Goal: Contribute content: Contribute content

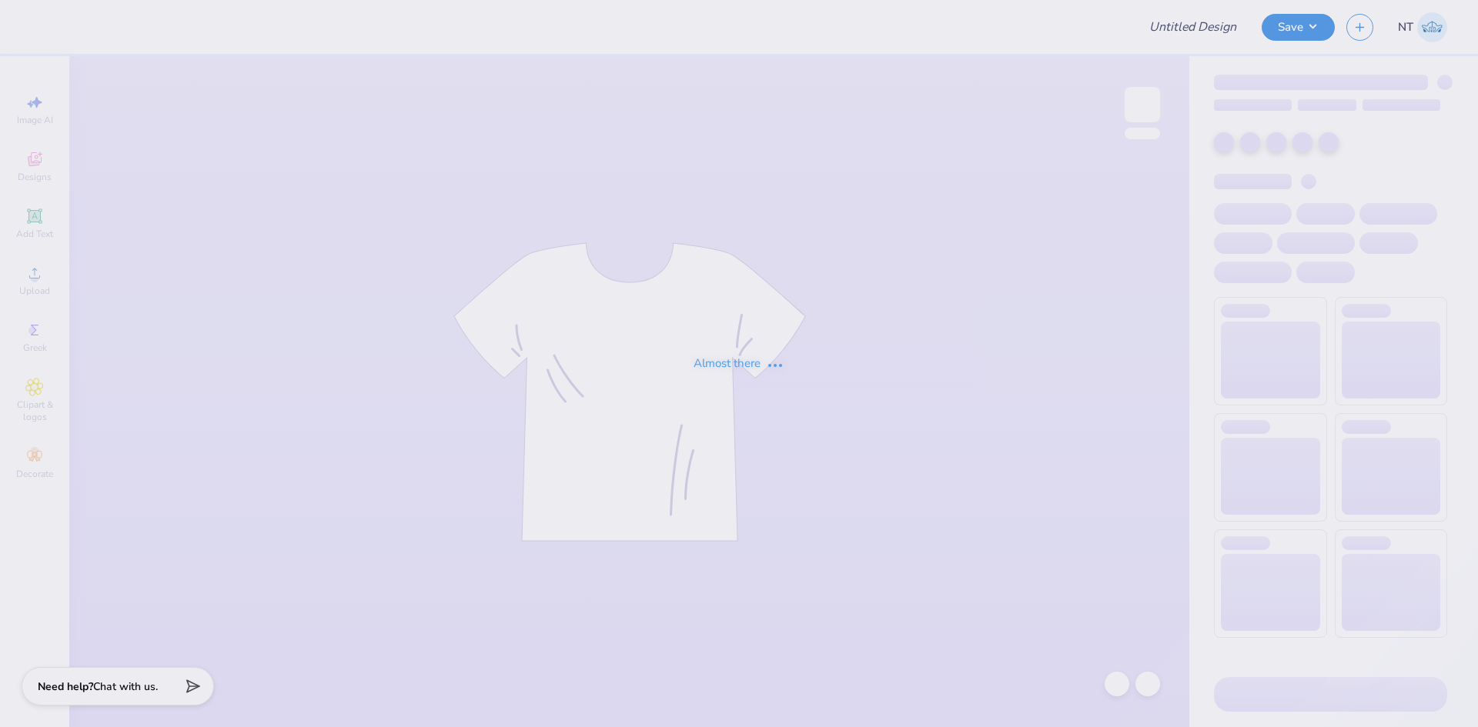
type input "[PERSON_NAME] : [GEOGRAPHIC_DATA]"
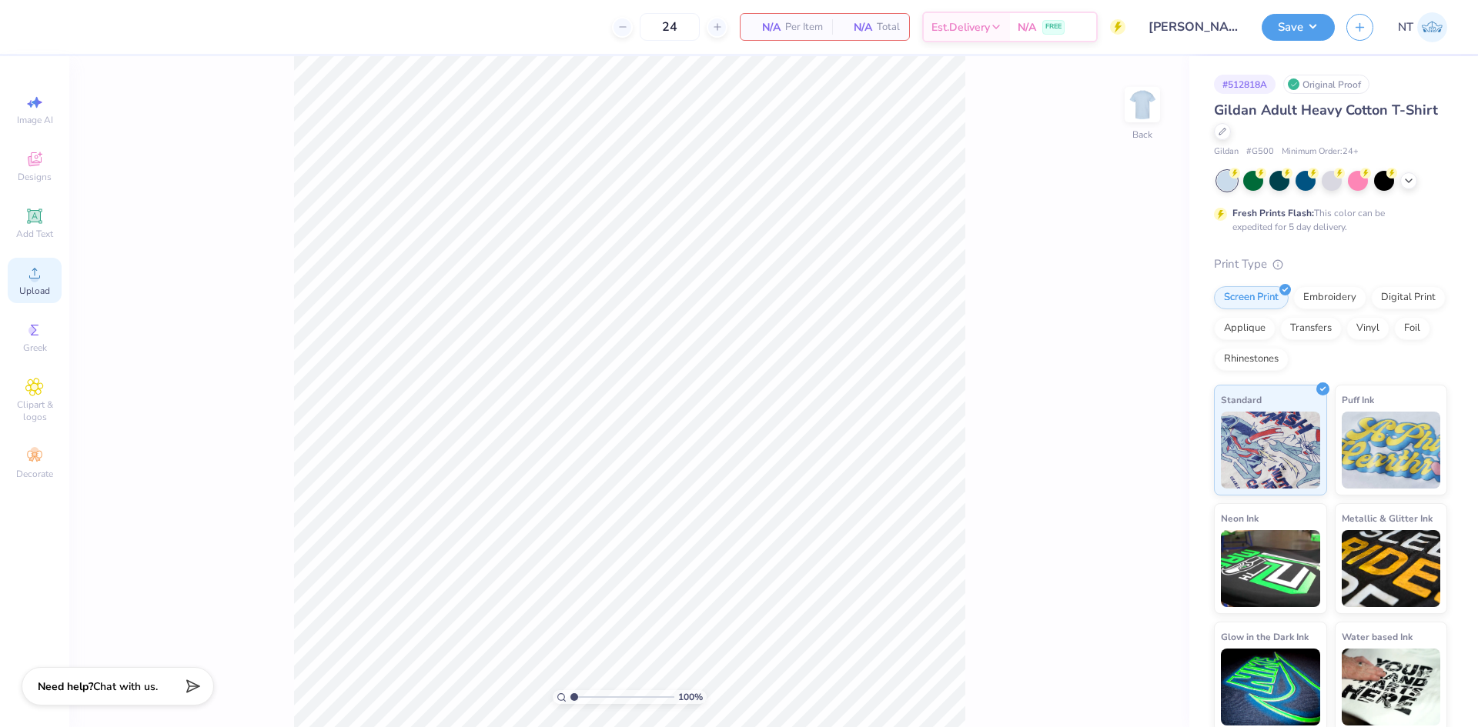
click at [33, 296] on span "Upload" at bounding box center [34, 291] width 31 height 12
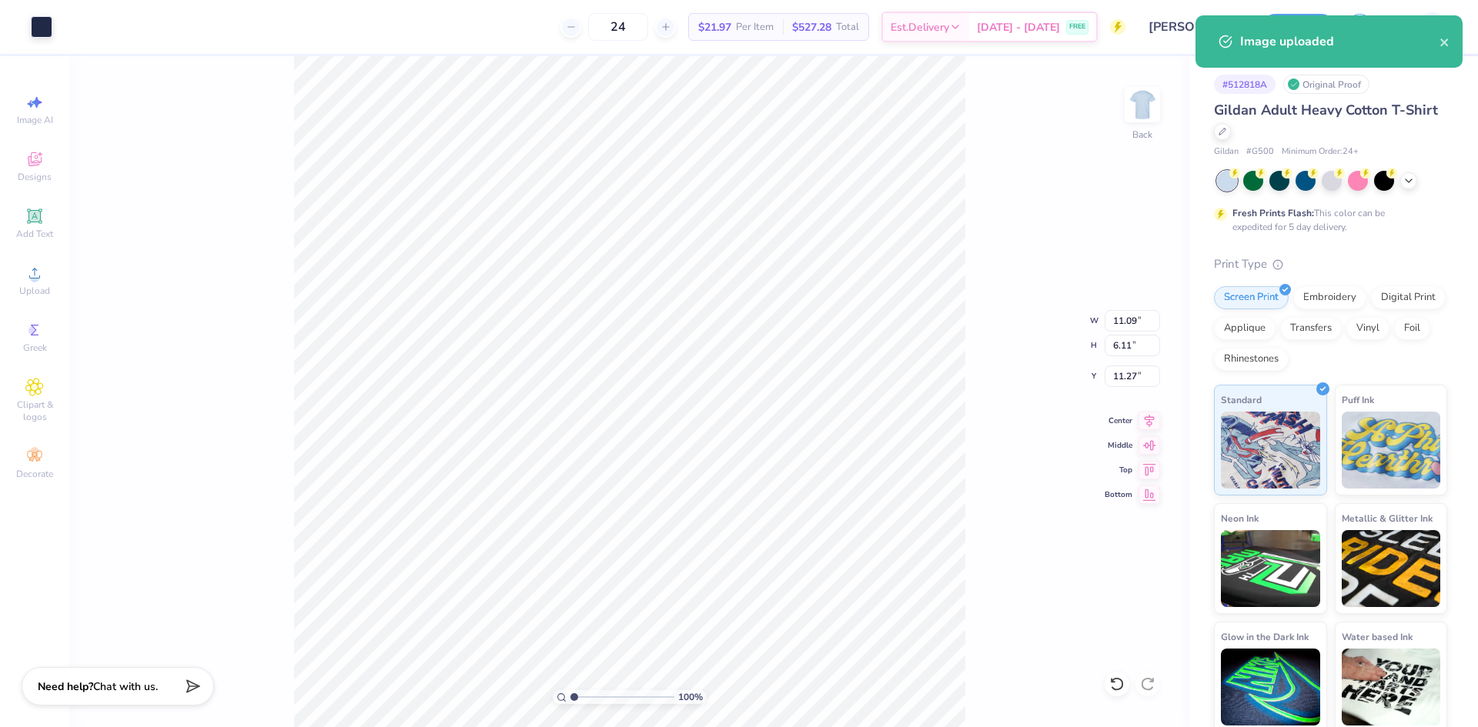
type input "11.09"
type input "6.11"
type input "11.27"
click at [964, 511] on div "100 % Back W 11.09 11.09 " H 6.11 6.11 " Y 11.27 11.27 " Center [GEOGRAPHIC_DAT…" at bounding box center [629, 391] width 1120 height 671
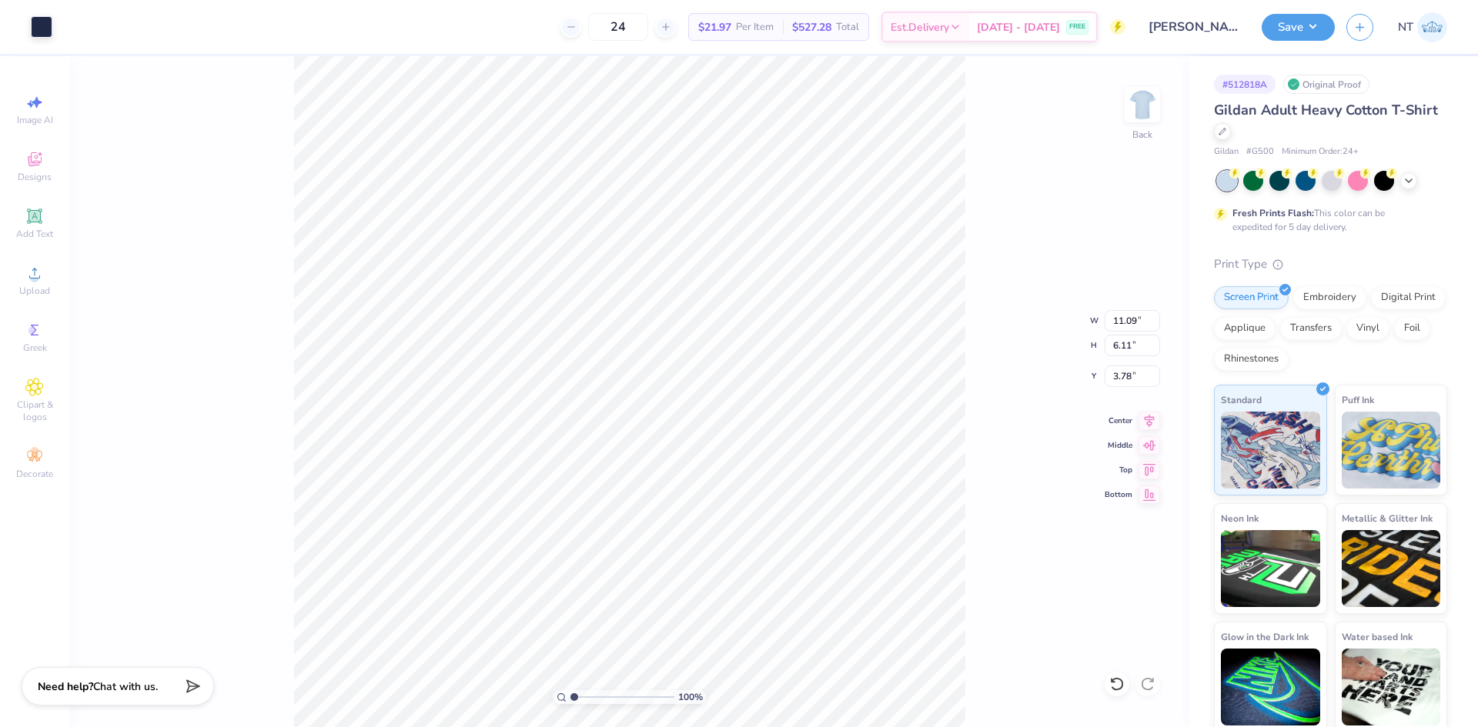
type input "3.78"
type input "1.39584517333909"
click at [1121, 323] on input "11.09" at bounding box center [1132, 321] width 55 height 22
type input "11"
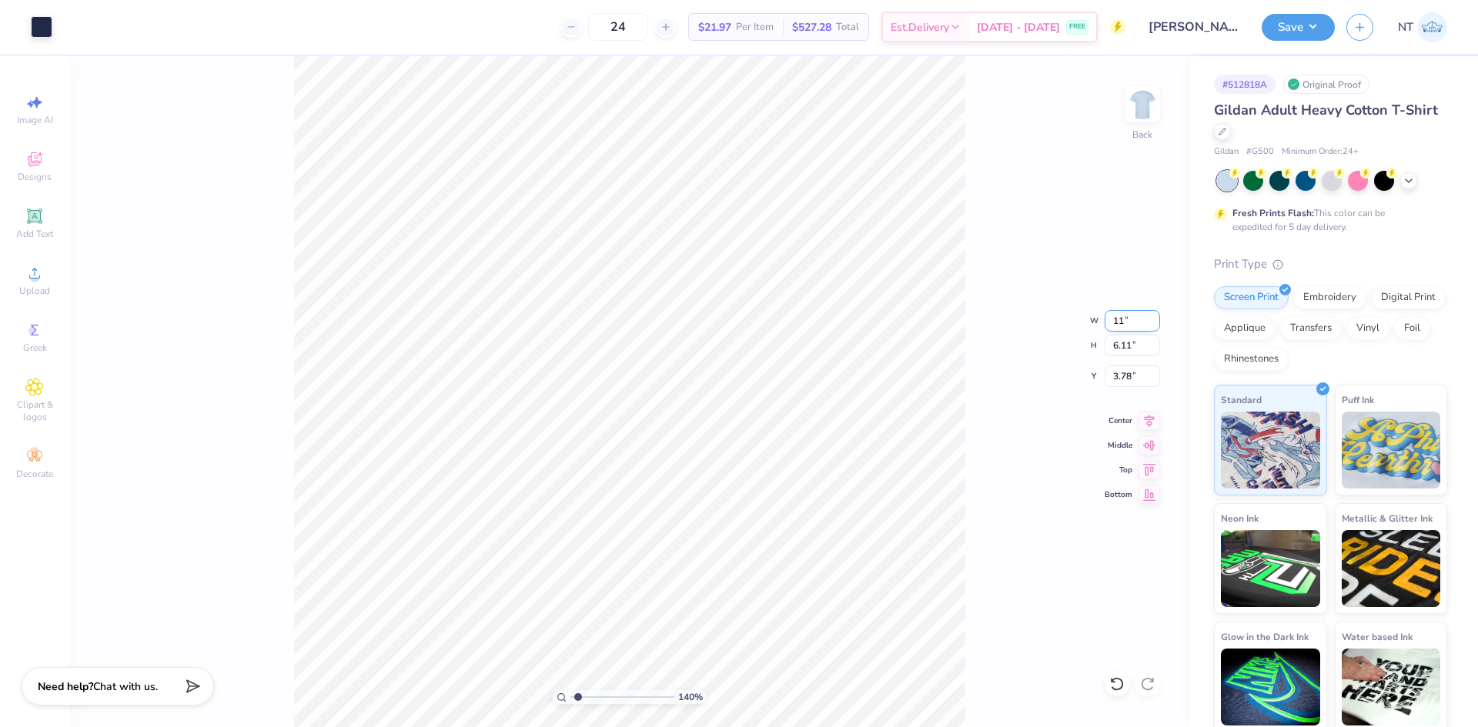
type input "1.39584517333909"
type input "11.00"
type input "6.06"
click at [1122, 384] on input "3.81" at bounding box center [1132, 377] width 55 height 22
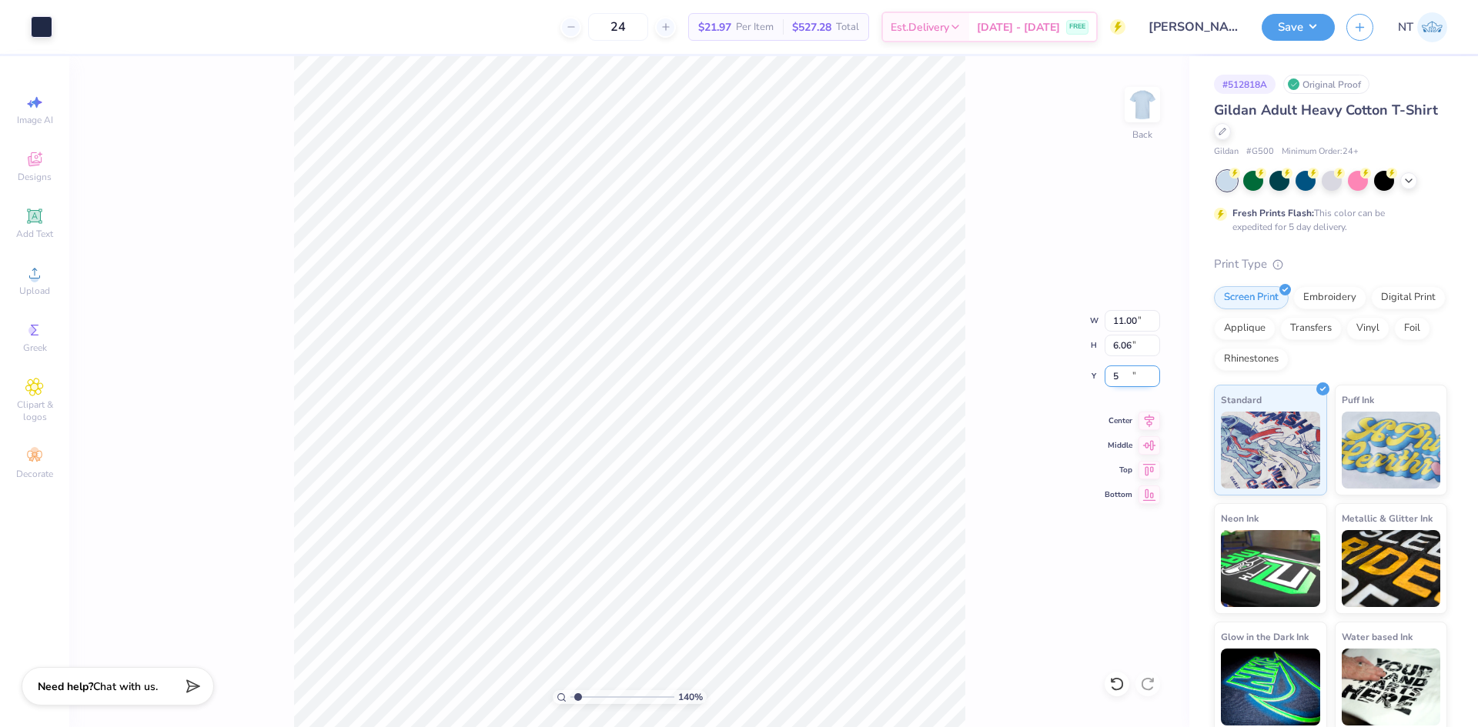
type input "5"
type input "1.39584517333909"
type input "5.00"
click at [37, 205] on div "Add Text" at bounding box center [35, 223] width 54 height 45
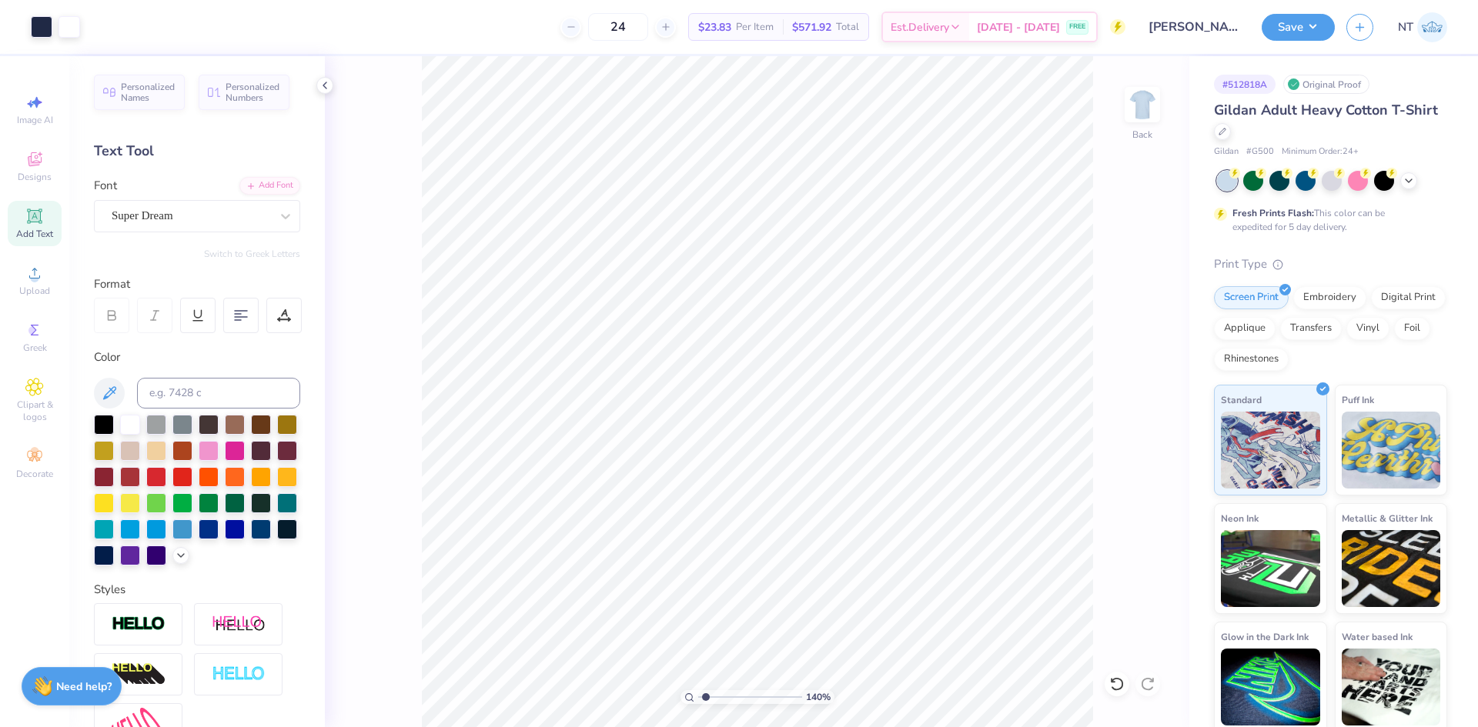
type input "1.39584517333909"
click at [203, 387] on input at bounding box center [218, 393] width 163 height 31
type input "533"
type input "1.39584517333909"
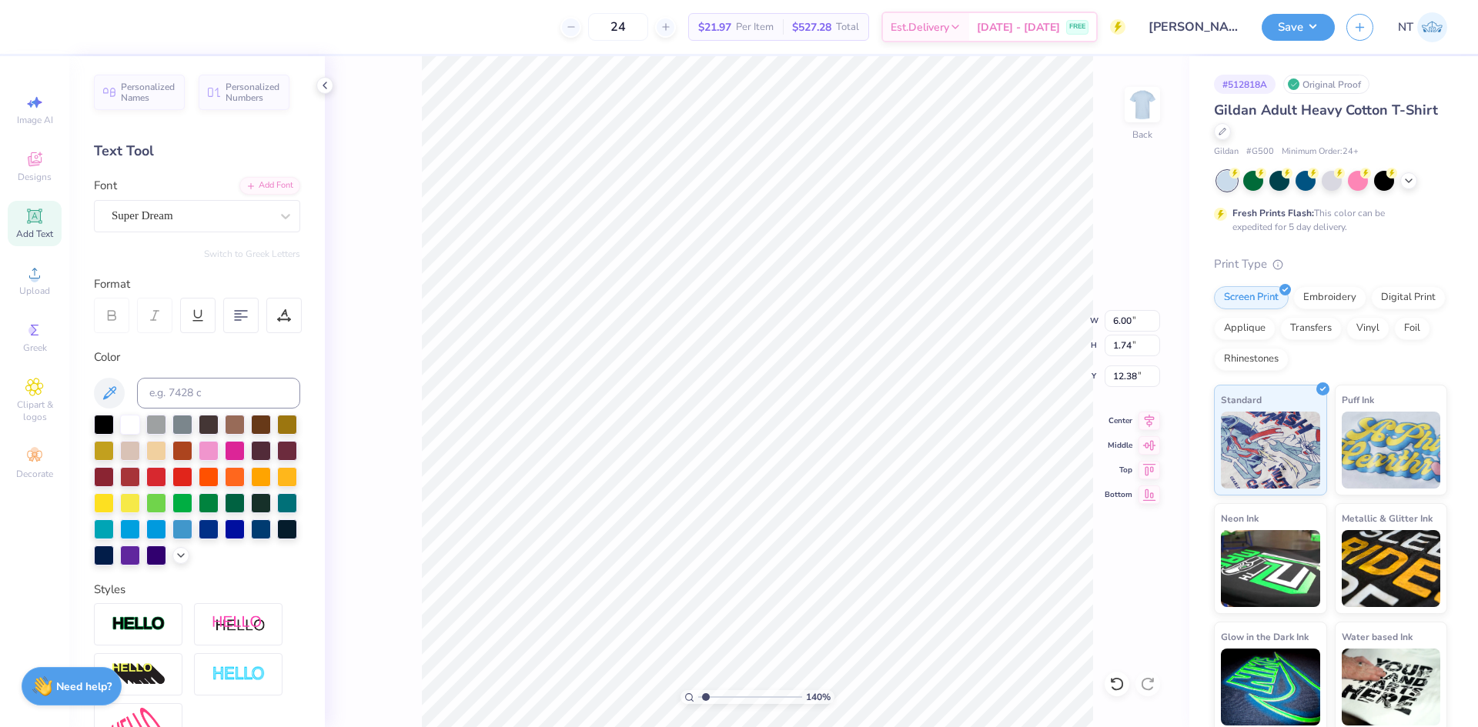
type textarea "A"
type input "1.39584517333909"
type textarea "AK"
type input "1.39584517333909"
type textarea "A"
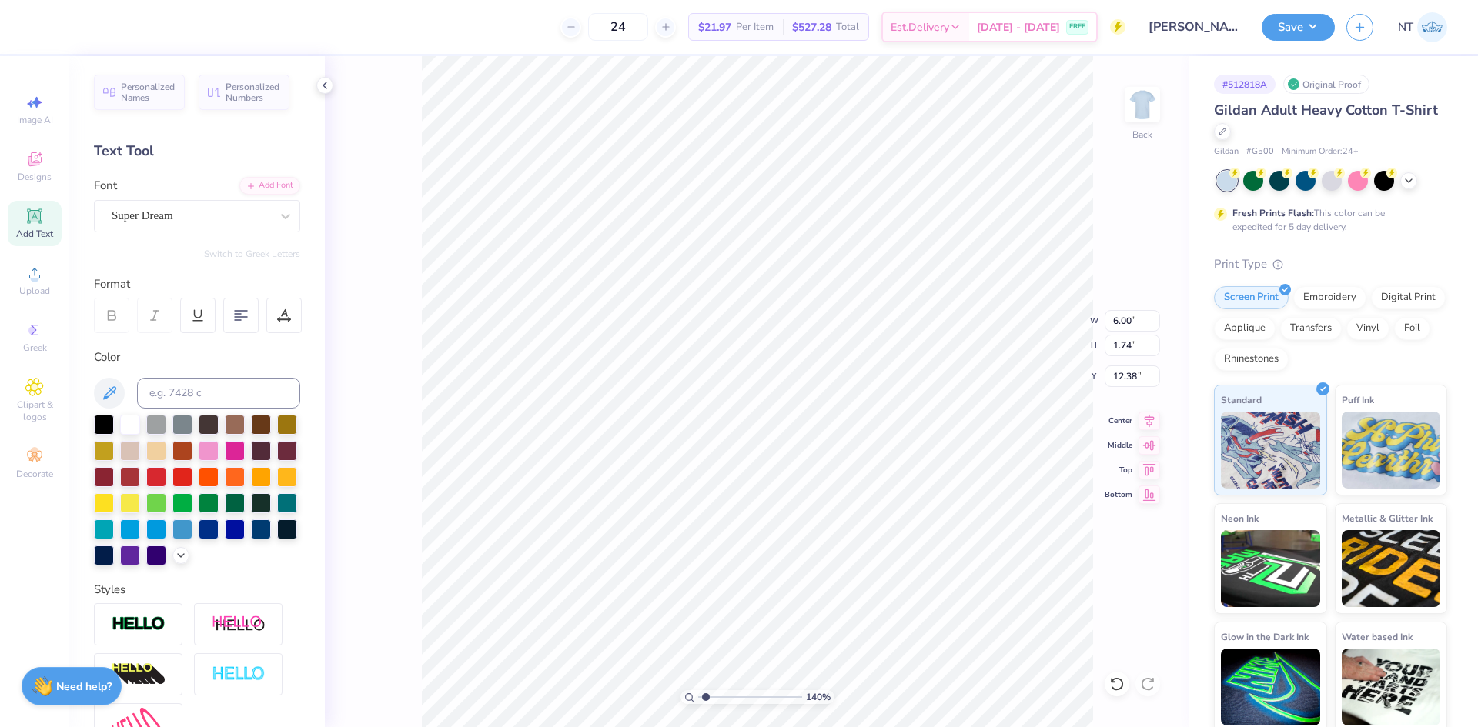
type input "1.39584517333909"
type textarea "AL"
type input "1.39584517333909"
type textarea "ALP"
type input "1.39584517333909"
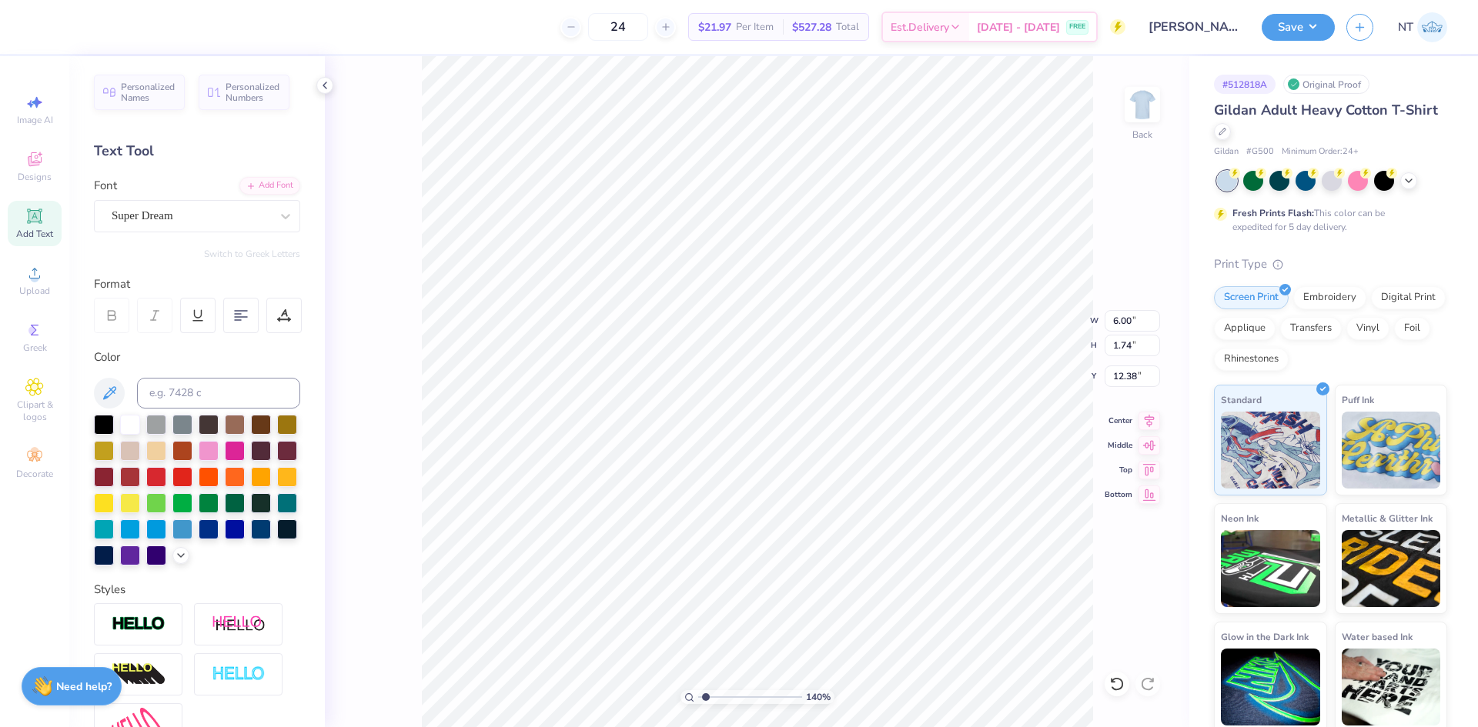
type textarea "ALPHA"
type input "1.39584517333909"
type textarea "ALPHA"
type input "1.39584517333909"
type textarea "ALPHA X"
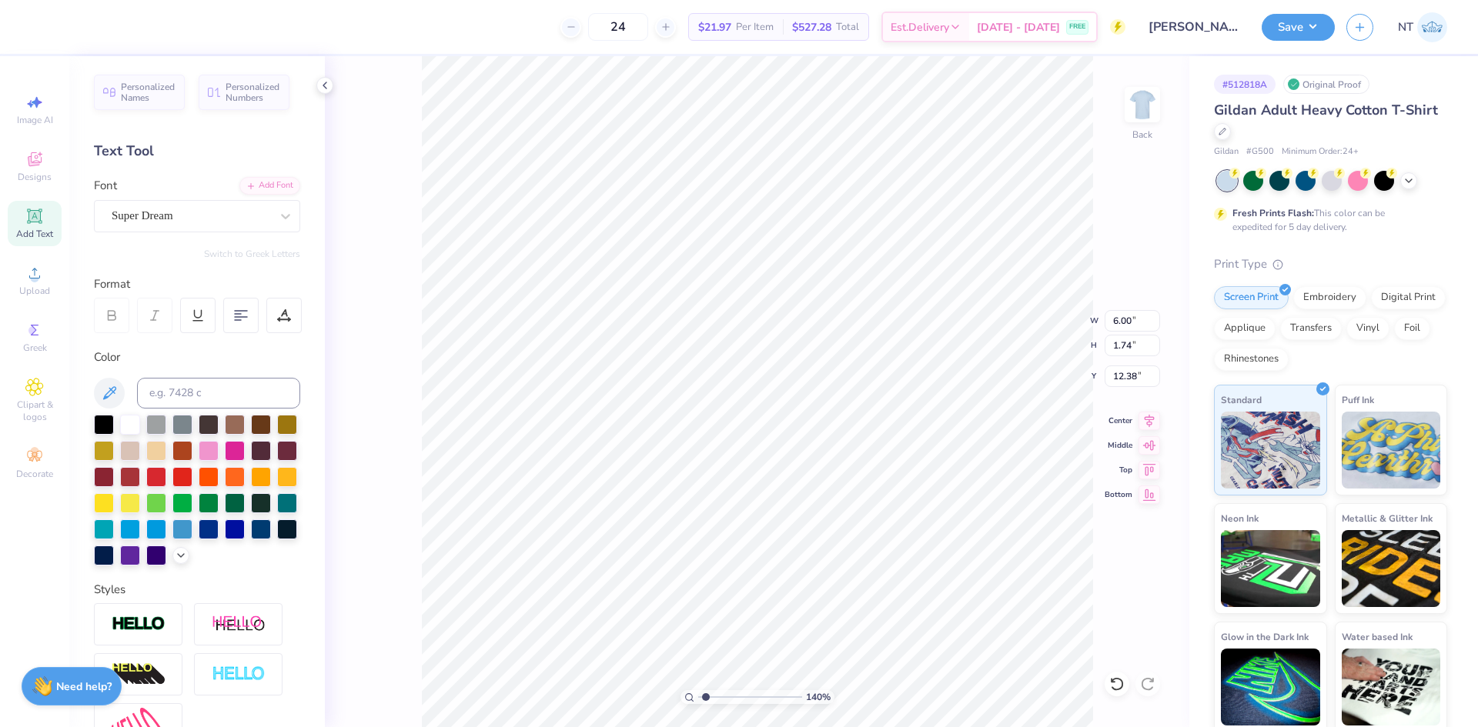
type input "1.39584517333909"
type textarea "ALPHA XI"
type input "1.39584517333909"
type textarea "ALPHA XI D"
type input "1.39584517333909"
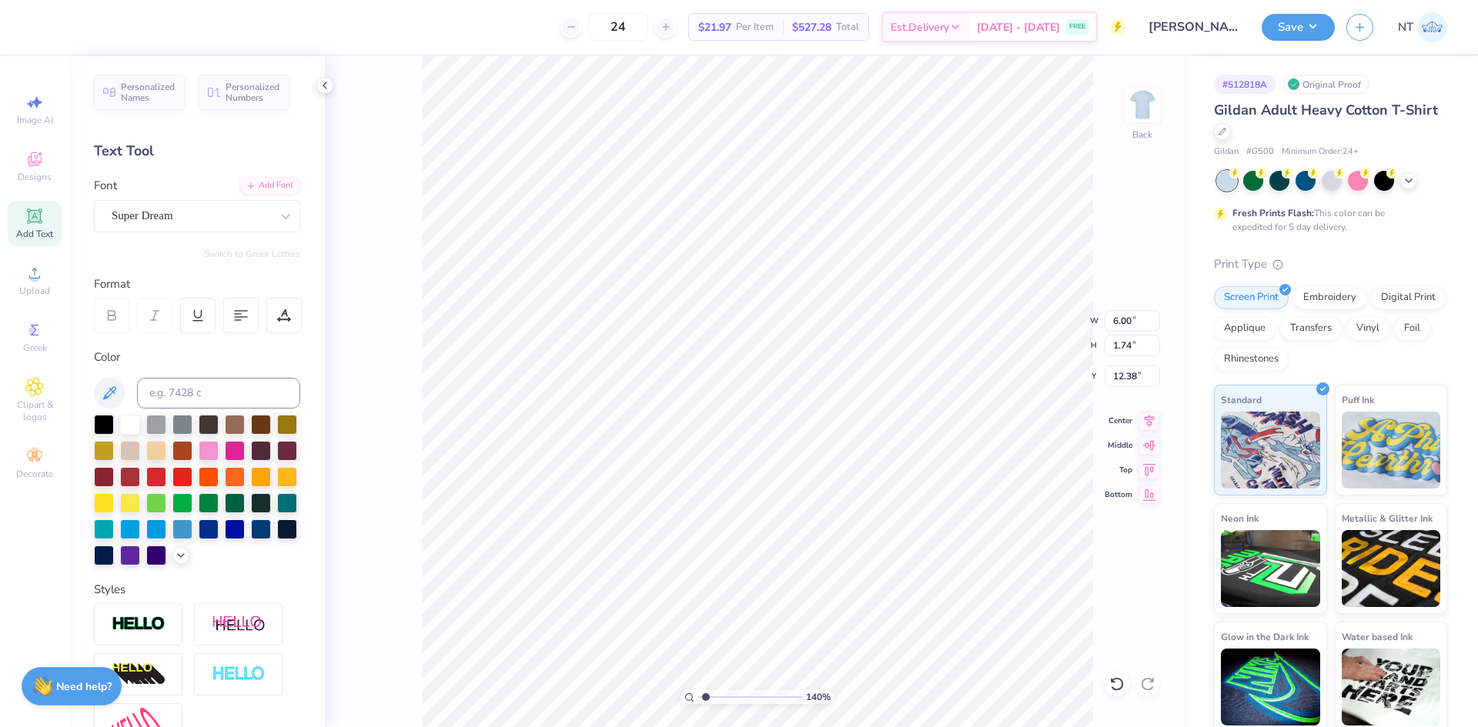
type textarea "ALPHA XI DE"
type input "1.39584517333909"
type textarea "ALPHA XI DEL"
type input "1.39584517333909"
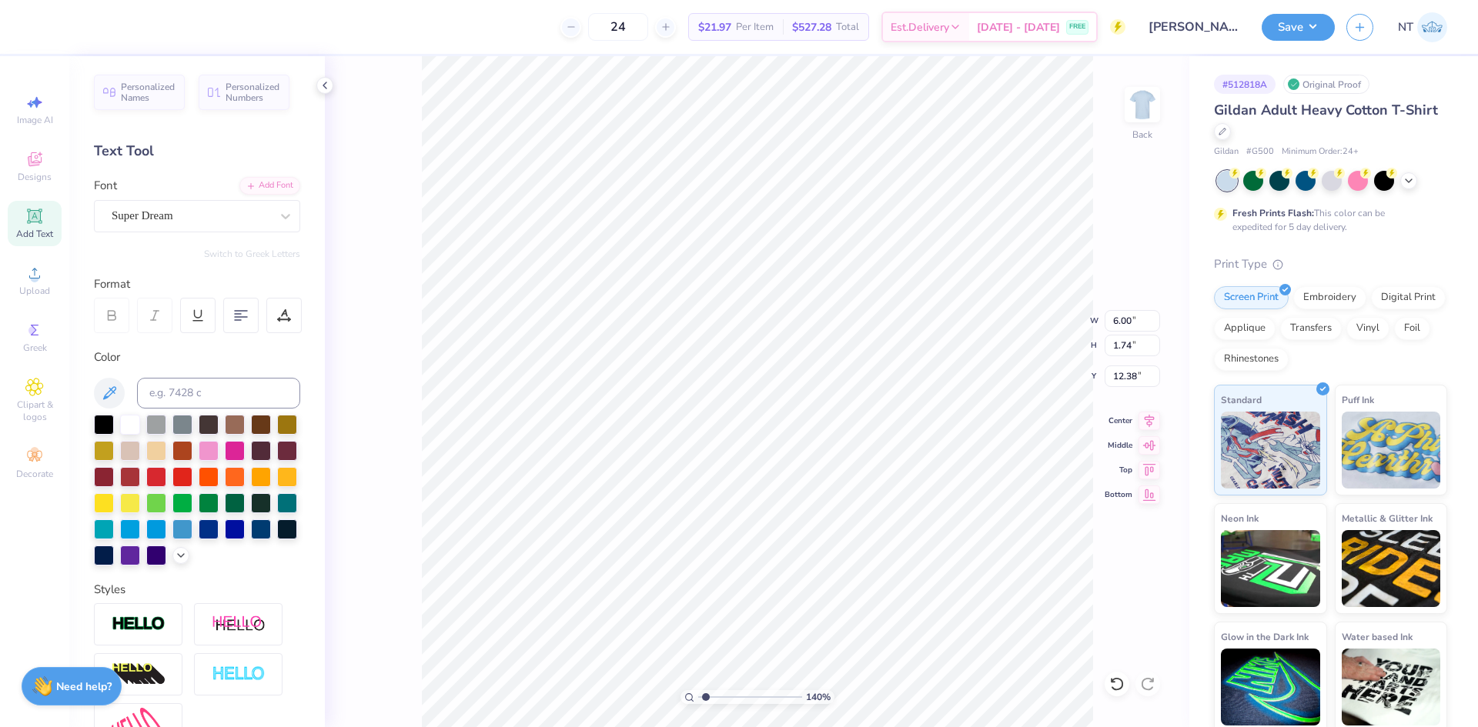
type textarea "ALPHA XI DELT"
type input "1.39584517333909"
type textarea "ALPHA XI DELTA"
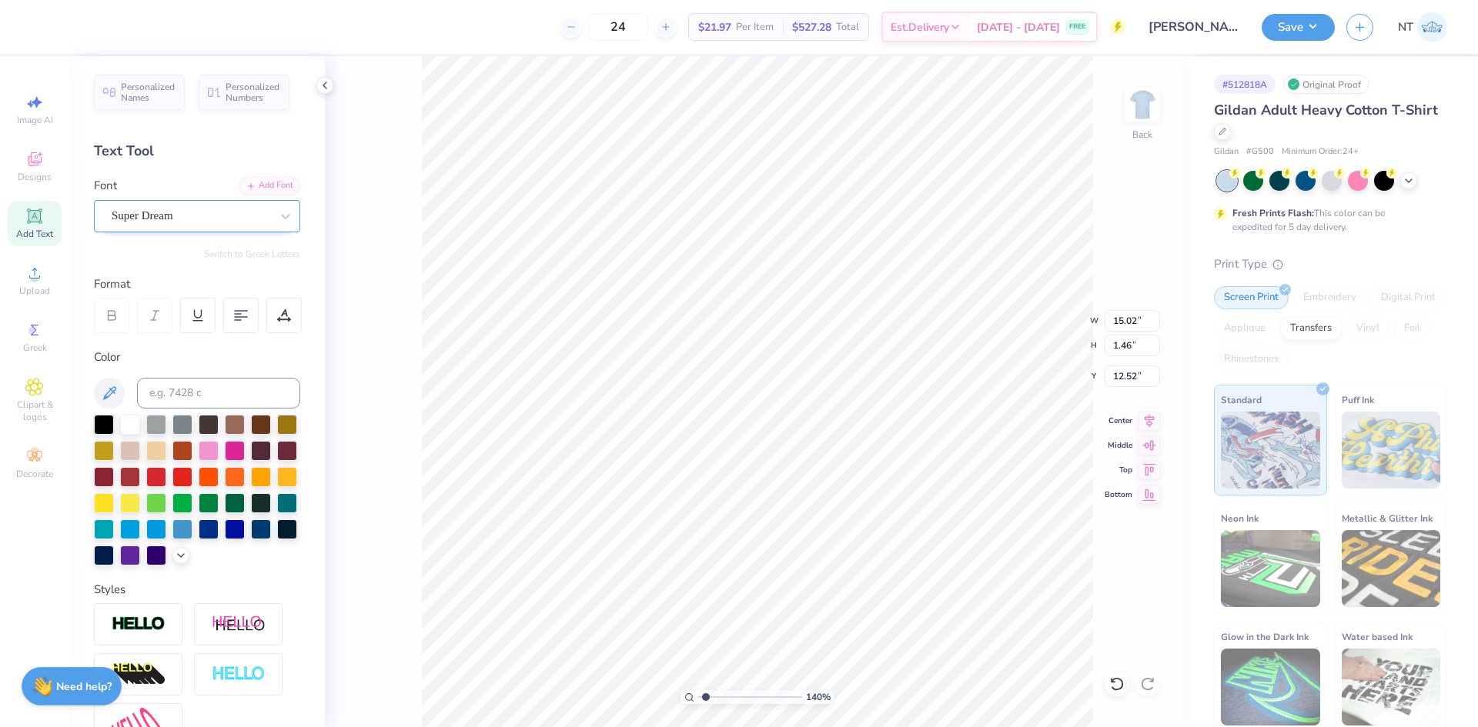
click at [183, 218] on div "Super Dream" at bounding box center [191, 216] width 162 height 24
type input "1.39584517333909"
type input "TIMES"
type input "1.39584517333909"
type input "15.07"
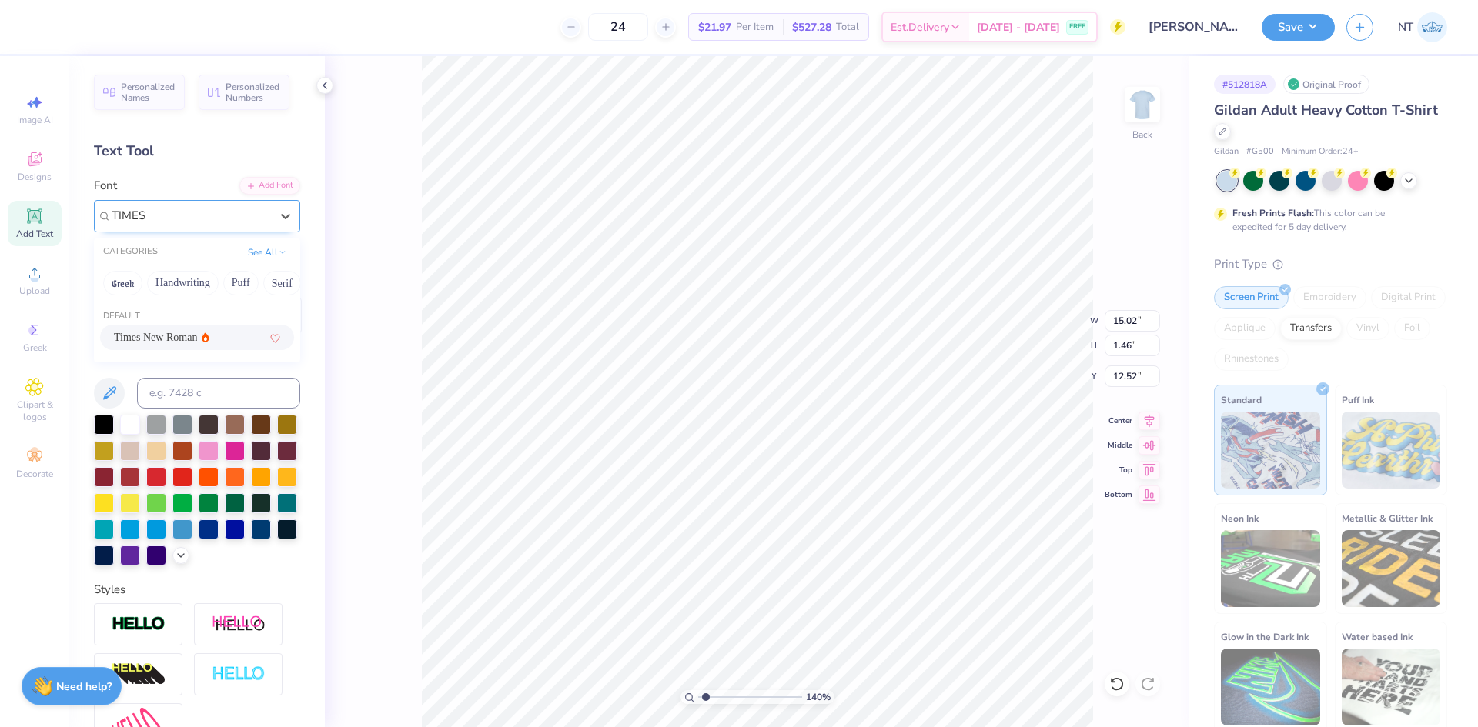
type input "1.31"
type input "12.48"
type input "1.39584517333909"
type input "9.42"
type input "0.82"
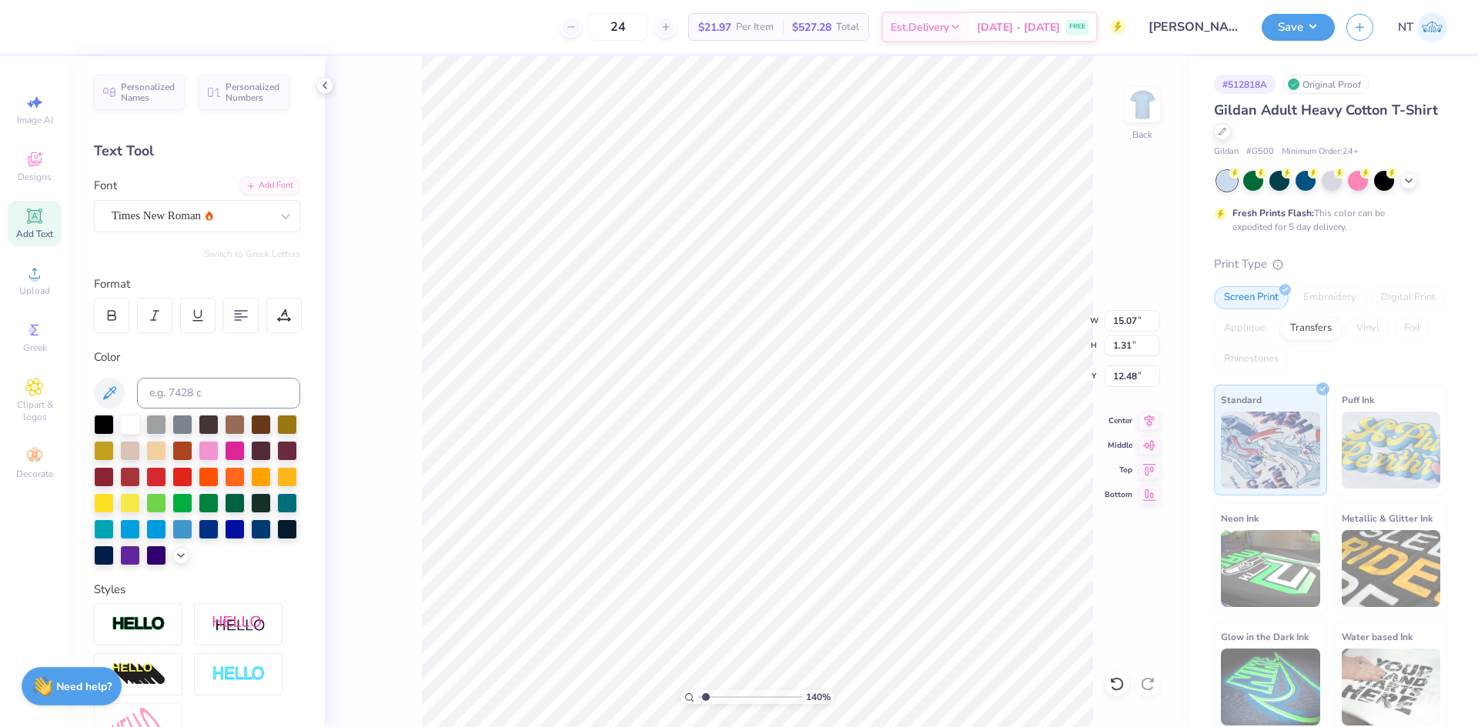
type input "13.12"
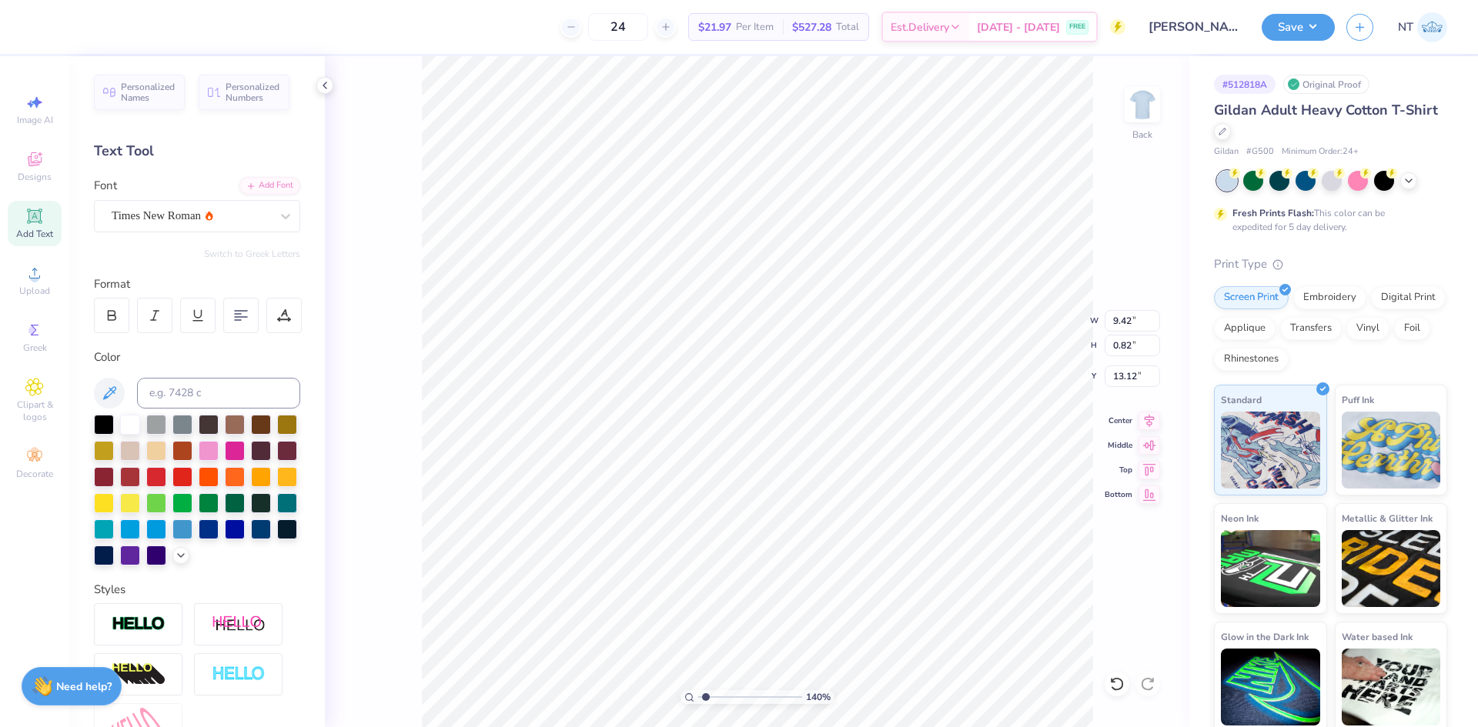
type input "1.39584517333909"
type input "3.00"
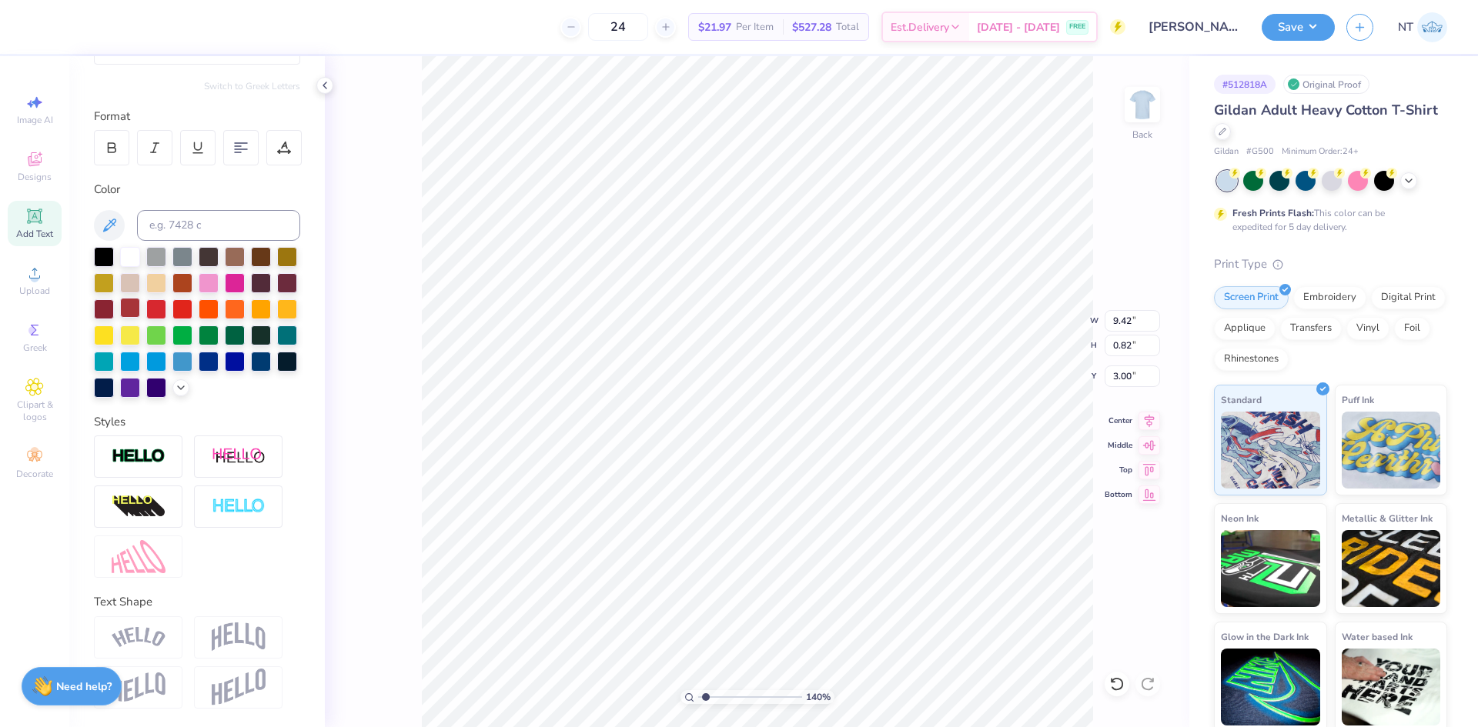
scroll to position [0, 0]
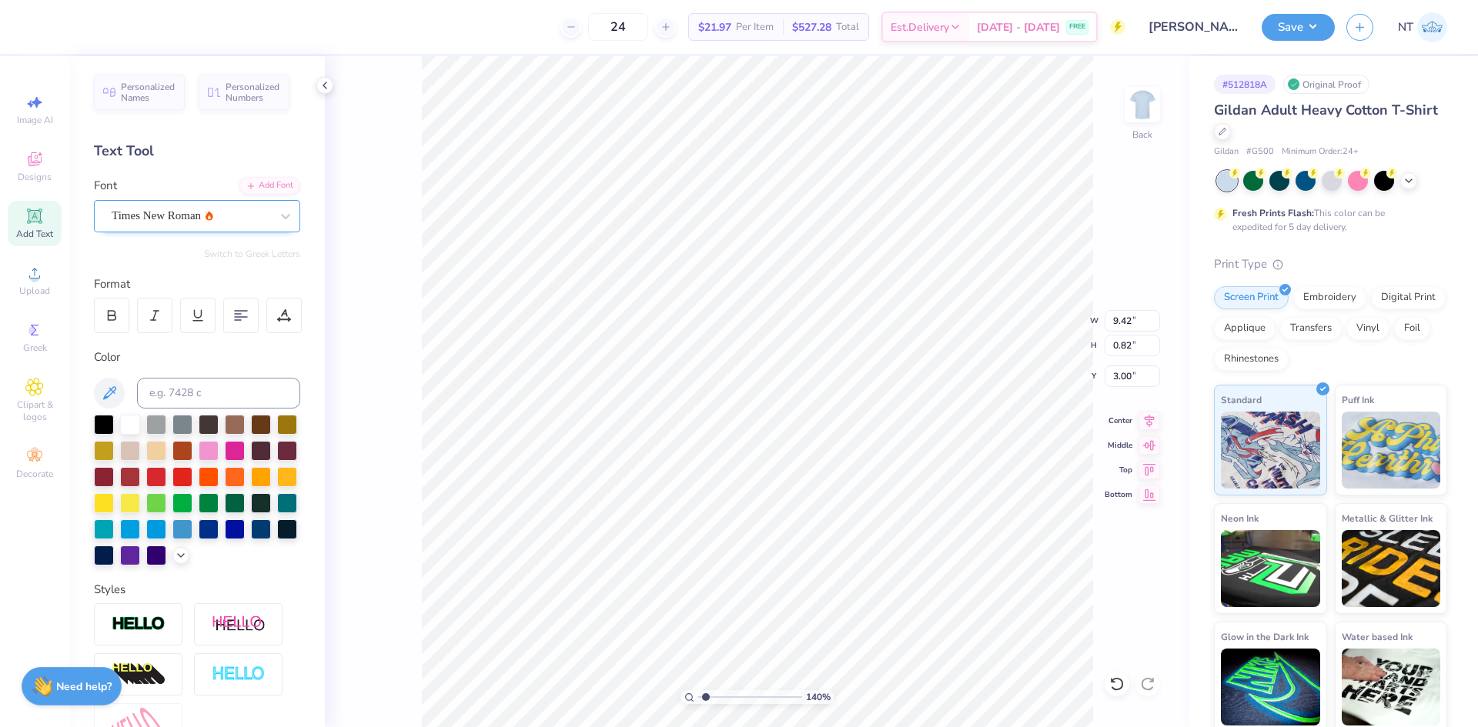
click at [208, 206] on div at bounding box center [191, 216] width 159 height 21
type input "1.39584517333909"
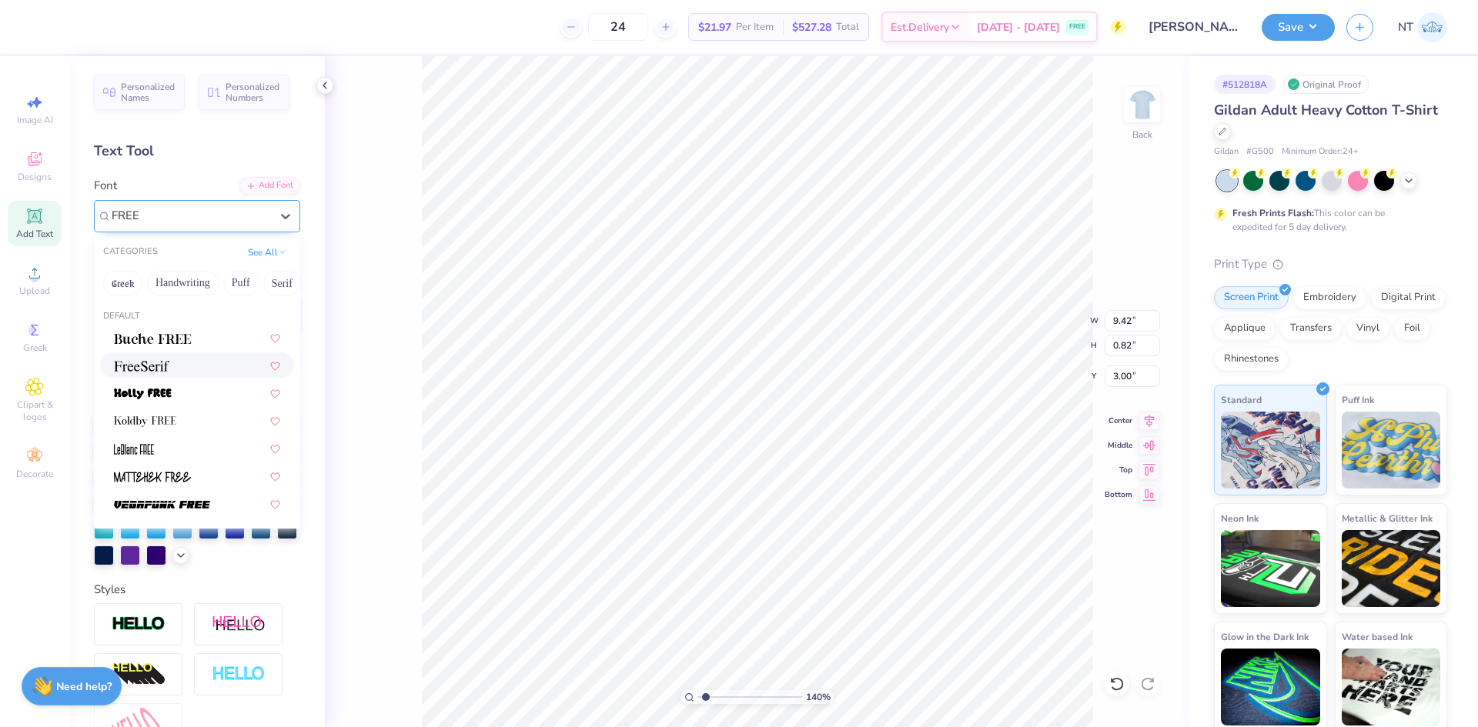
type input "FREE"
type input "1.39584517333909"
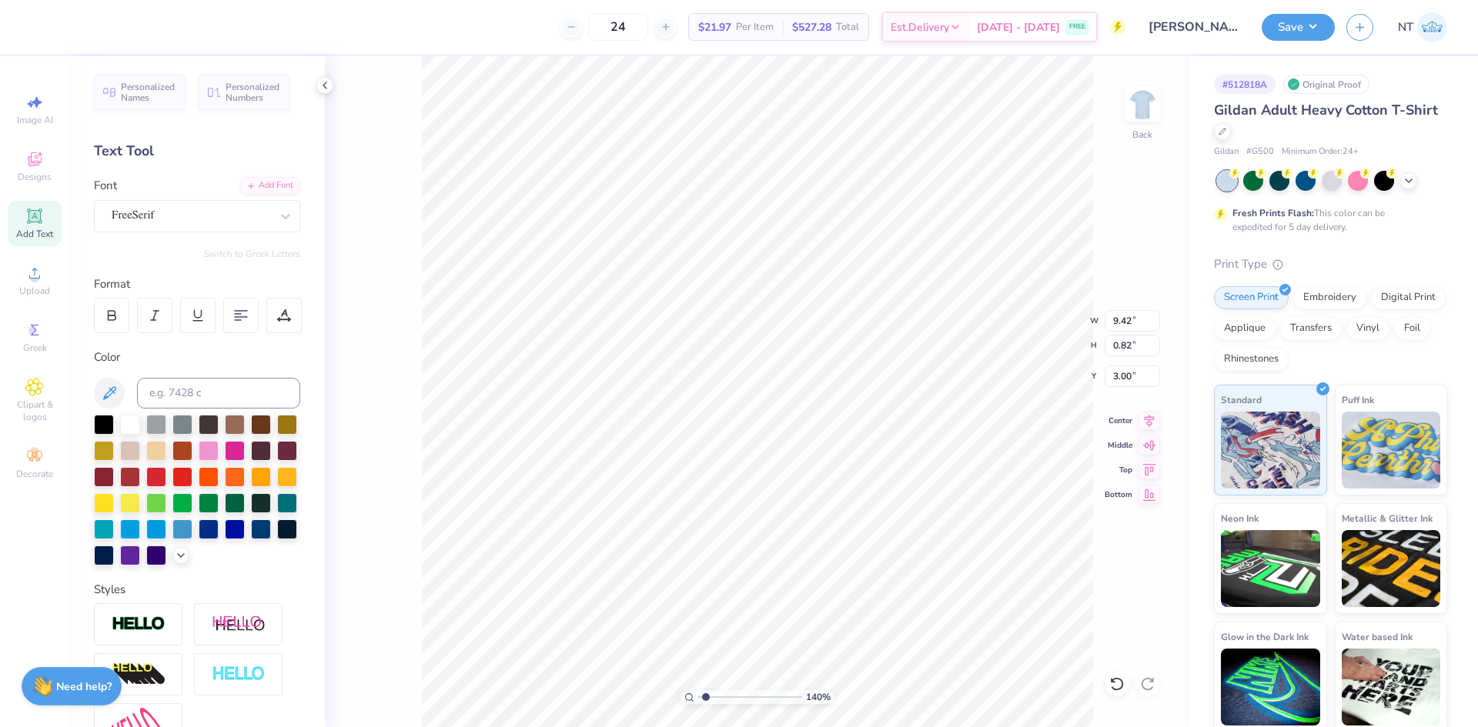
type input "1.39584517333909"
type input "9.28"
type input "0.79"
type input "3.08"
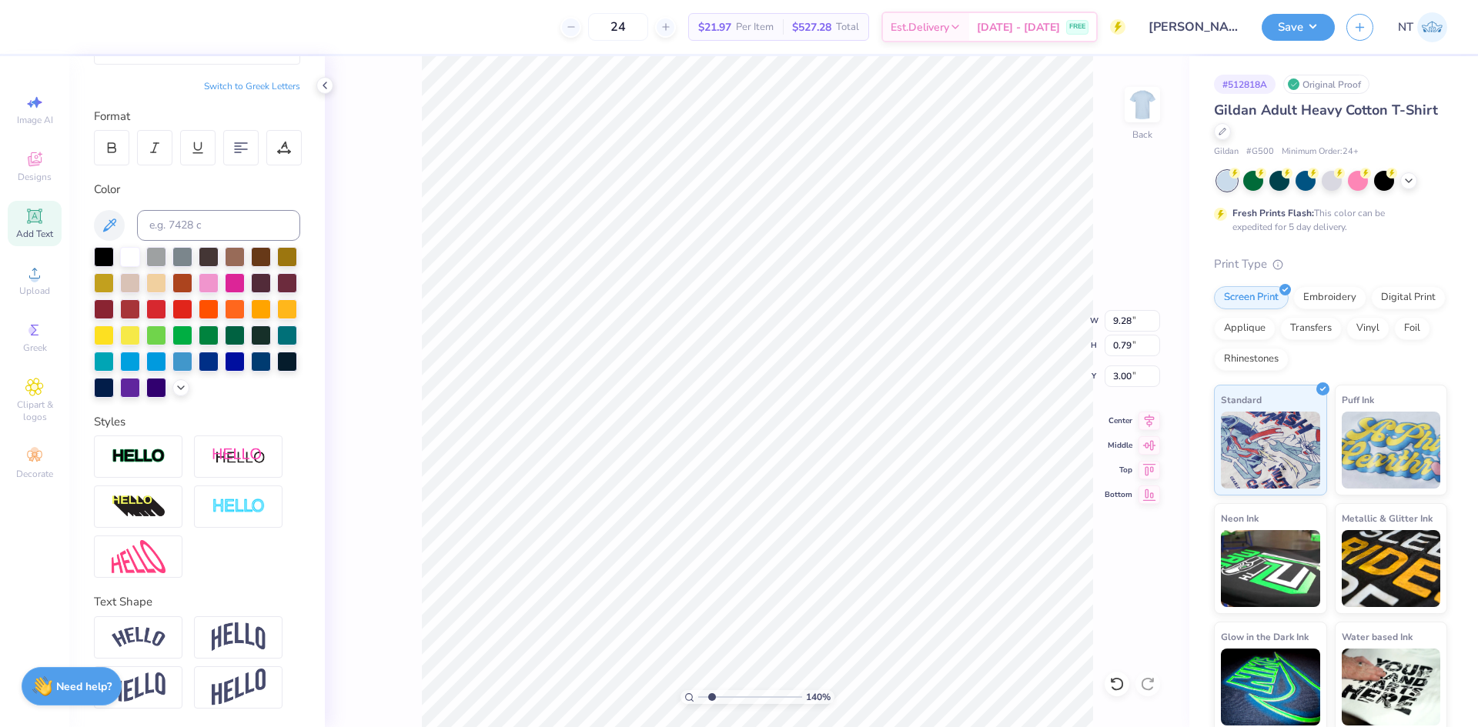
type input "1.39584517333908"
type input "3.00"
click at [224, 646] on img at bounding box center [239, 637] width 54 height 29
type input "1.39584517333908"
type input "2.70"
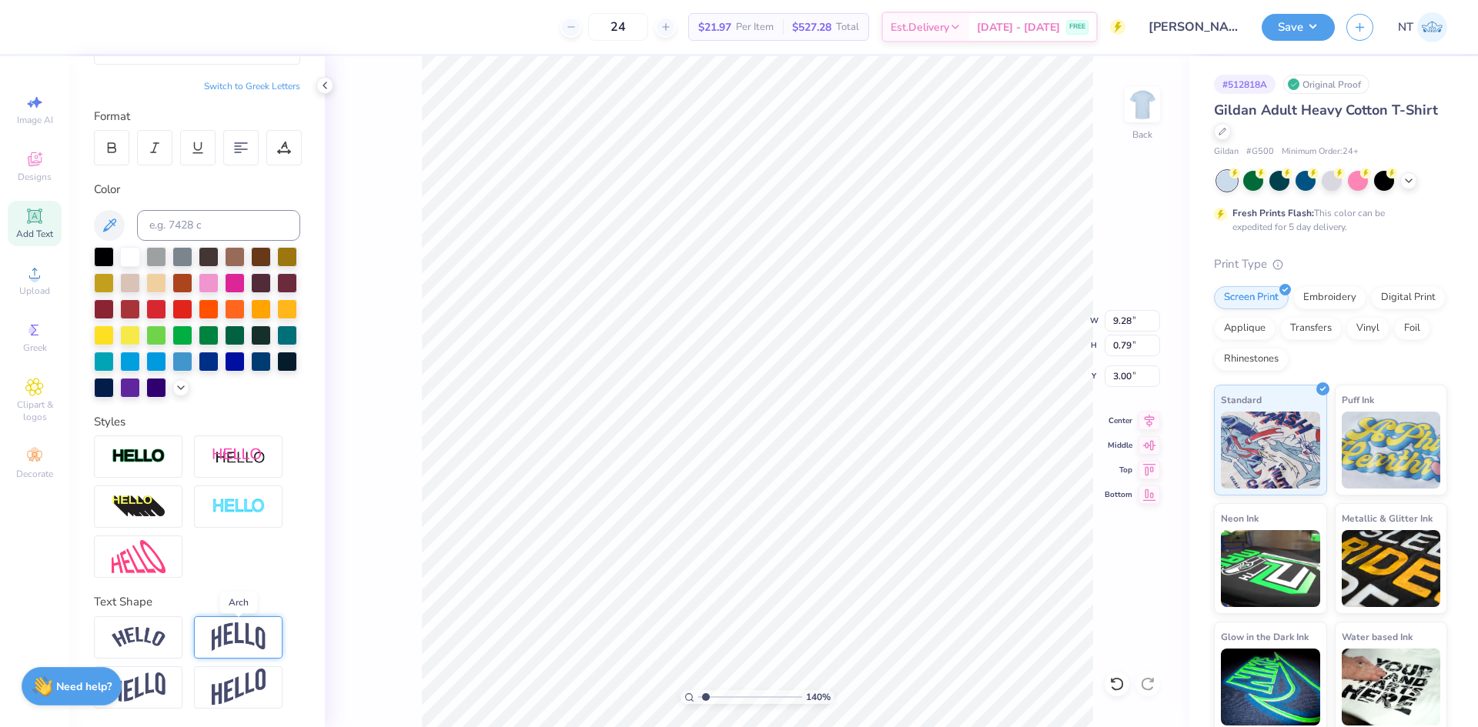
type input "2.05"
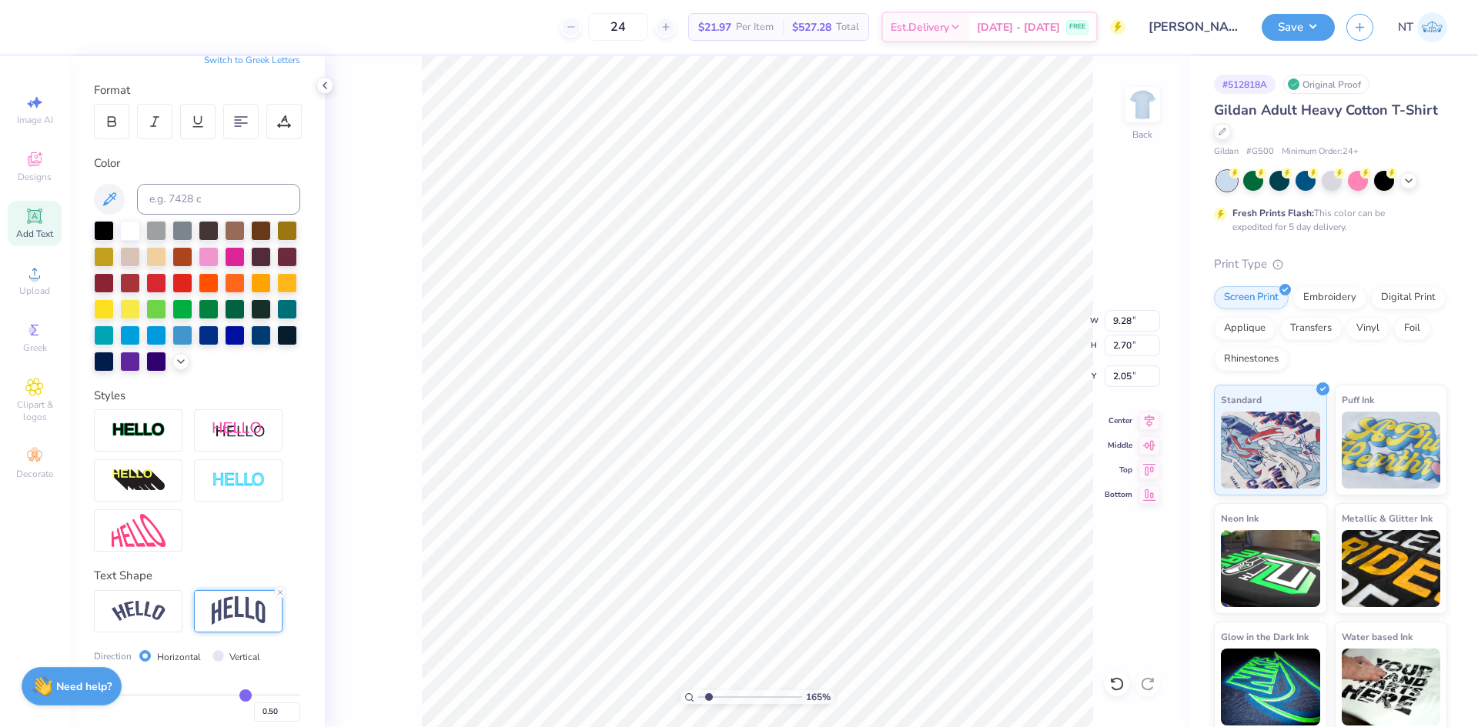
type input "1.6491337272538"
type input "3.00"
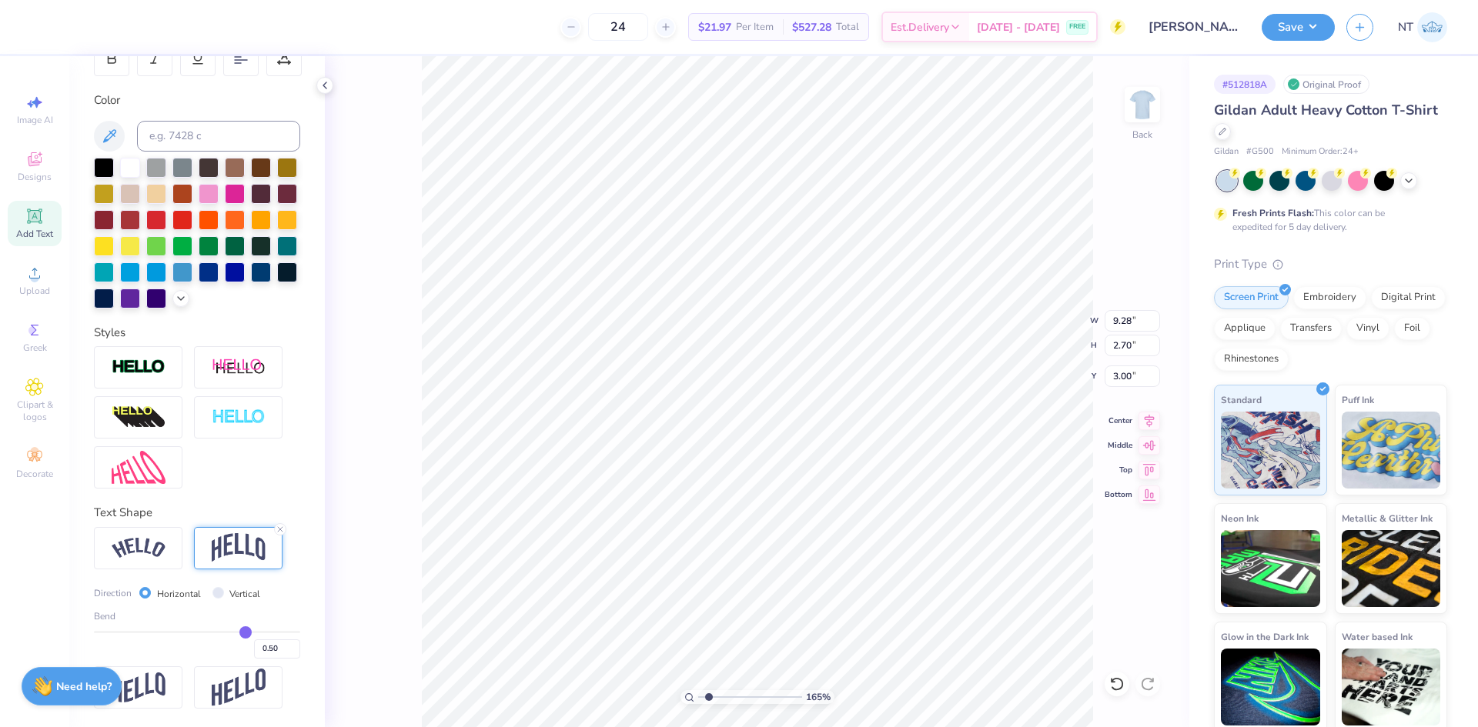
type input "0.36"
type input "0.34"
type input "0.32"
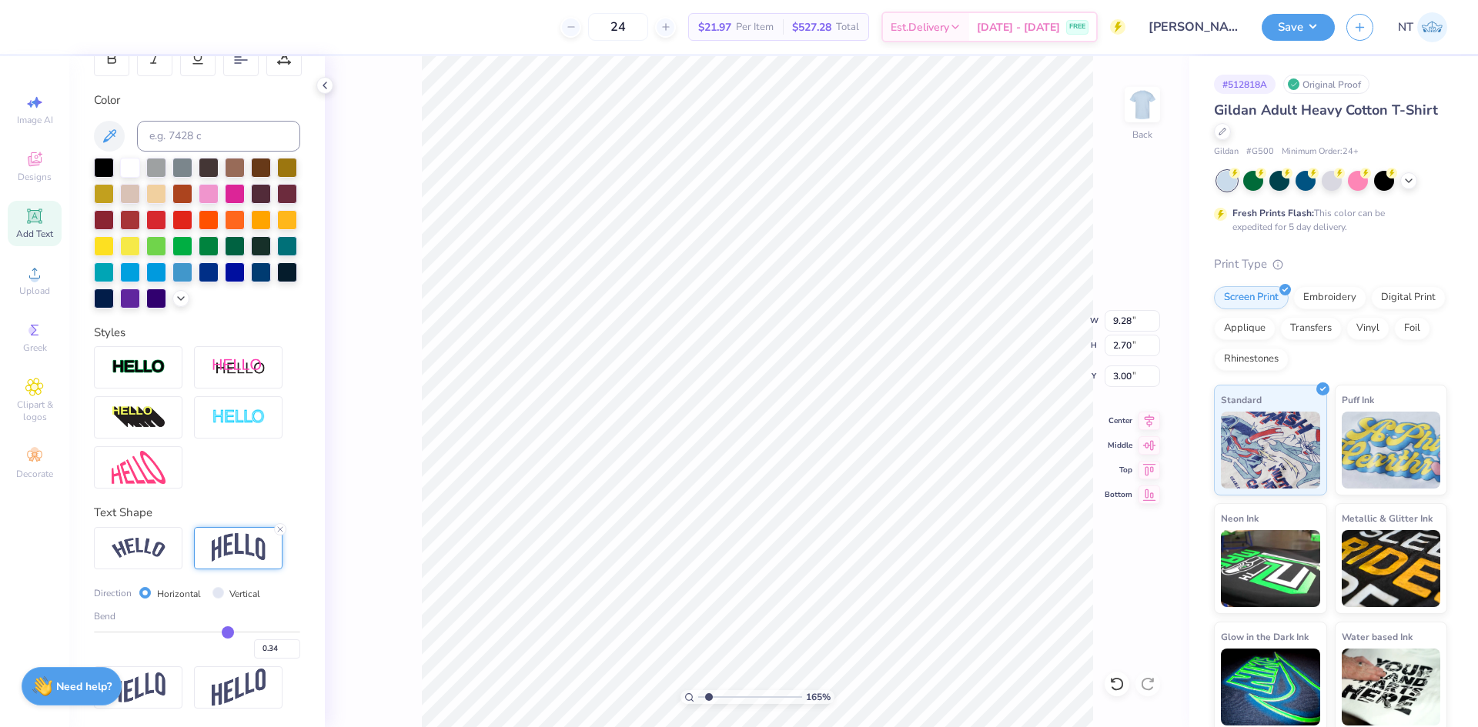
type input "0.32"
type input "0.31"
type input "0.3"
type input "0.30"
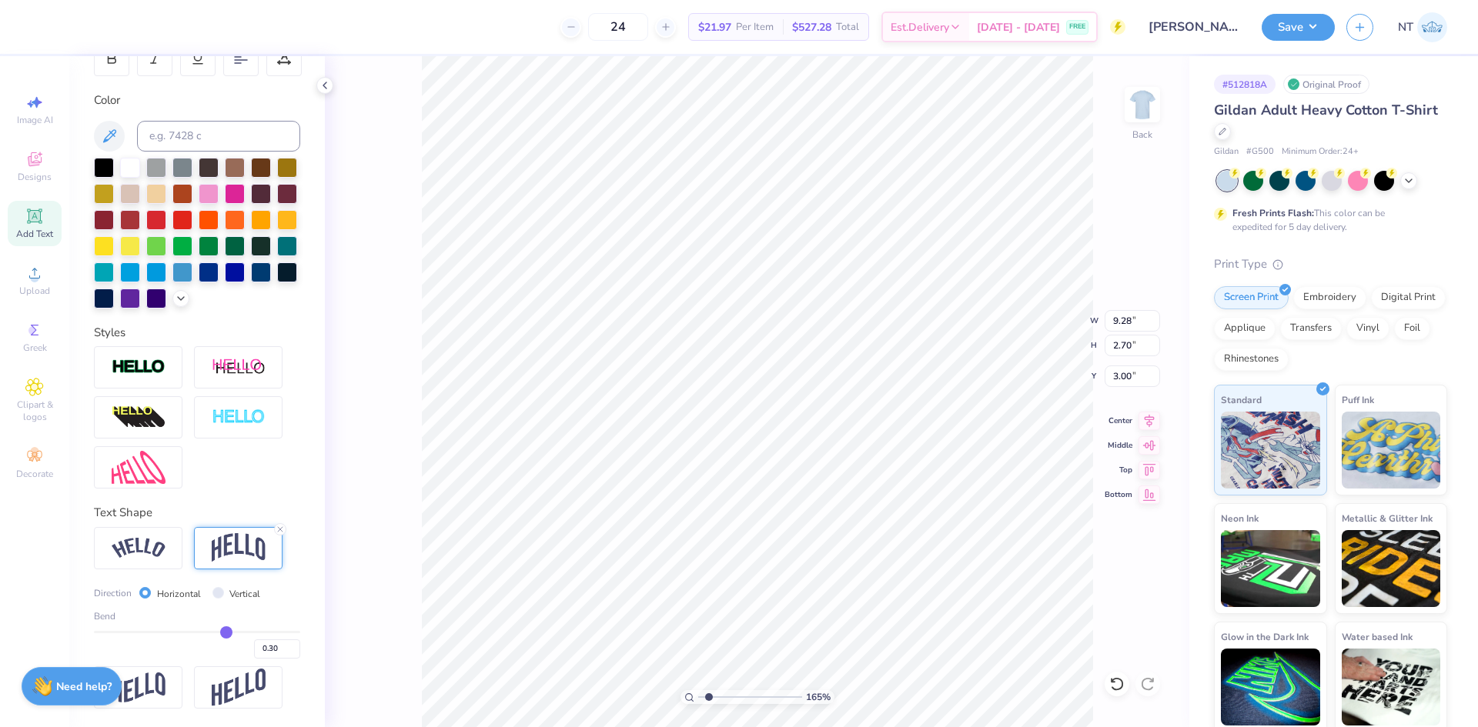
type input "0.28"
type input "0.27"
type input "0.26"
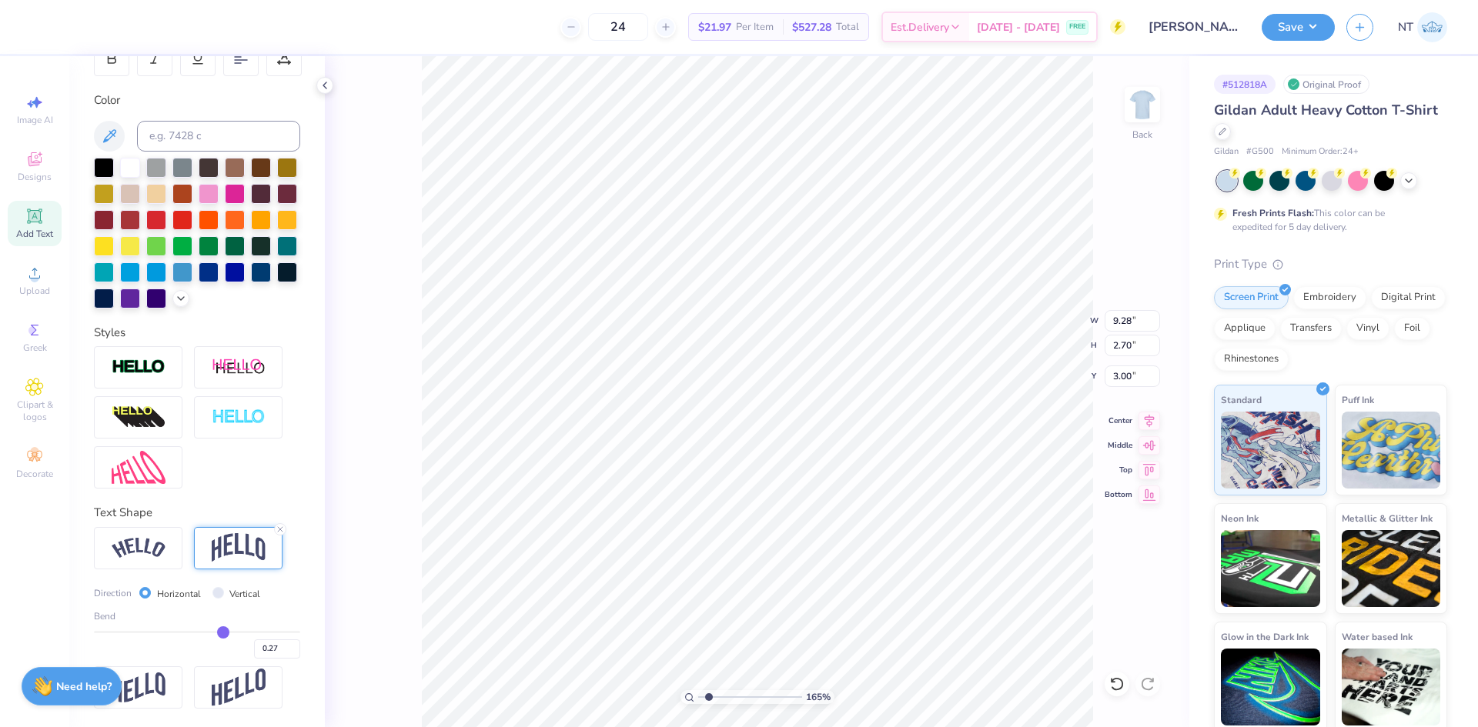
type input "0.26"
type input "0.25"
type input "0.24"
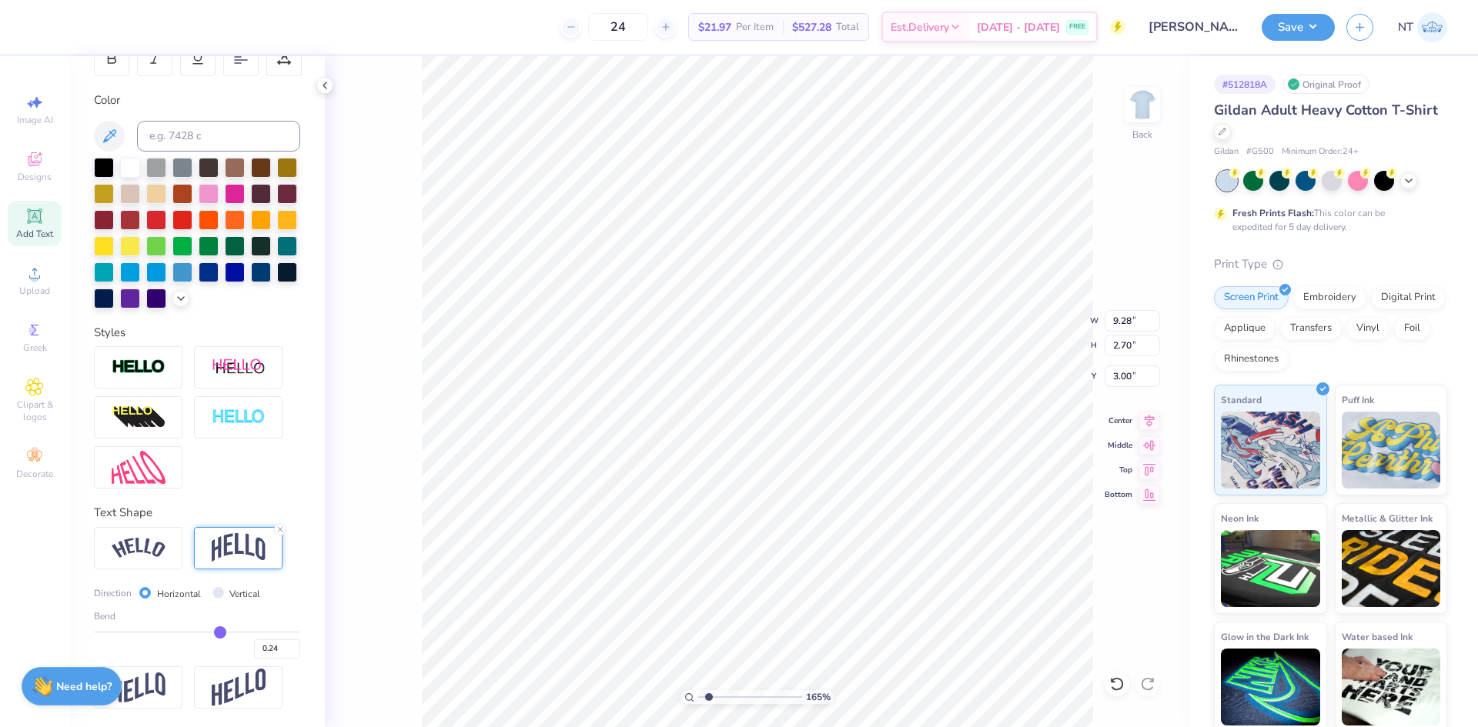
type input "0.23"
drag, startPoint x: 221, startPoint y: 632, endPoint x: 212, endPoint y: 633, distance: 8.5
type input "0.23"
click at [212, 633] on input "range" at bounding box center [197, 632] width 206 height 2
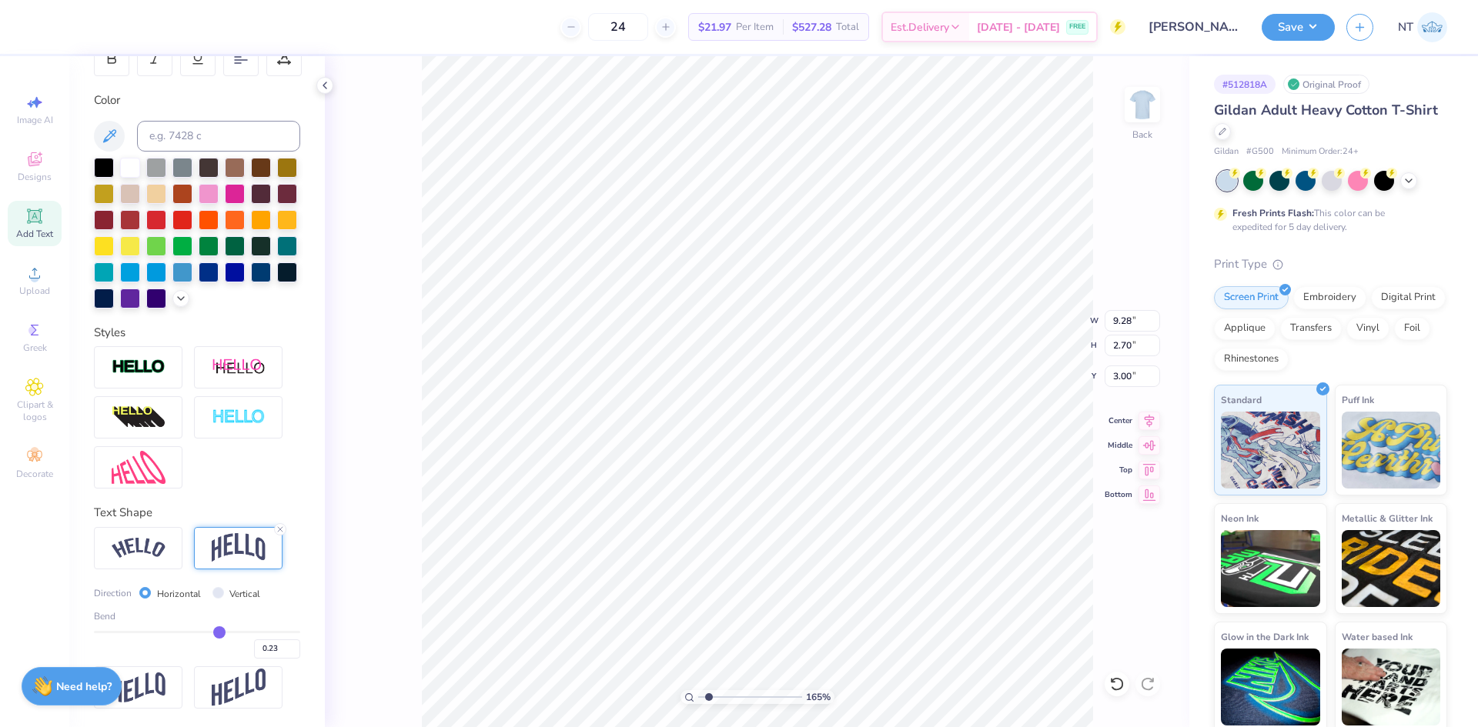
type input "1.6491337272538"
type input "1.63"
type input "3.54"
type input "1.6491337272538"
type input "10.95"
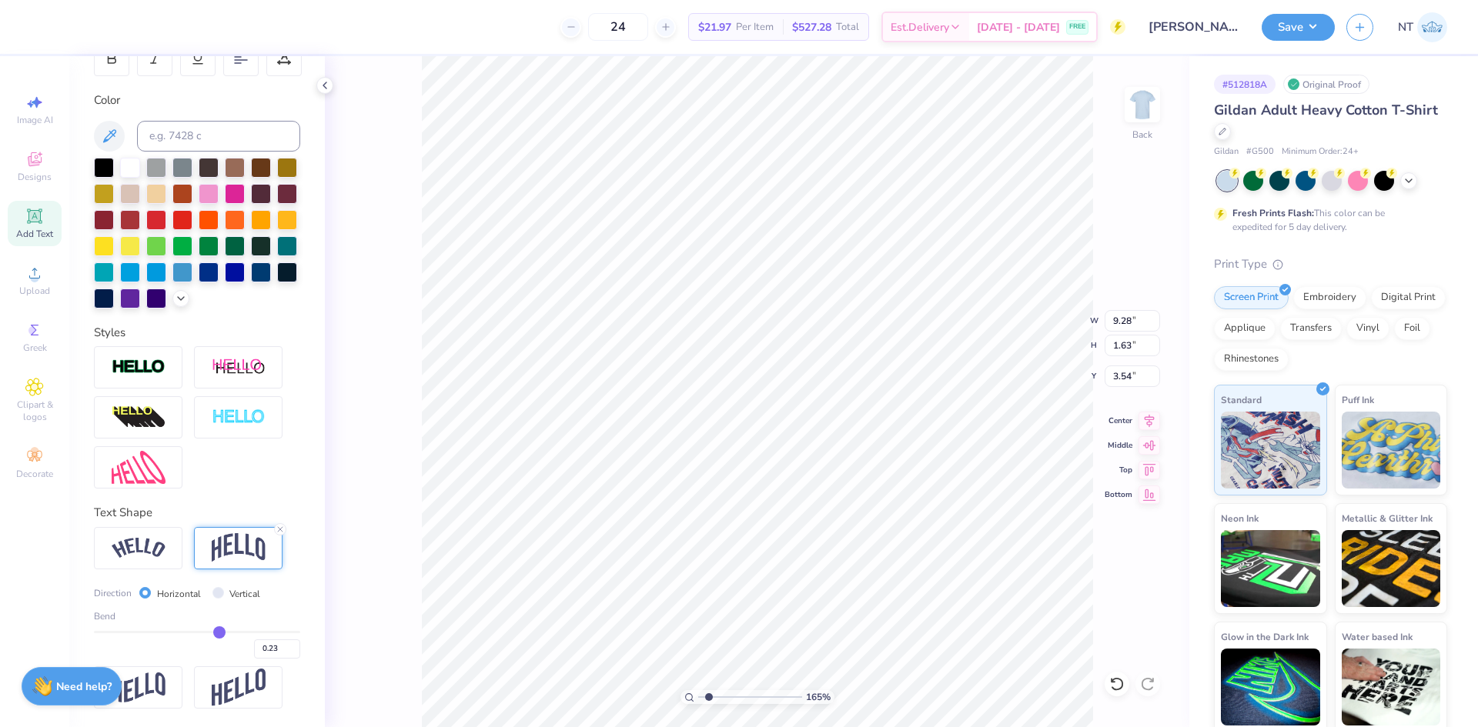
type input "1.92"
type input "1.6491337272538"
click at [1132, 322] on input "10.95" at bounding box center [1132, 321] width 55 height 22
type input "11"
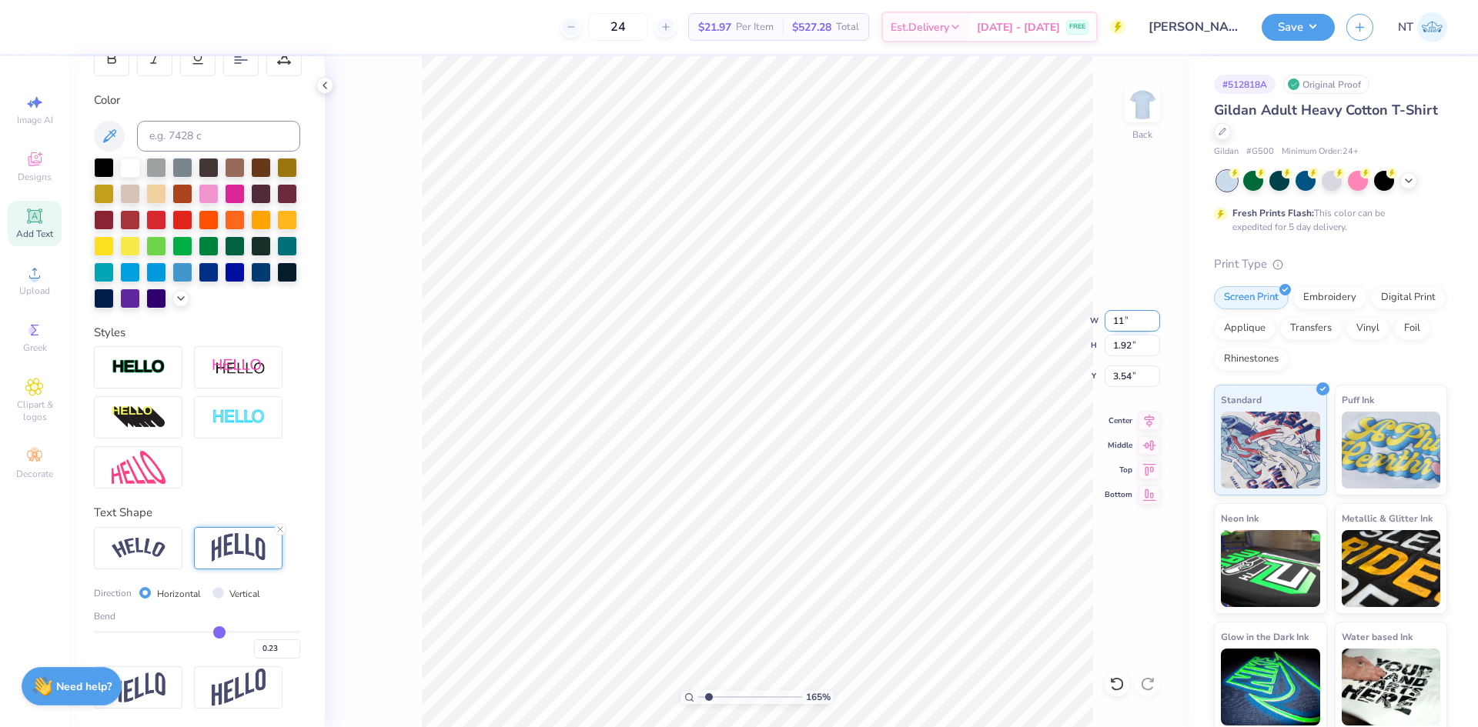
type input "1.6491337272538"
type input "11.00"
type input "1.93"
type input "3.53"
type input "1.6491337272538"
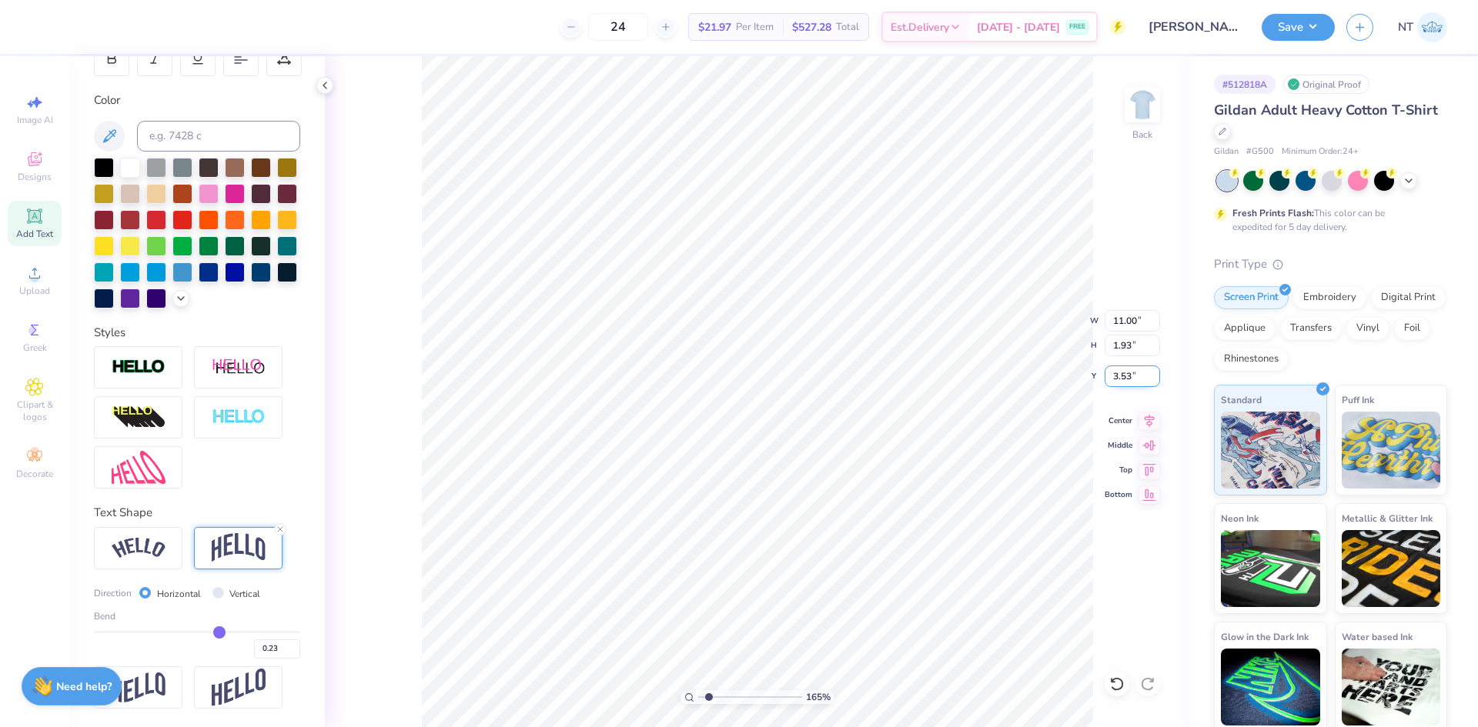
click at [1125, 366] on input "3.53" at bounding box center [1132, 377] width 55 height 22
type input "3"
type input "1.6491337272538"
type input "3.00"
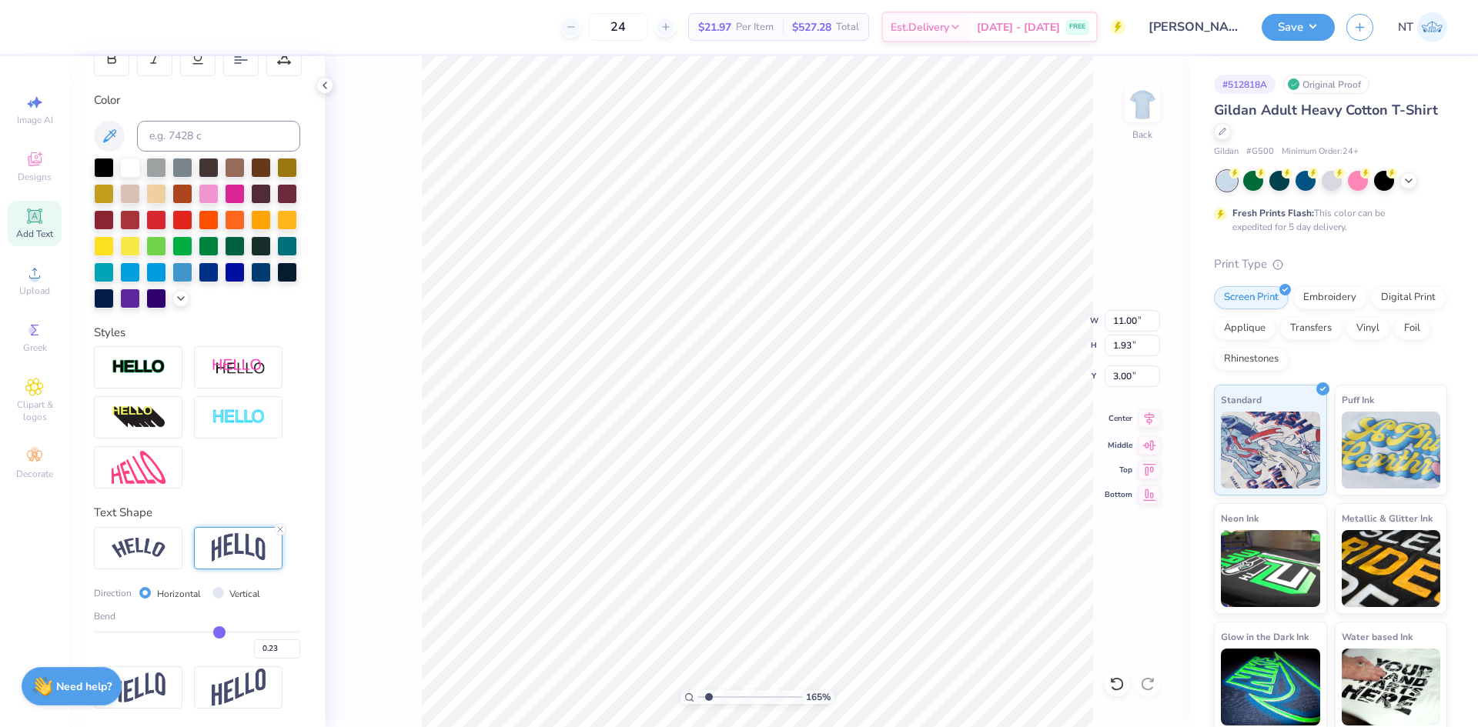
click at [1149, 417] on icon at bounding box center [1150, 418] width 10 height 13
type input "1.6491337272538"
type input "6.06"
type input "5.00"
click at [34, 232] on span "Add Text" at bounding box center [34, 234] width 37 height 12
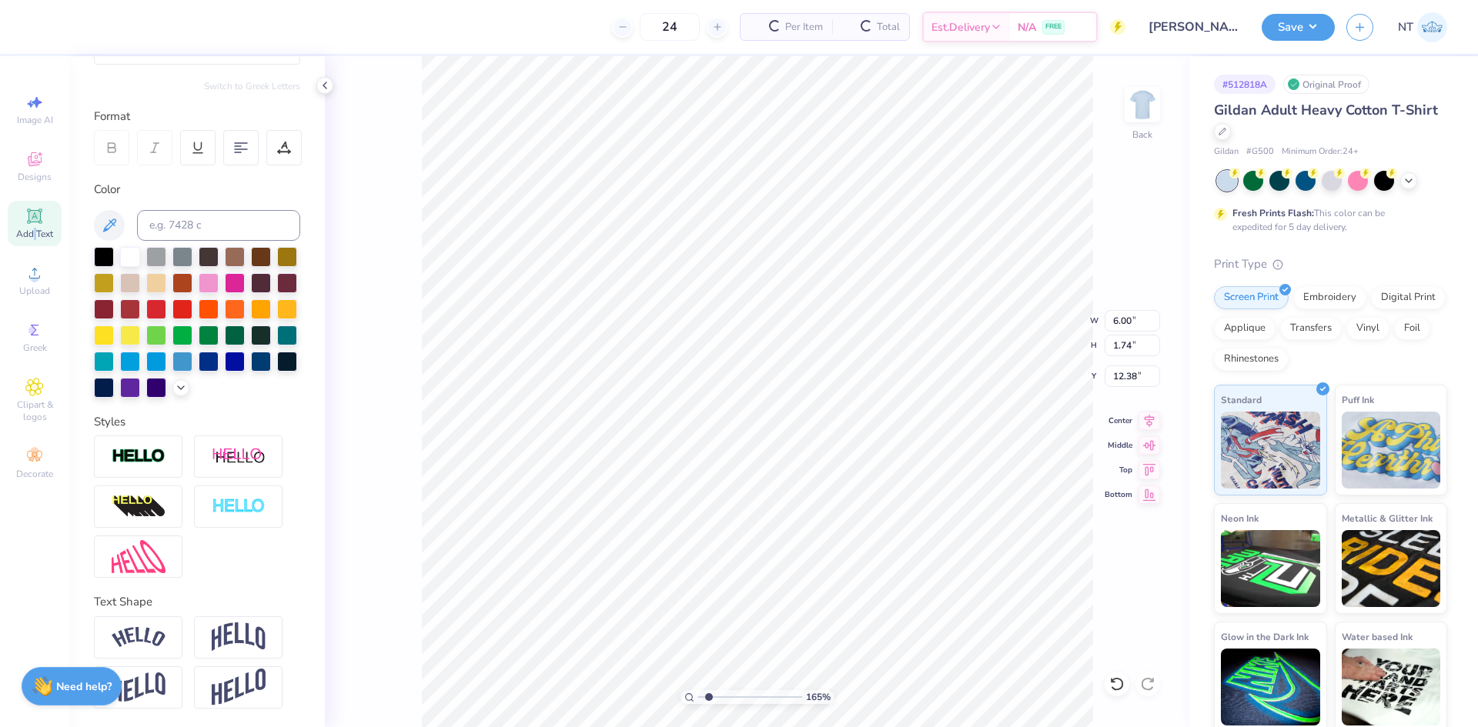
scroll to position [194, 0]
type input "1.6491337272538"
click at [218, 210] on input at bounding box center [218, 225] width 163 height 31
type input "533 c"
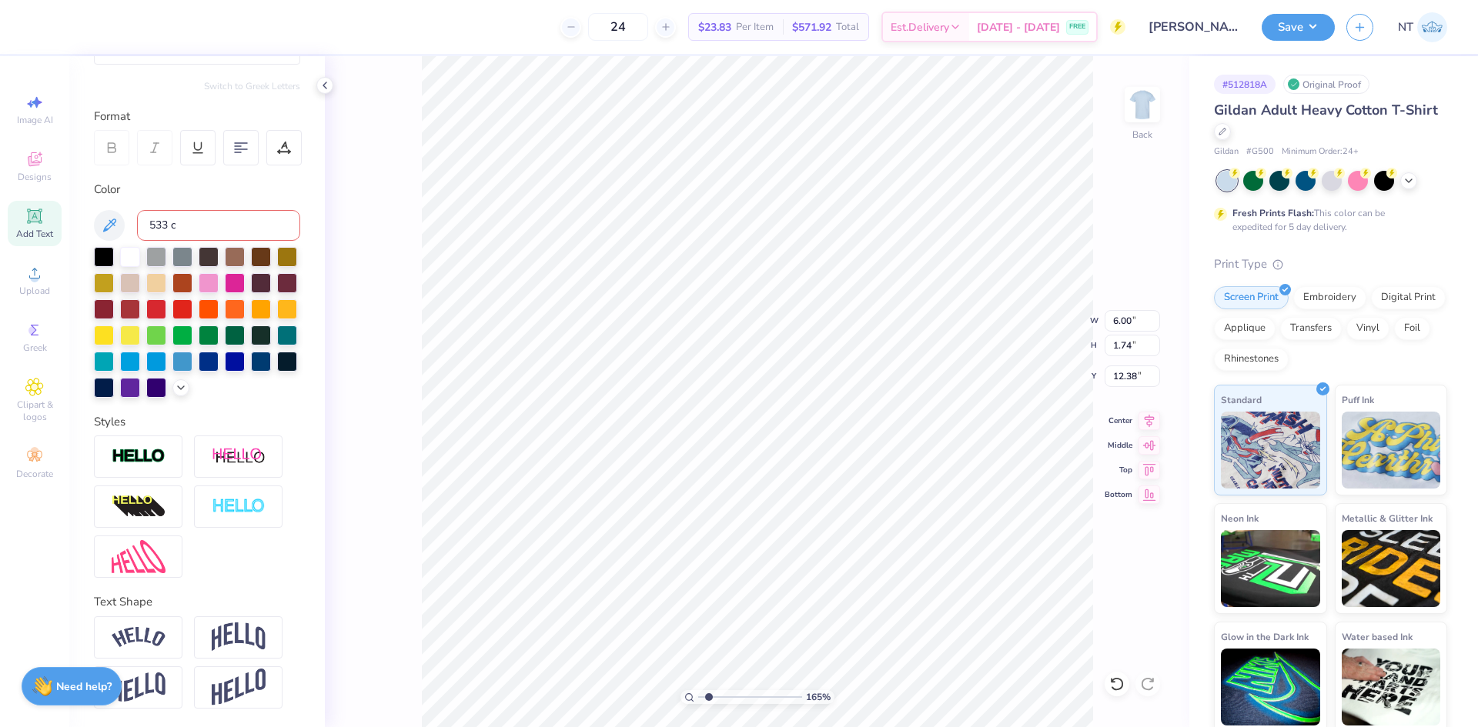
type input "1.6491337272538"
type textarea "x"
type input "1.6491337272538"
type textarea "XI"
type input "1.6491337272538"
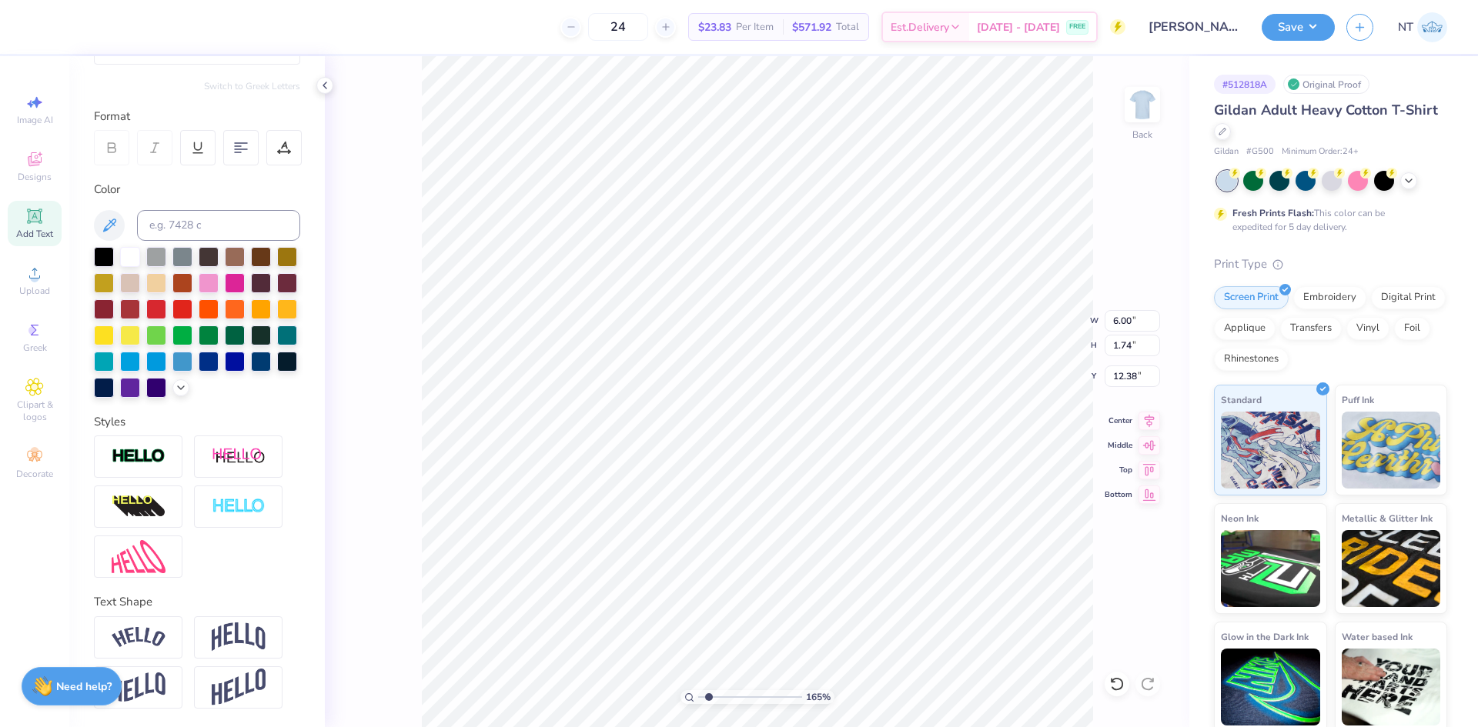
type textarea "X"
type input "1.6491337272538"
type textarea "[PERSON_NAME]"
type input "1.6491337272538"
type textarea "Xit"
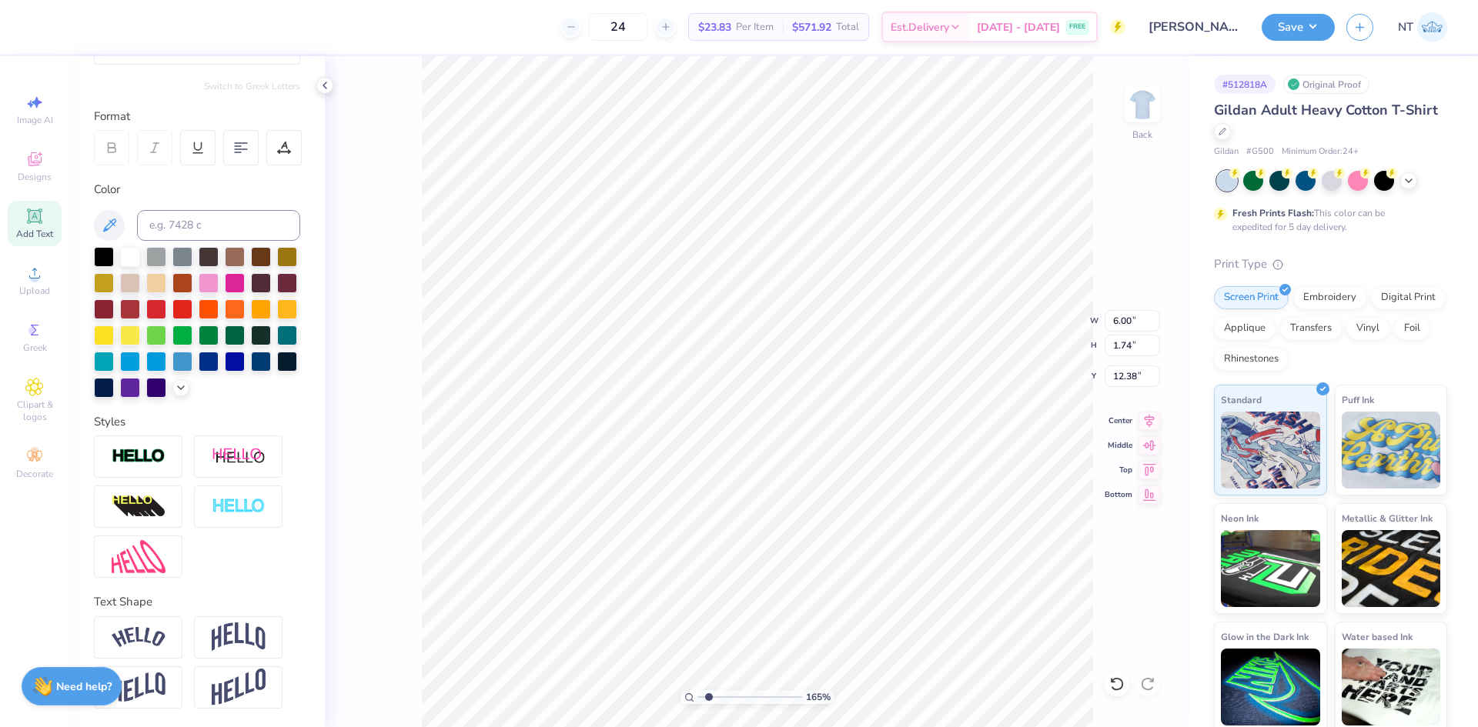
type input "1.6491337272538"
type textarea "Xiti"
type input "1.6491337272538"
type textarea "Xiti"
type input "1.6491337272538"
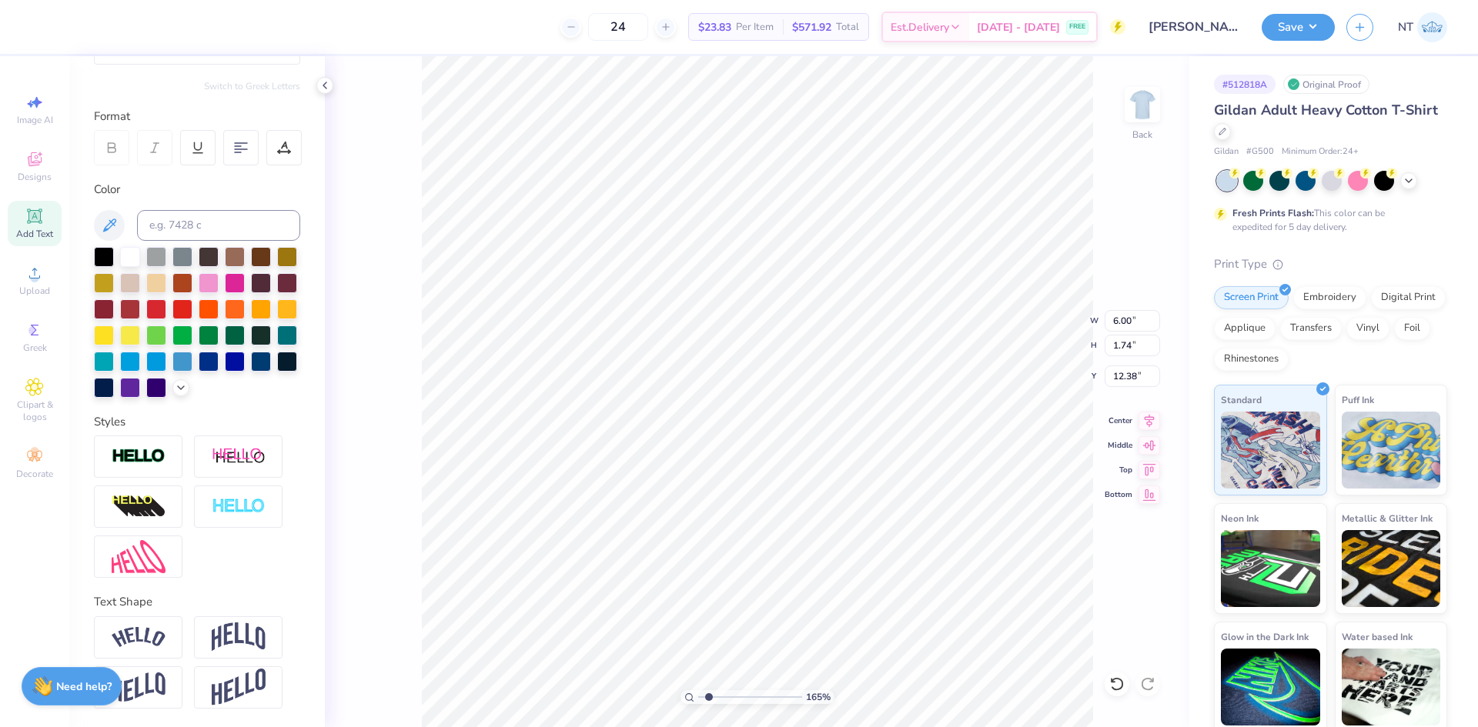
type textarea "Xiti w"
type input "1.6491337272538"
type textarea "Xiti wi"
type input "1.6491337272538"
type textarea "Xiti with"
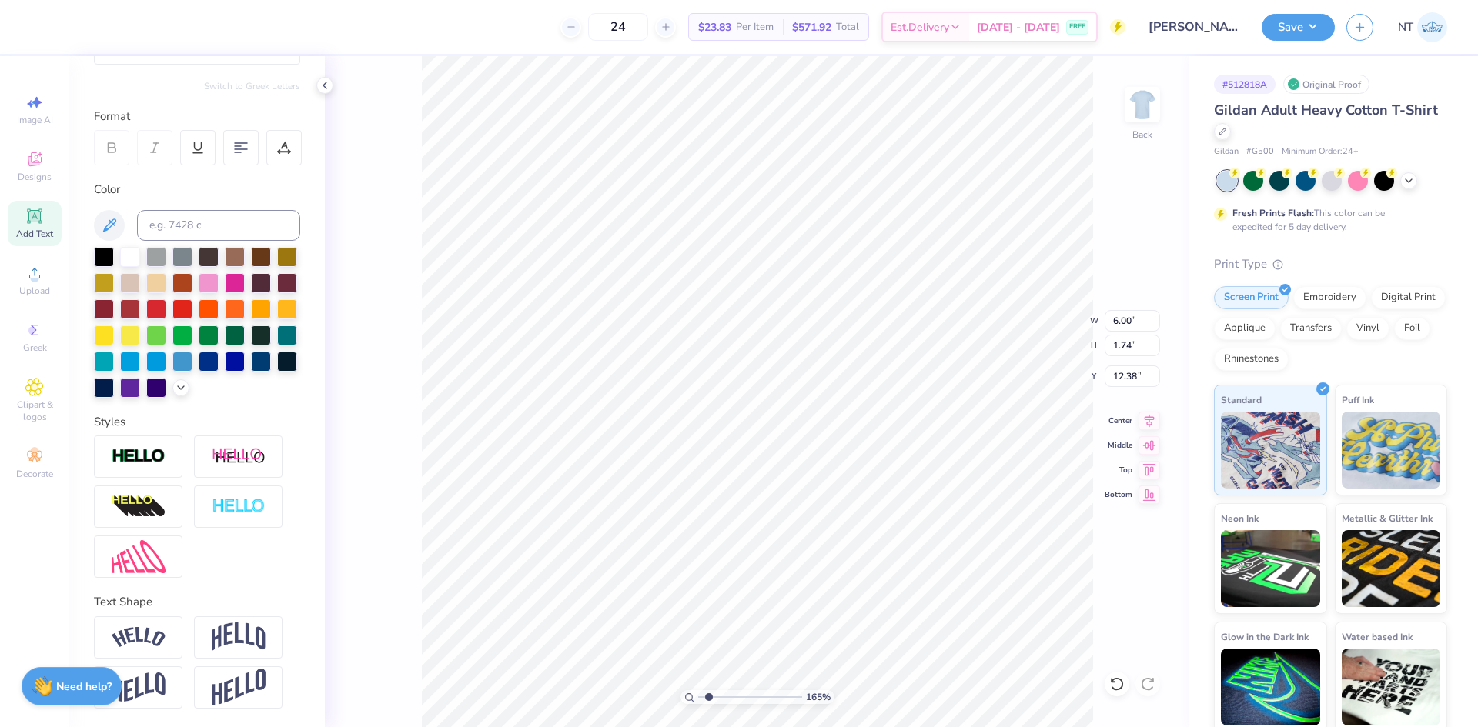
type input "1.6491337272538"
type textarea "Xiti with"
type input "1.6491337272538"
type textarea "Xiti with t"
type input "1.6491337272538"
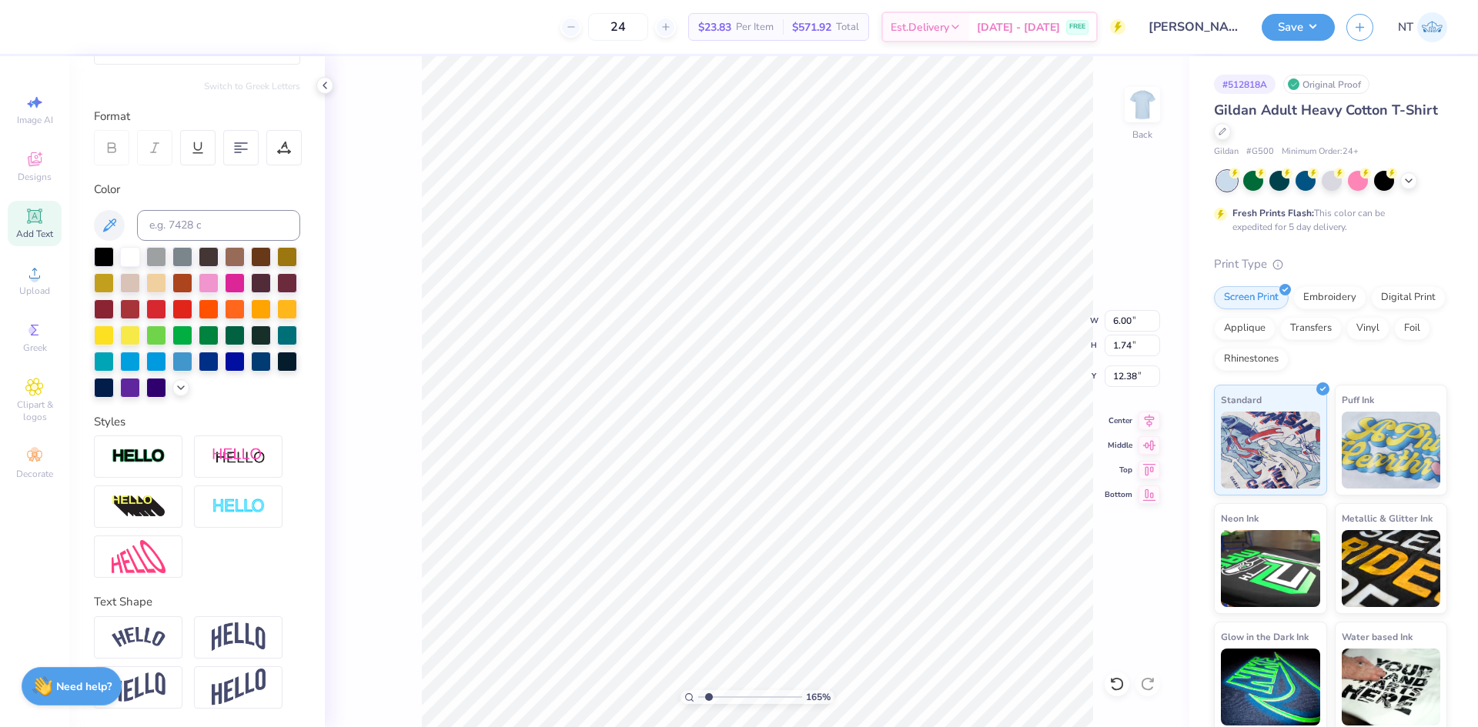
type textarea "Xiti with the"
type input "1.6491337272538"
type textarea "Xiti with the"
type input "1.6491337272538"
type textarea "Xiti with the X"
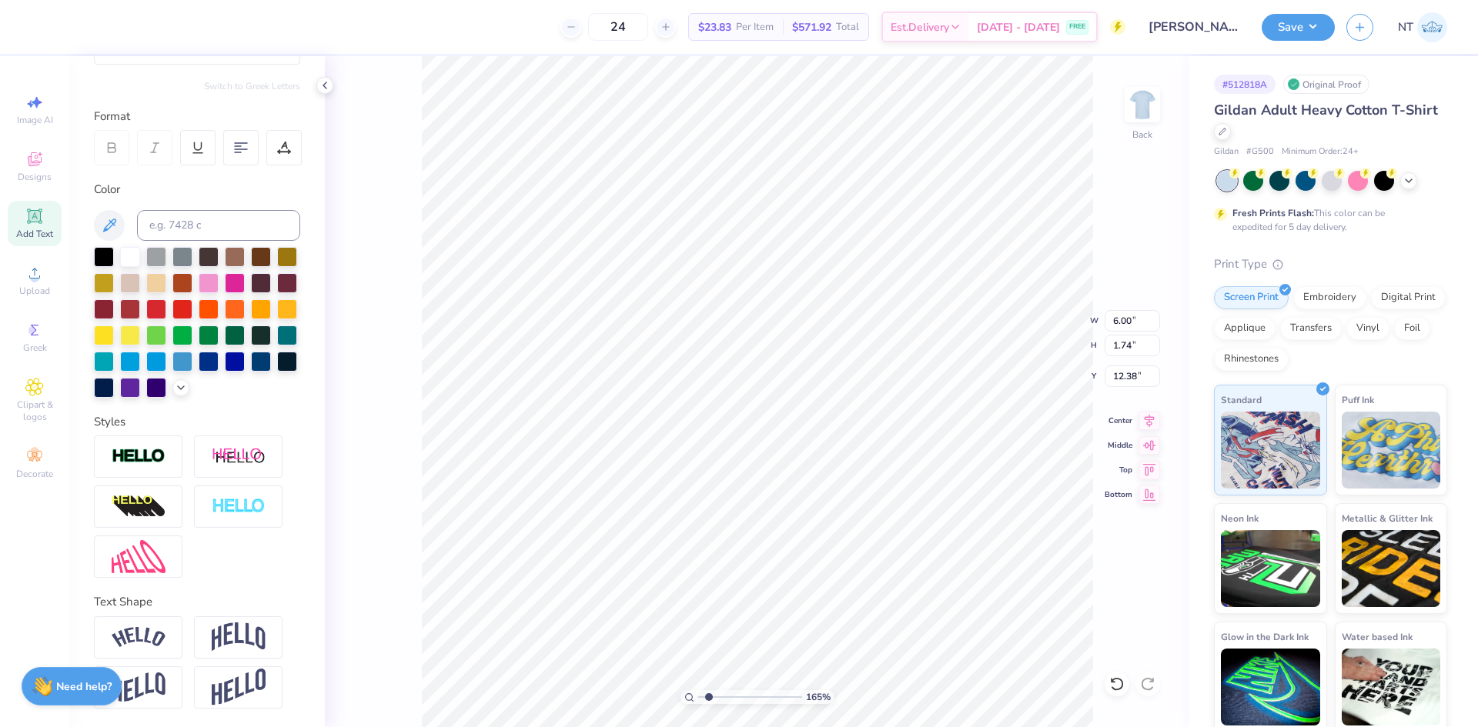
scroll to position [13, 5]
type input "1.6491337272538"
type textarea "Xiti with the Xi"
type input "1.6491337272538"
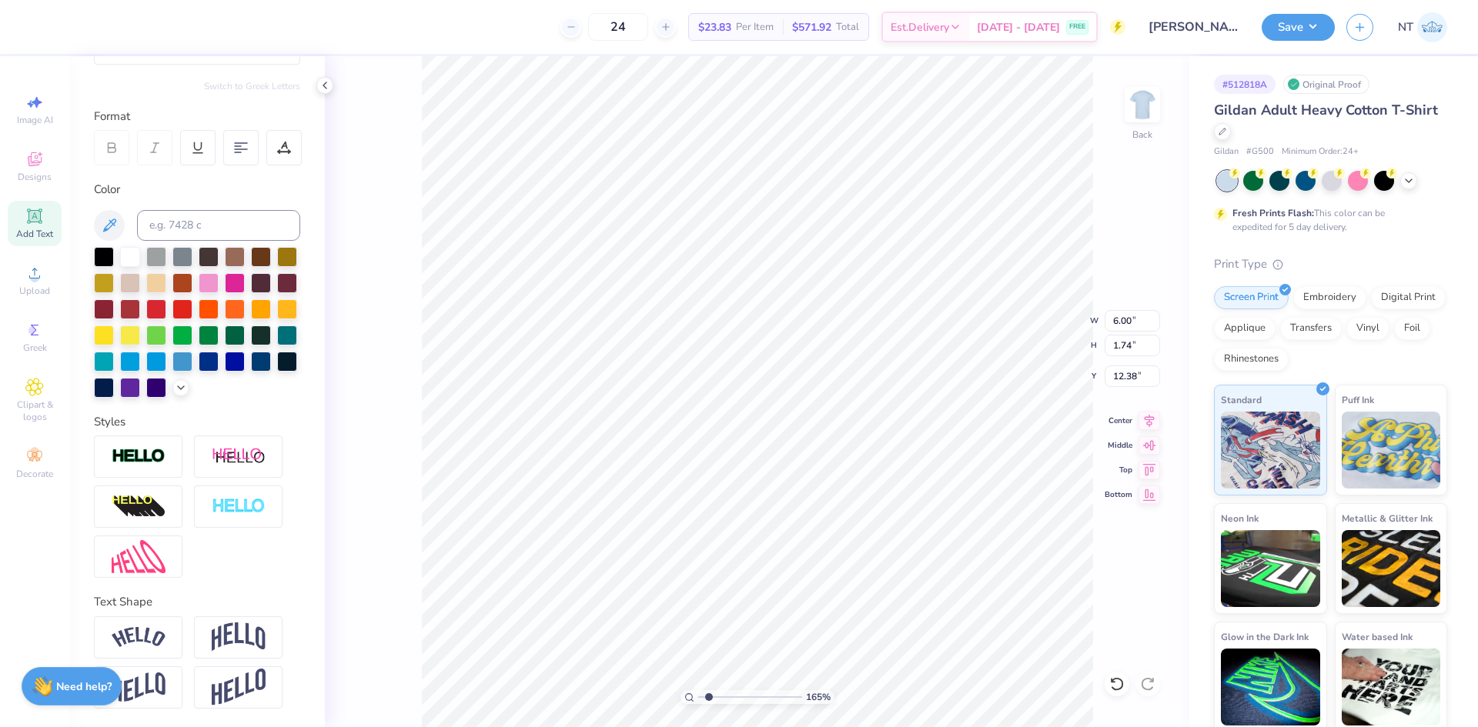
type textarea "Xiti with the Xis"
type input "1.6491337272538"
type textarea "Xiti with the Xi's"
type input "1.6491337272538"
type input "15.02"
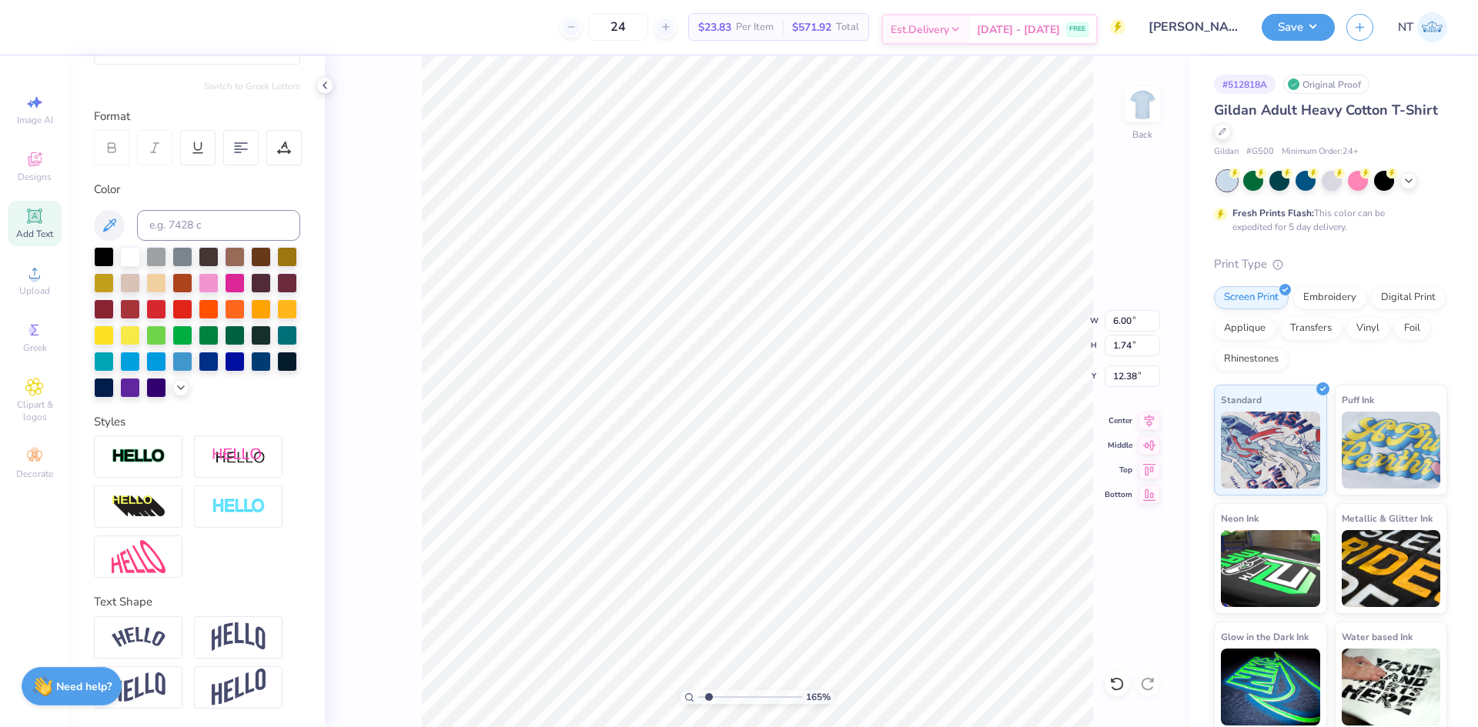
type input "1.38"
type input "12.56"
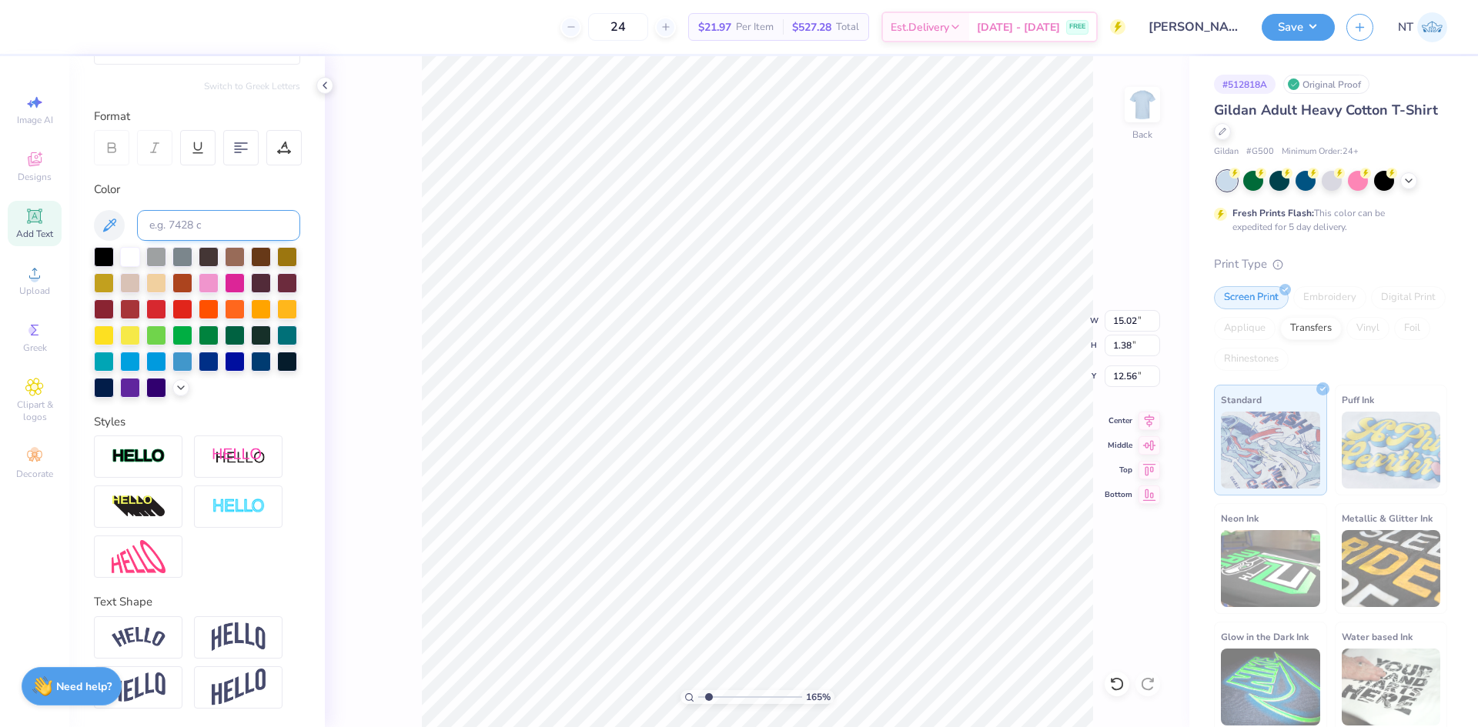
scroll to position [0, 0]
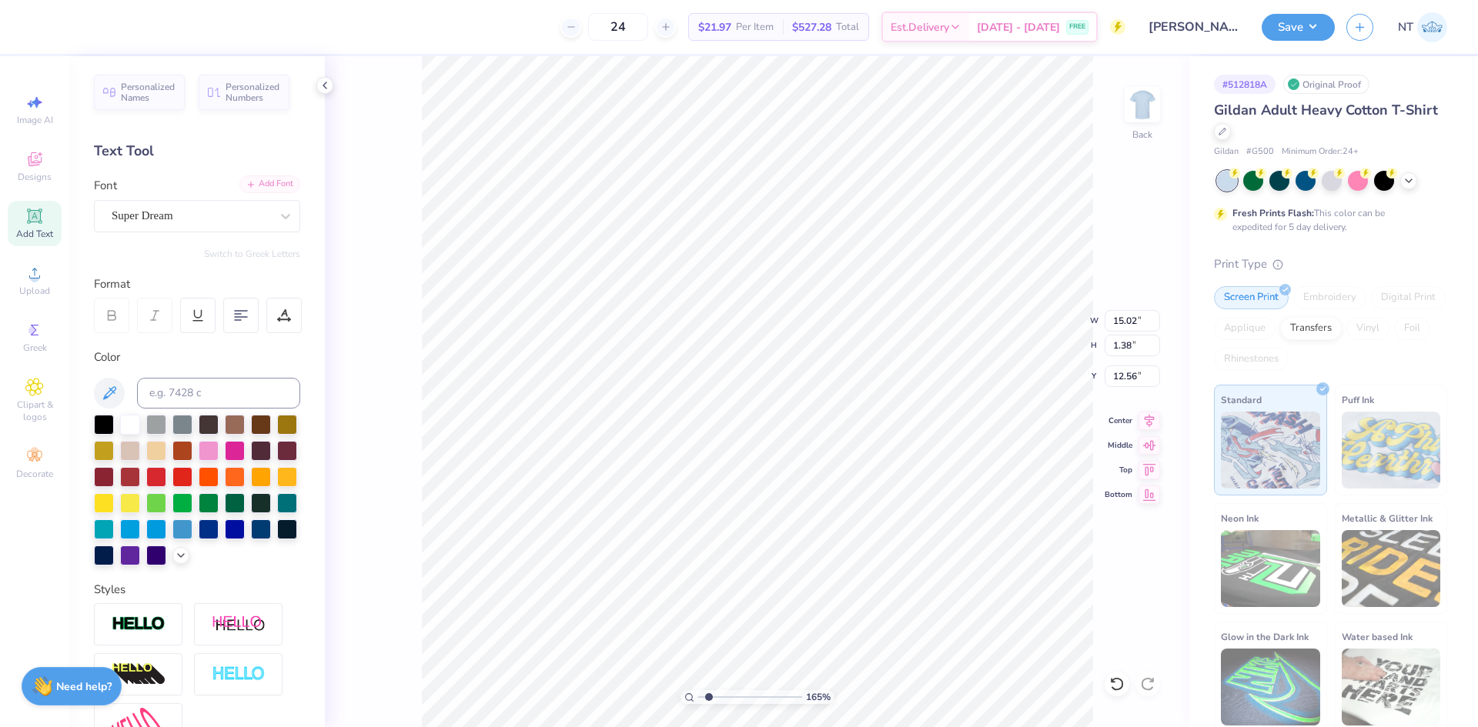
click at [274, 181] on div "Add Font" at bounding box center [269, 184] width 61 height 18
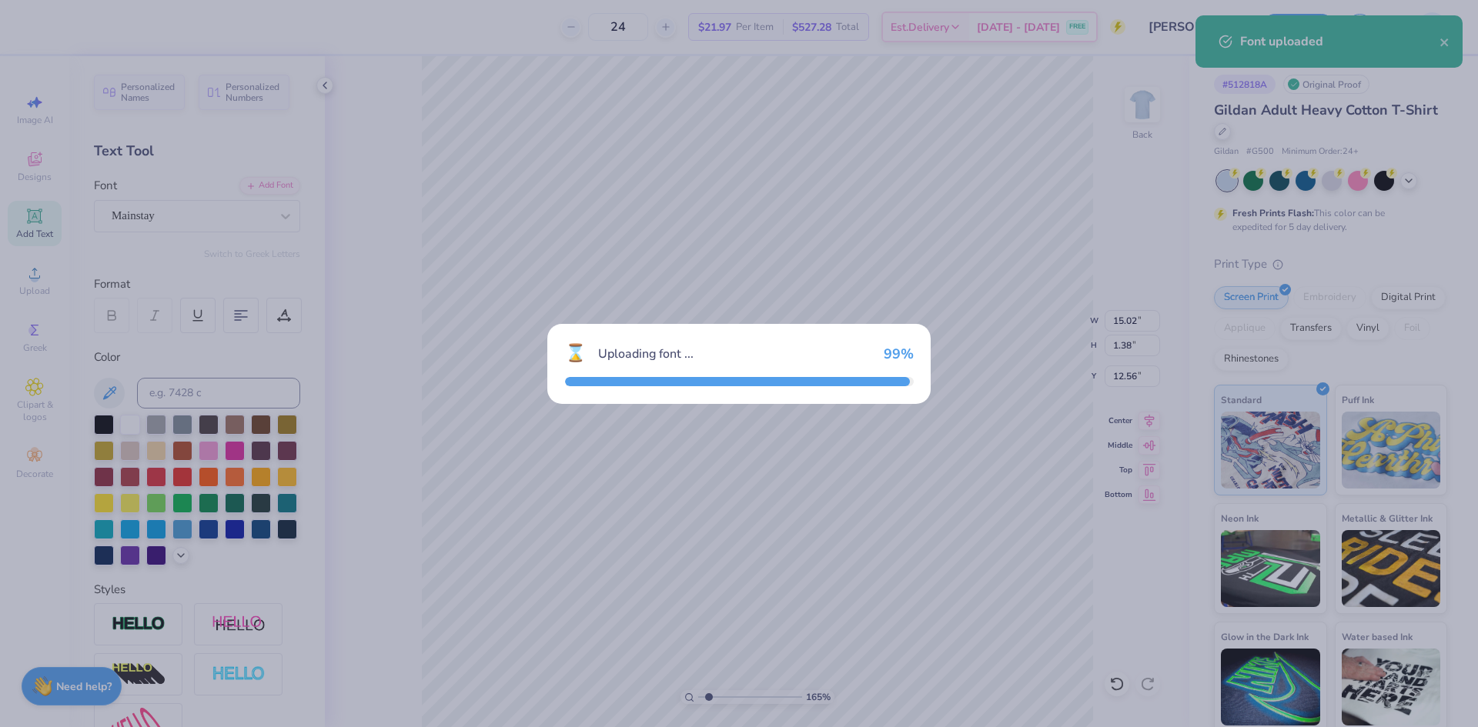
type input "1.6491337272538"
type input "14.79"
type input "2.48"
type input "12.01"
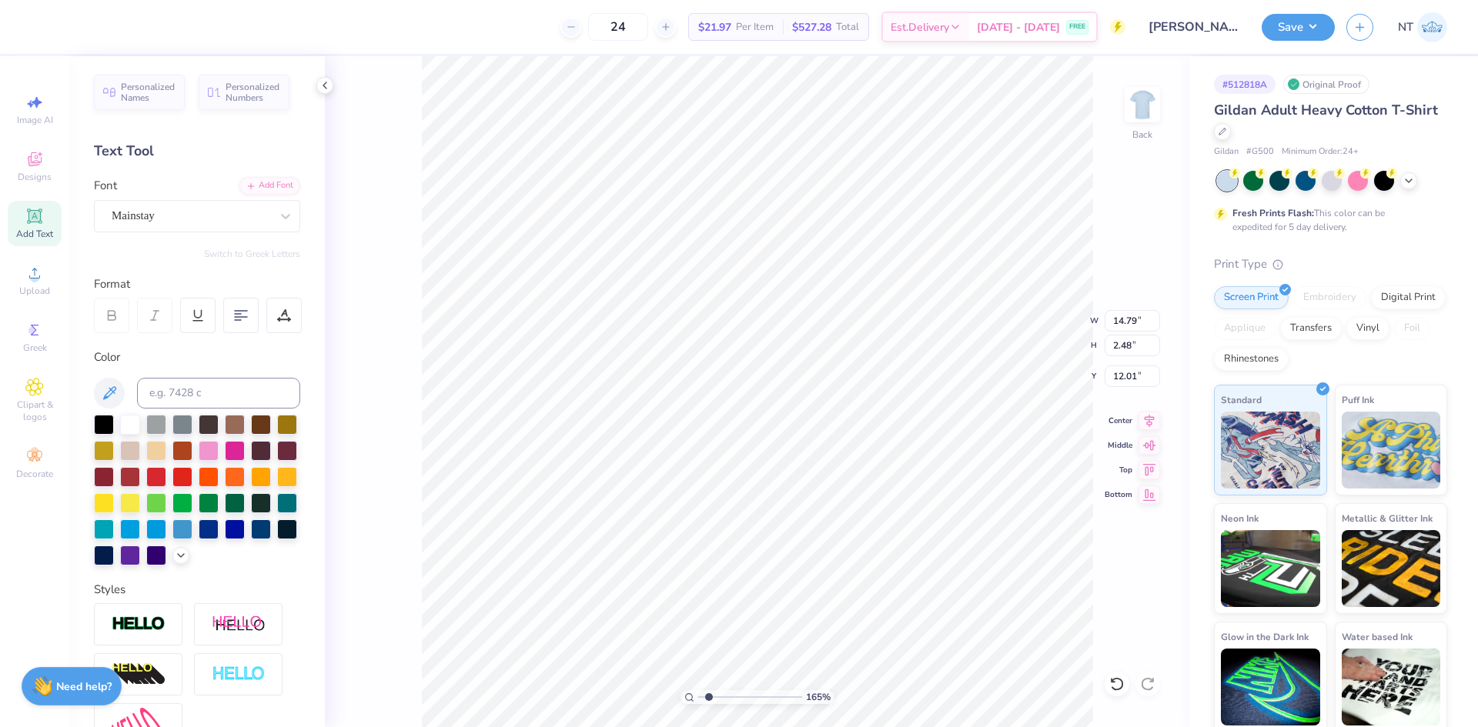
type input "1.6491337272538"
type input "5.83"
type input "0.98"
type input "13.51"
type input "1.6491337272538"
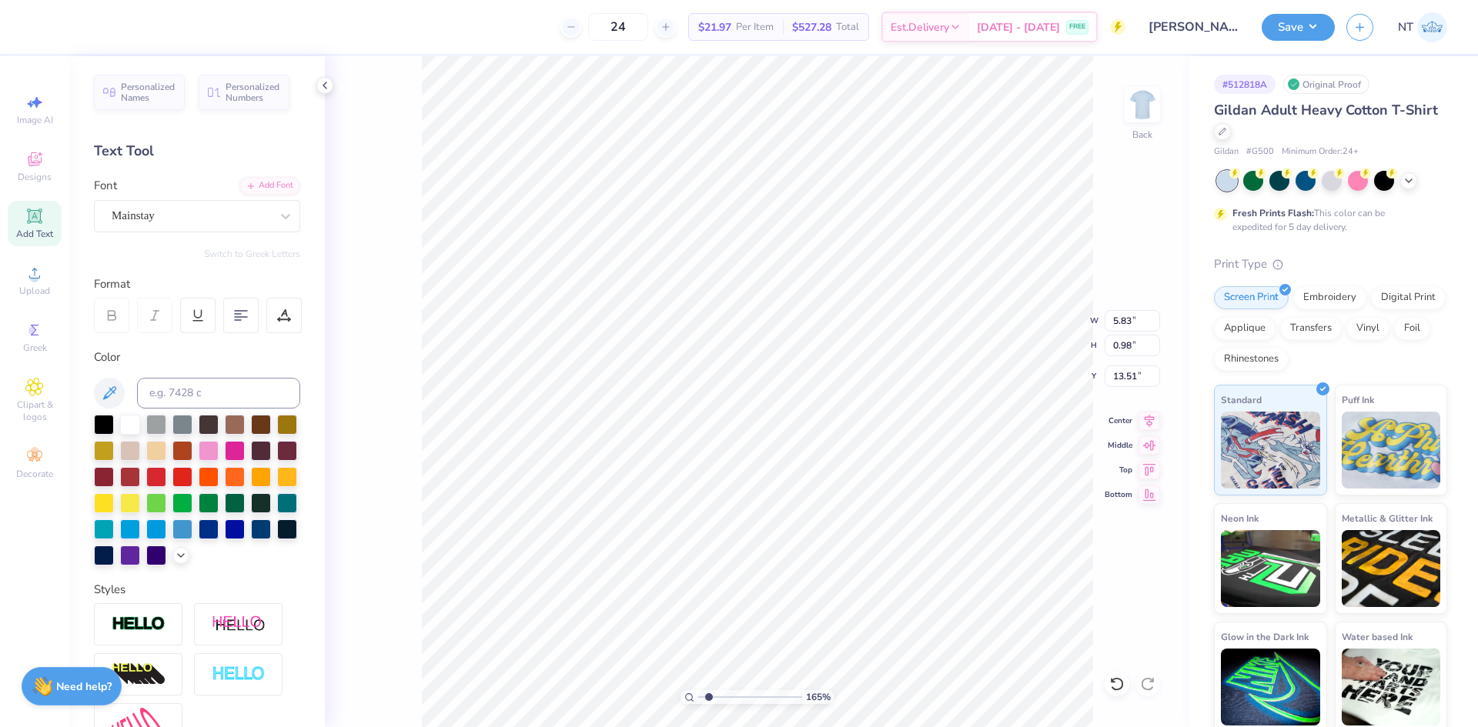
type input "11.10"
click at [259, 175] on div "Personalized Names Personalized Numbers Text Tool Add Font Font Mainstay Switch…" at bounding box center [197, 391] width 256 height 671
click at [256, 188] on div "Add Font" at bounding box center [269, 184] width 61 height 18
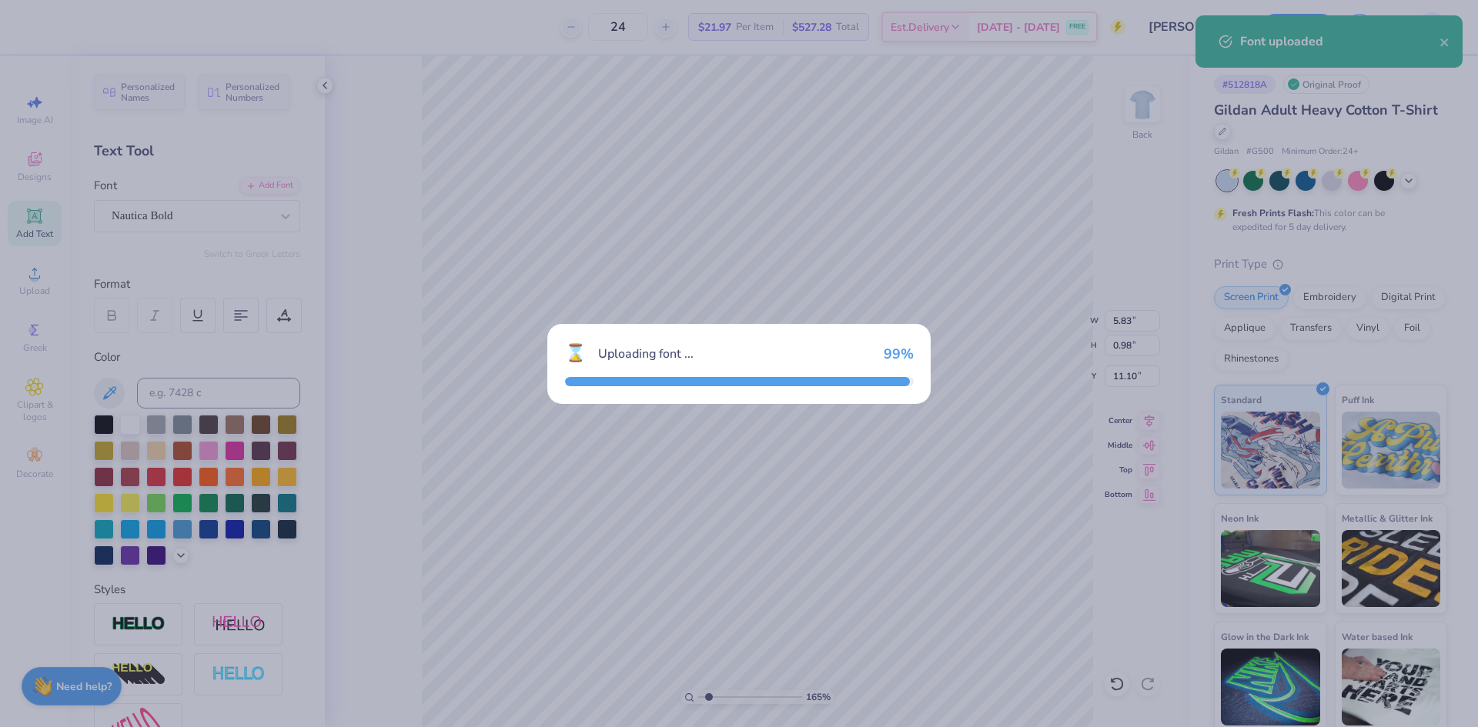
type input "1.6491337272538"
type input "4.63"
type input "0.70"
type input "11.24"
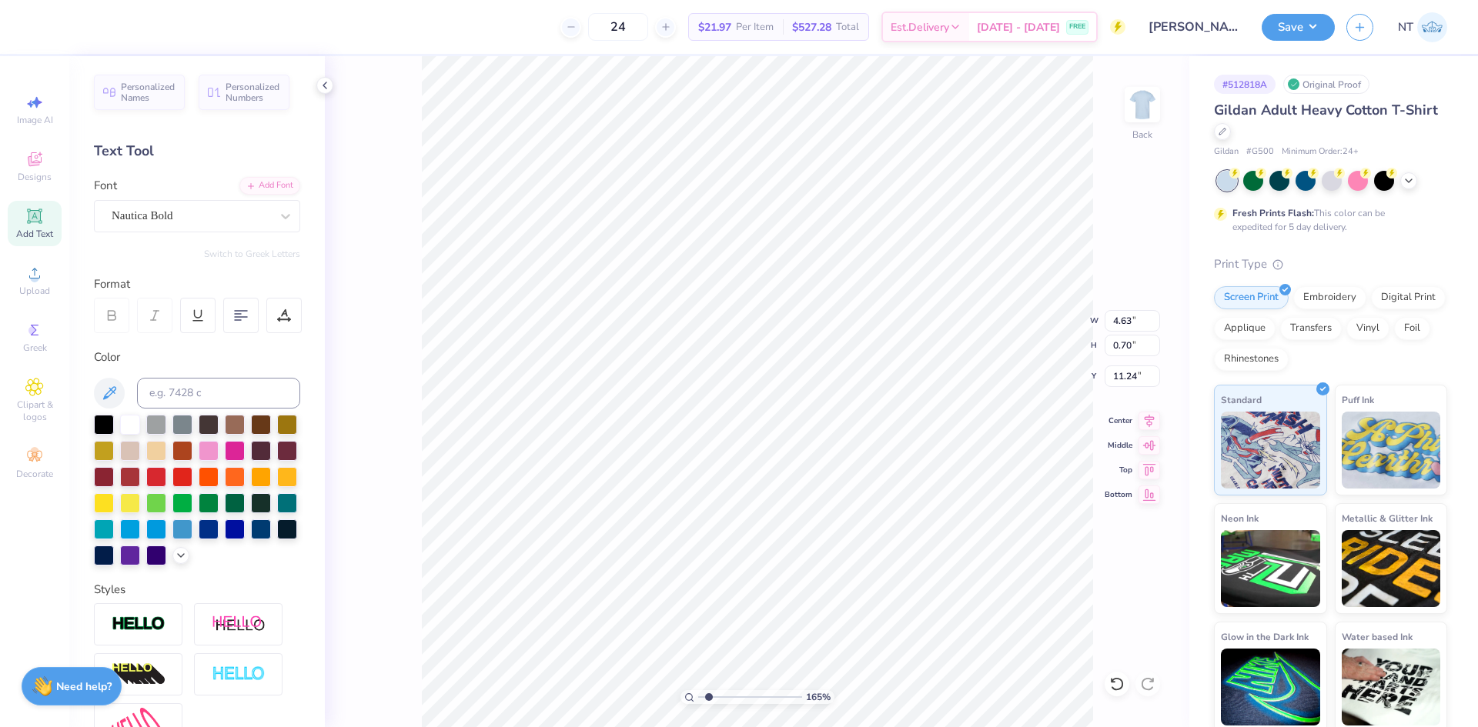
type input "1.6491337272538"
type input "10.95"
type input "3.21314535235116"
type input "4.23"
type input "3.21314535235116"
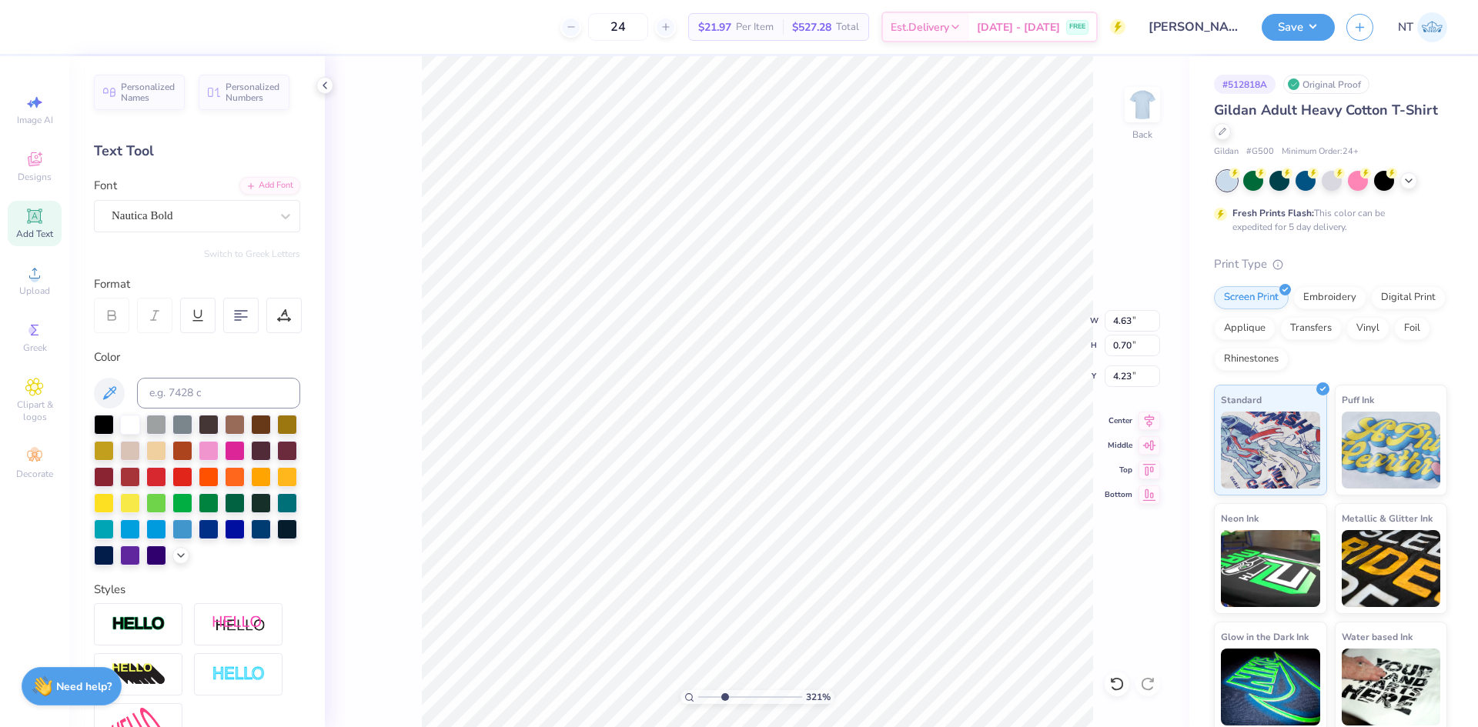
type input "11.00"
type input "1.93"
type input "3.00"
type input "2.30193535337791"
type input "2.67"
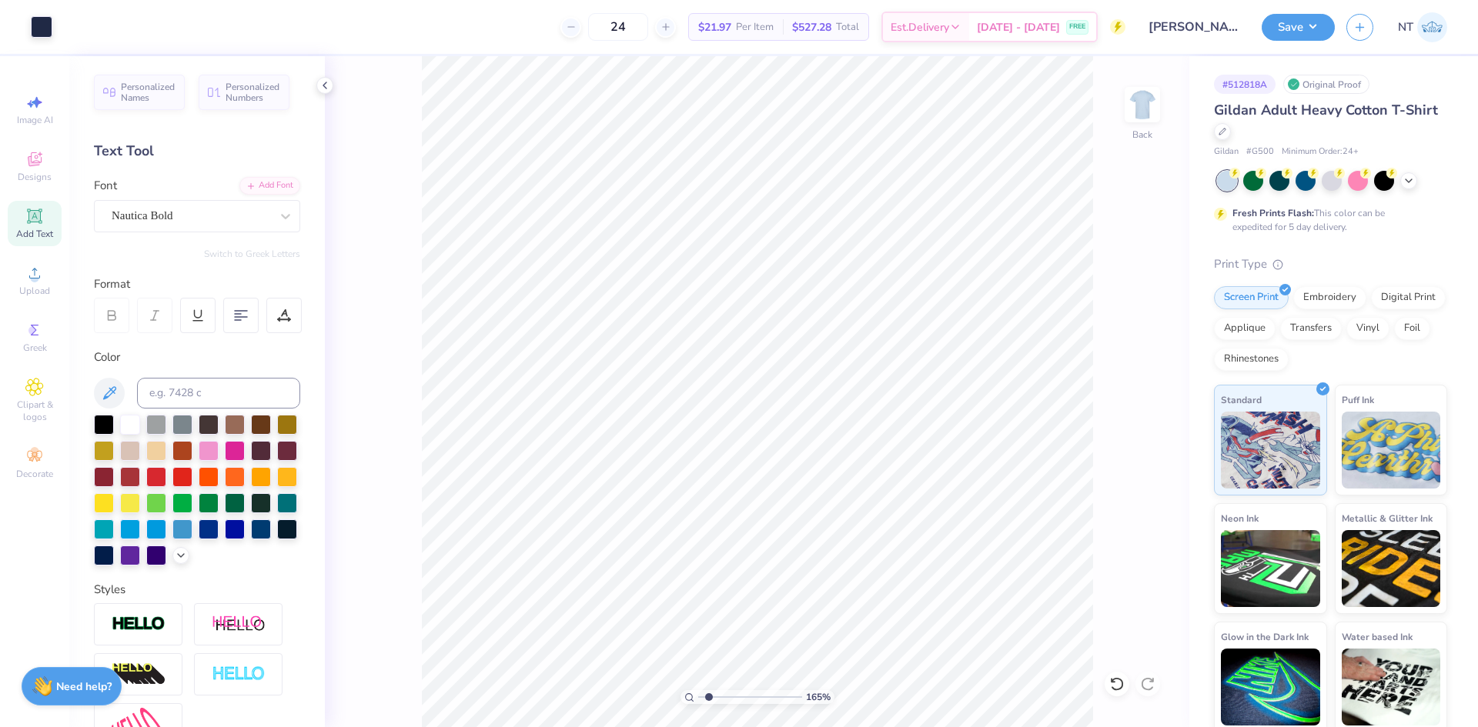
click at [1128, 603] on div "165 % Back" at bounding box center [757, 391] width 864 height 671
click at [1120, 389] on div "165 % Back W 11.00 11.00 " H 7.99 7.99 " Y 2.67 2.67 " Center Middle Top Bottom" at bounding box center [757, 391] width 864 height 671
click at [1123, 373] on div "165 % Back W 11.00 H 7.99 Y 2.67 Center Middle Top Bottom" at bounding box center [757, 391] width 864 height 671
type input "1.6491337272538"
click at [1113, 377] on input "2.67" at bounding box center [1132, 377] width 55 height 22
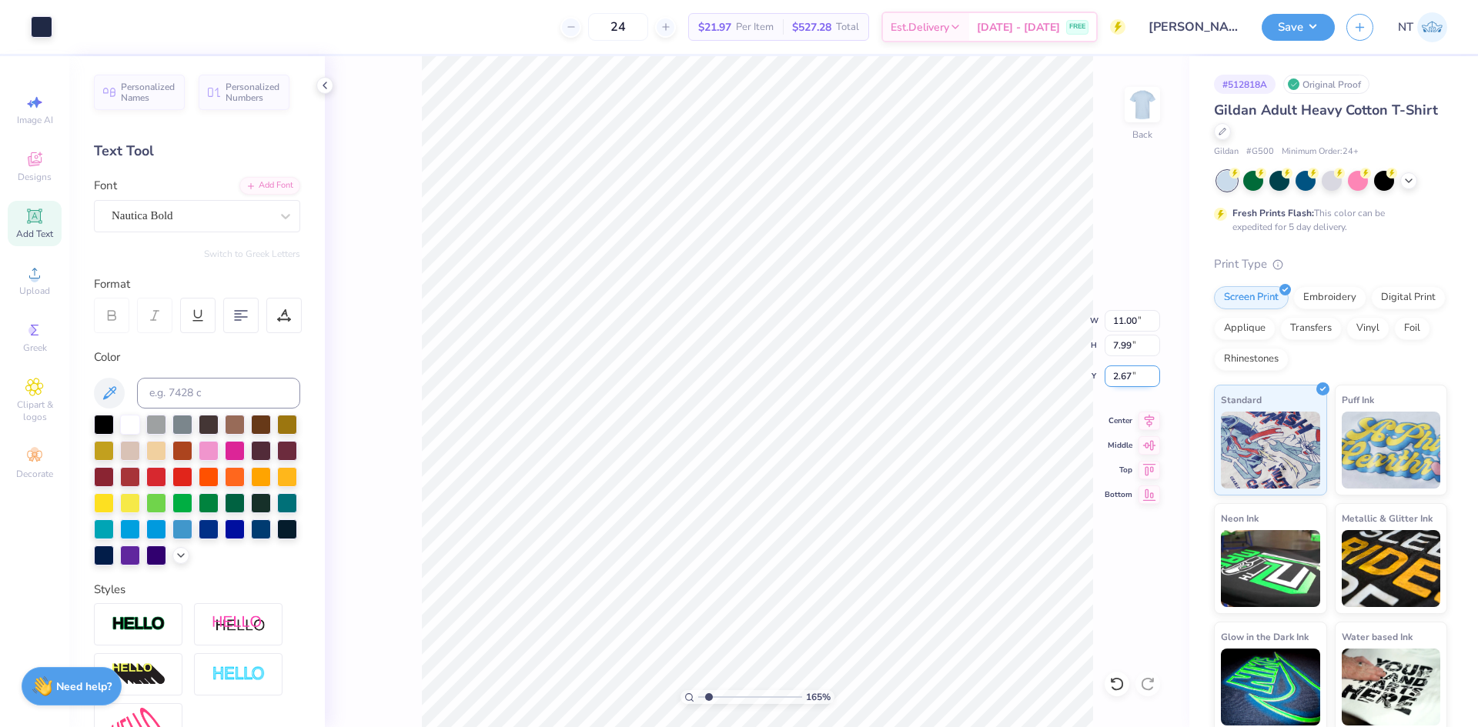
click at [1113, 377] on input "2.67" at bounding box center [1132, 377] width 55 height 22
type input "1"
type input "3"
type input "1.6491337272538"
type input "3.00"
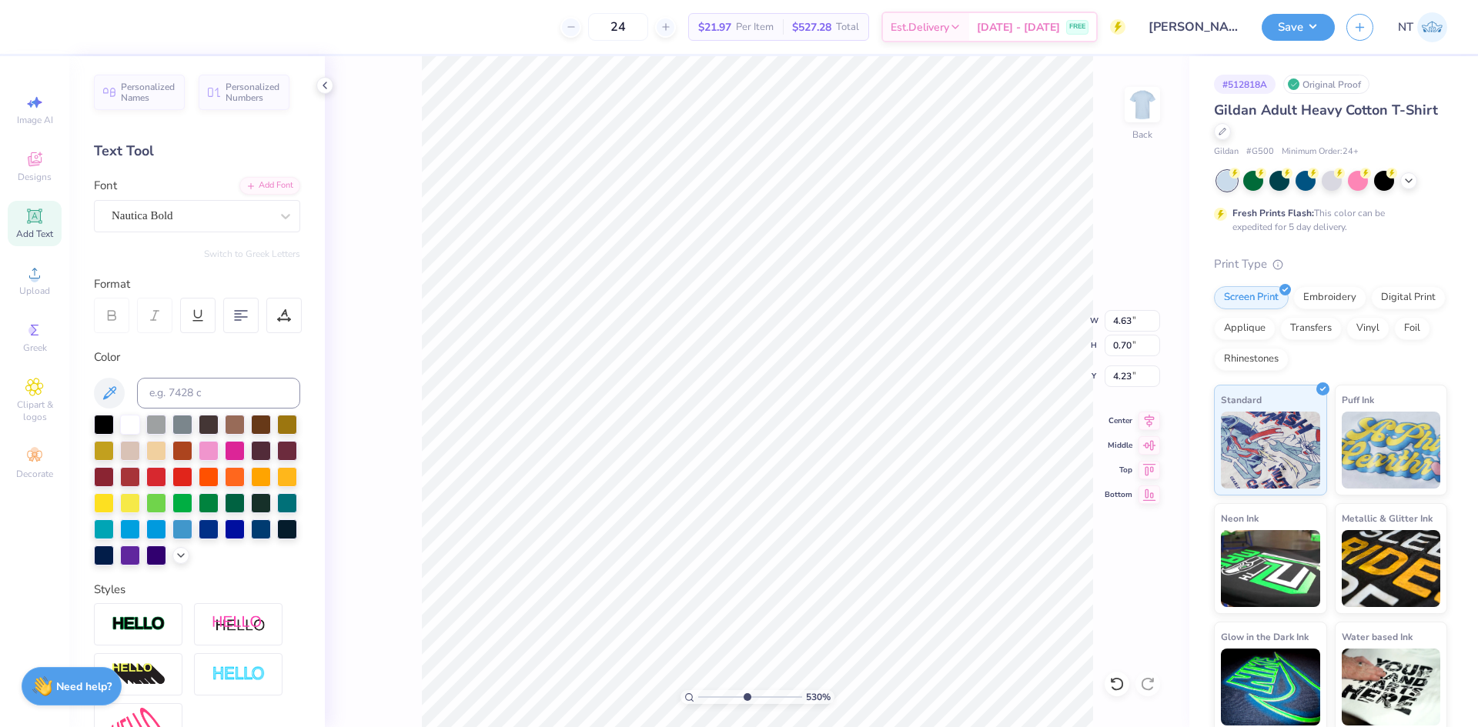
type input "5.2989063711311"
type input "4.85"
type input "0.74"
type input "4.19"
click at [1152, 417] on icon at bounding box center [1150, 418] width 10 height 13
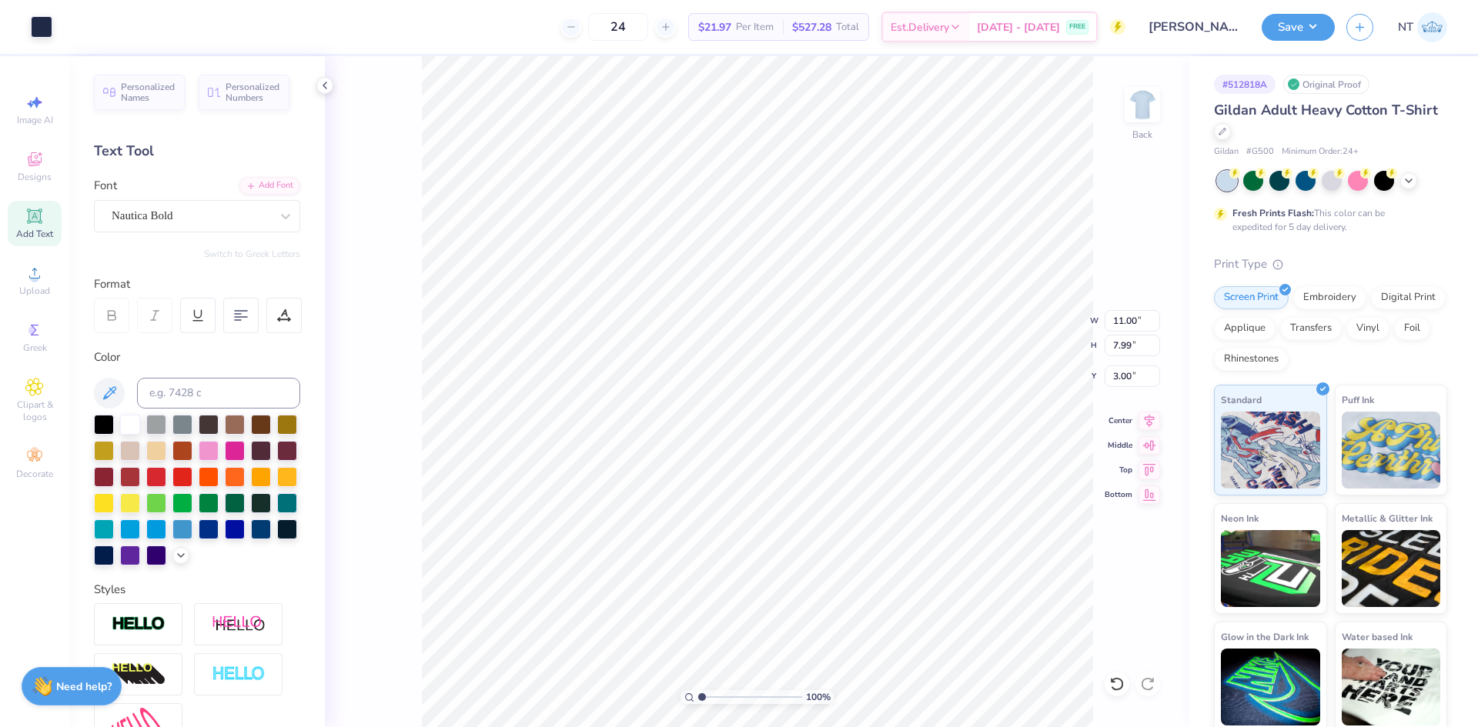
click at [1098, 188] on div "100 % Back W 11.00 11.00 " H 7.99 7.99 " Y 3.00 3.00 " Center Middle Top Bottom" at bounding box center [757, 391] width 864 height 671
type input "1.94838374793402"
click at [190, 222] on div "Nautica Bold" at bounding box center [191, 216] width 162 height 24
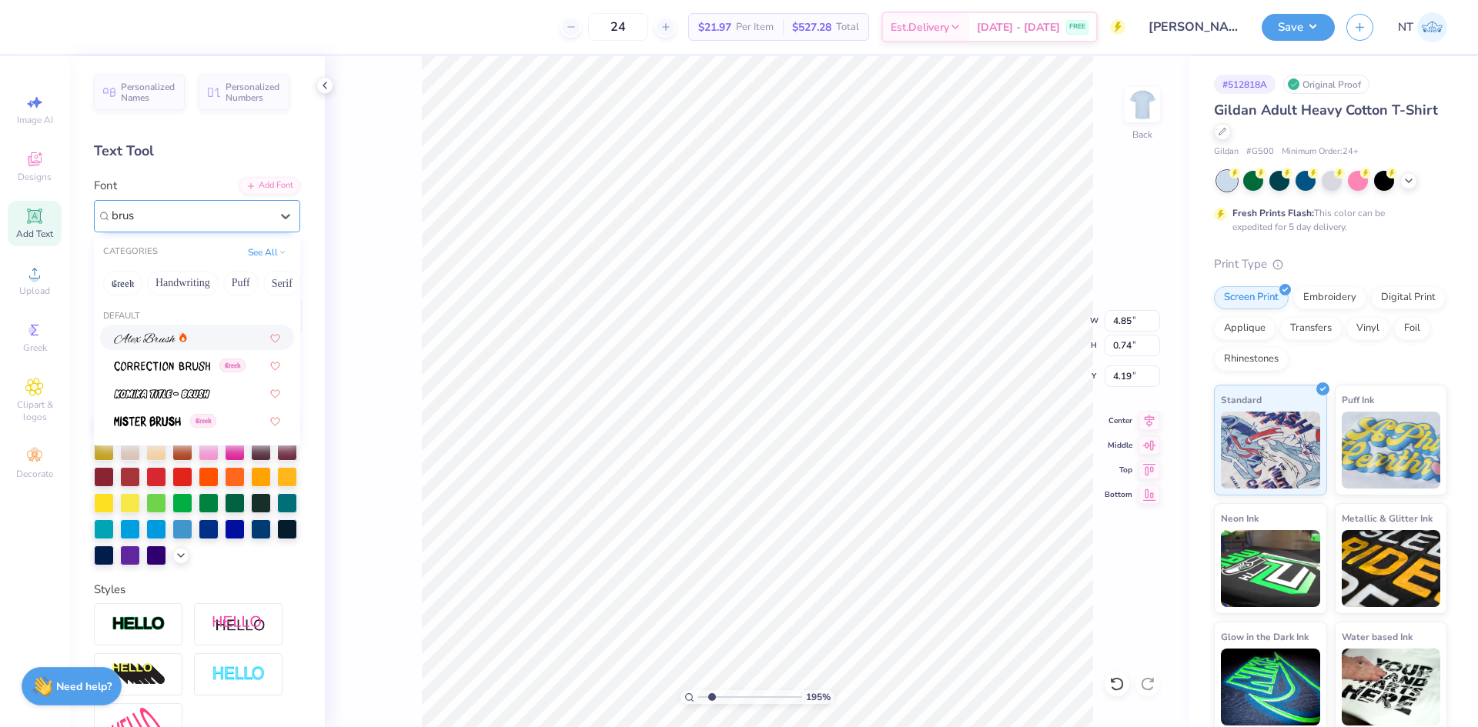
type input "brush"
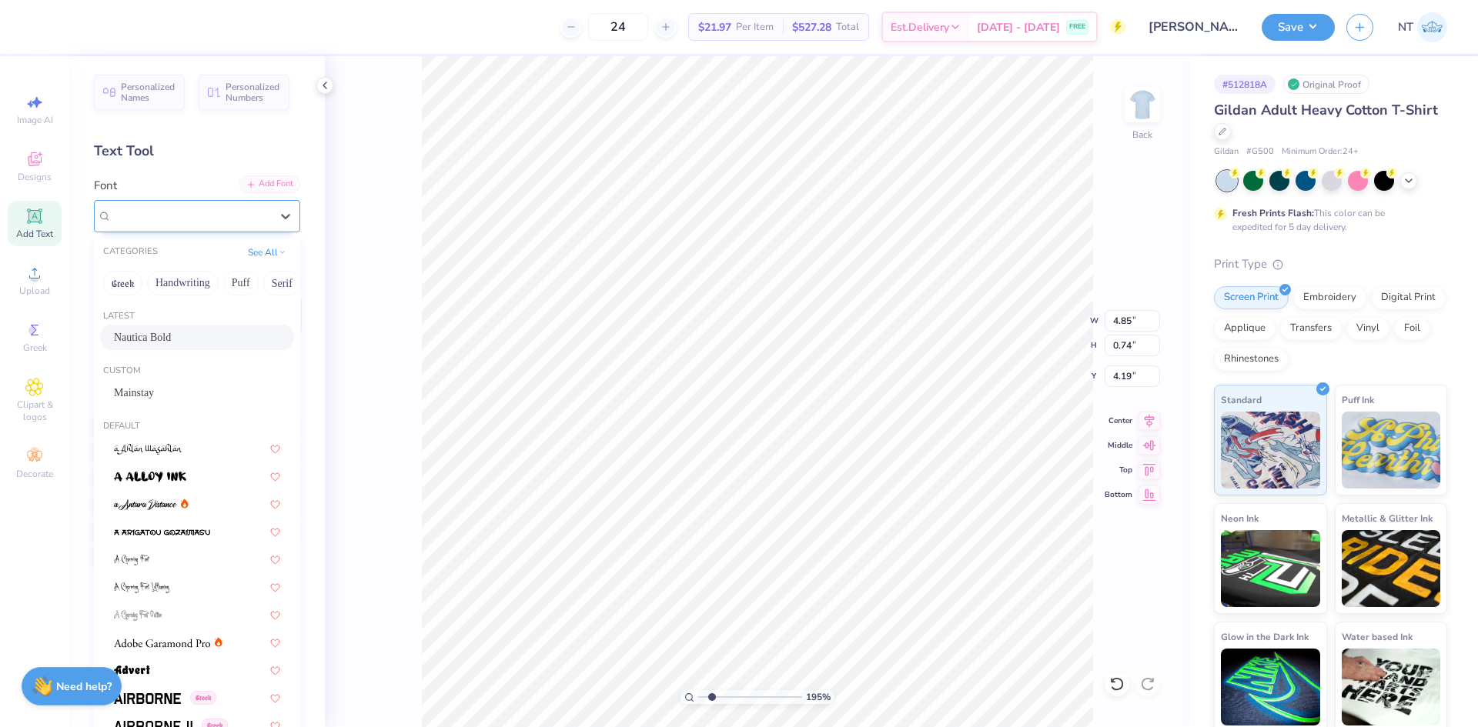
click at [259, 186] on div "Add Font" at bounding box center [269, 184] width 61 height 18
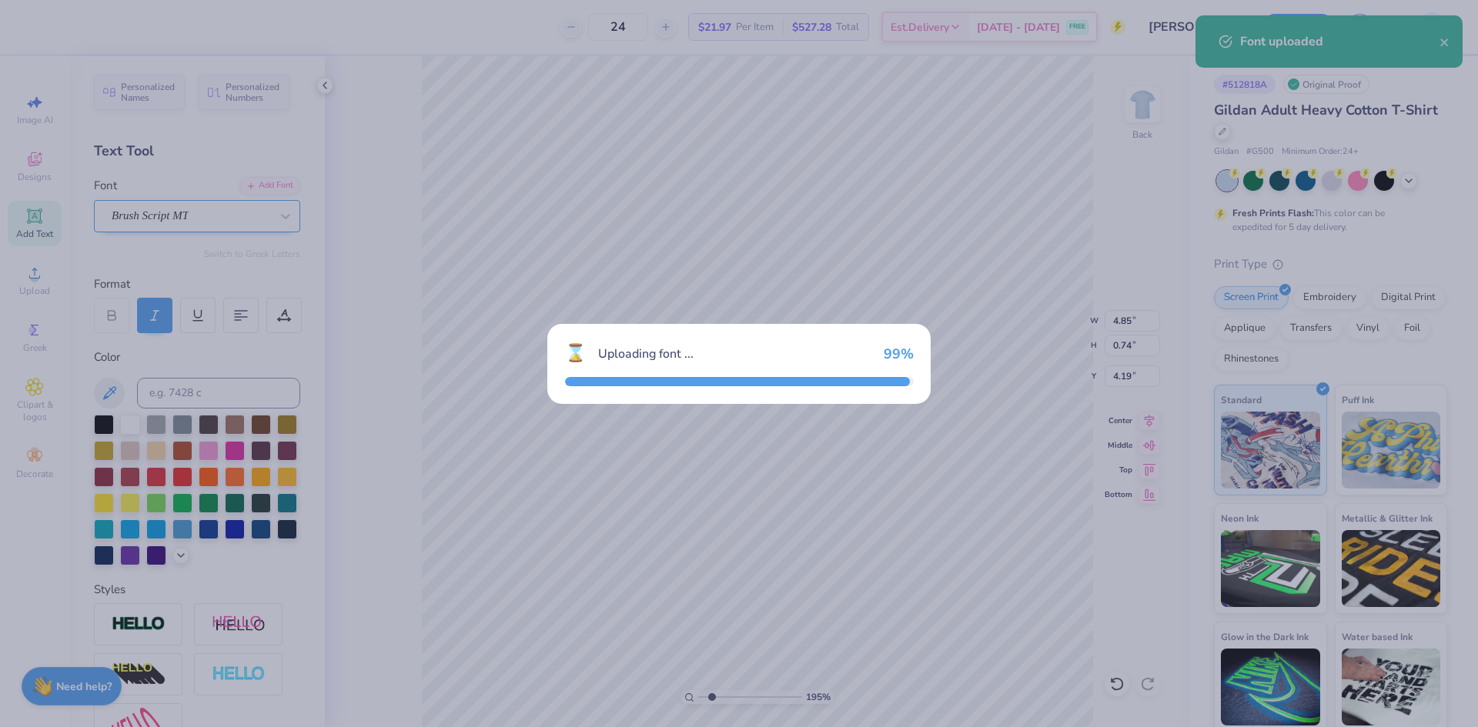
type input "1.94838374793402"
type input "4.68"
type input "0.58"
type input "4.27"
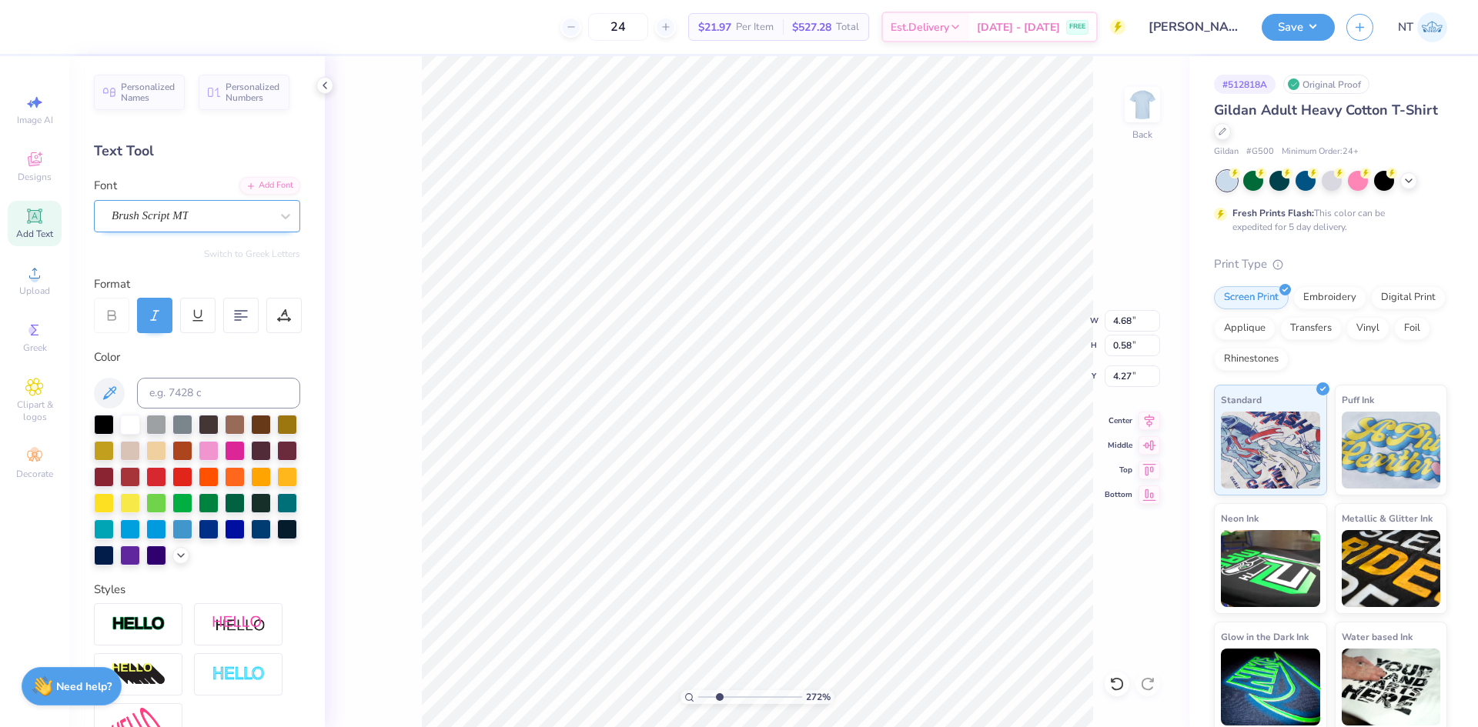
type input "2.71964205036602"
type input "4.94"
type input "0.61"
click at [1141, 418] on icon at bounding box center [1149, 418] width 22 height 18
click at [1324, 25] on button "Save" at bounding box center [1298, 25] width 73 height 27
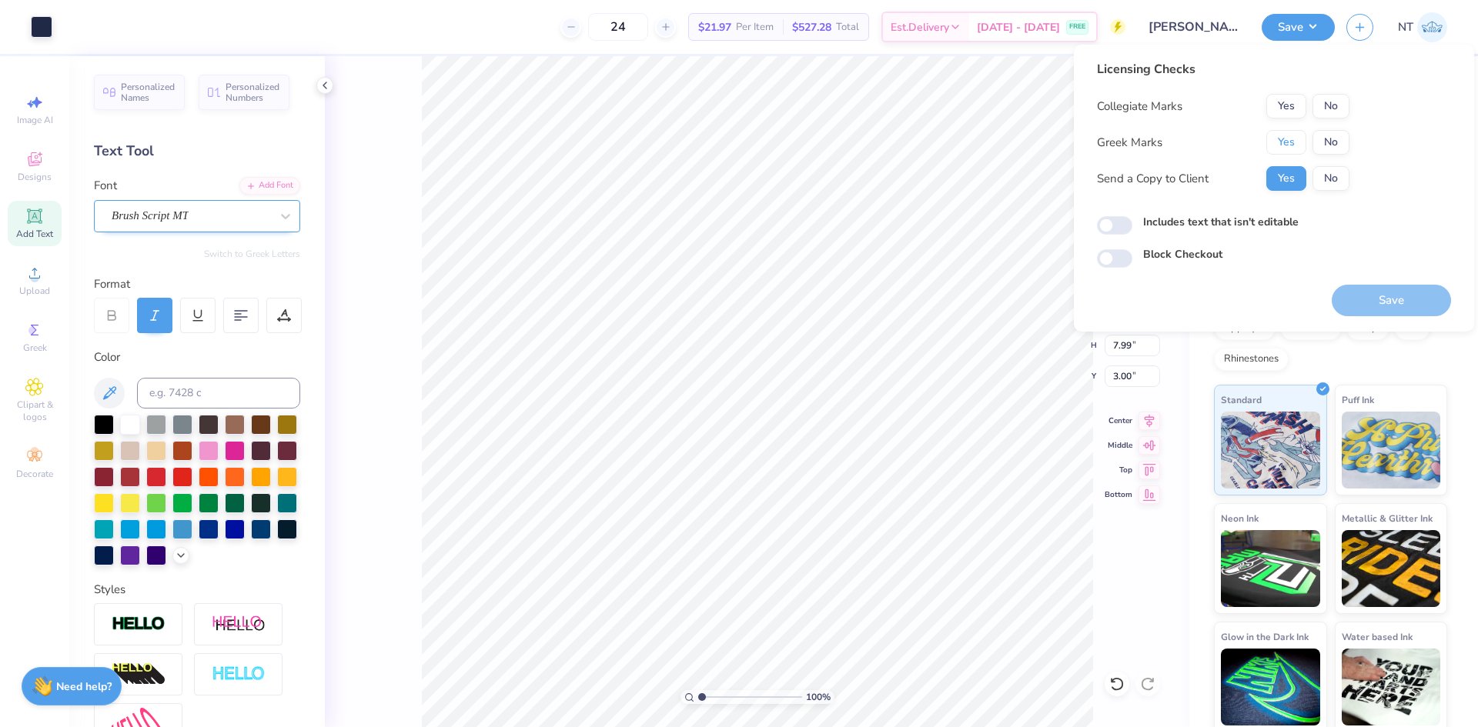
drag, startPoint x: 1282, startPoint y: 143, endPoint x: 1319, endPoint y: 126, distance: 41.3
click at [1284, 143] on button "Yes" at bounding box center [1286, 142] width 40 height 25
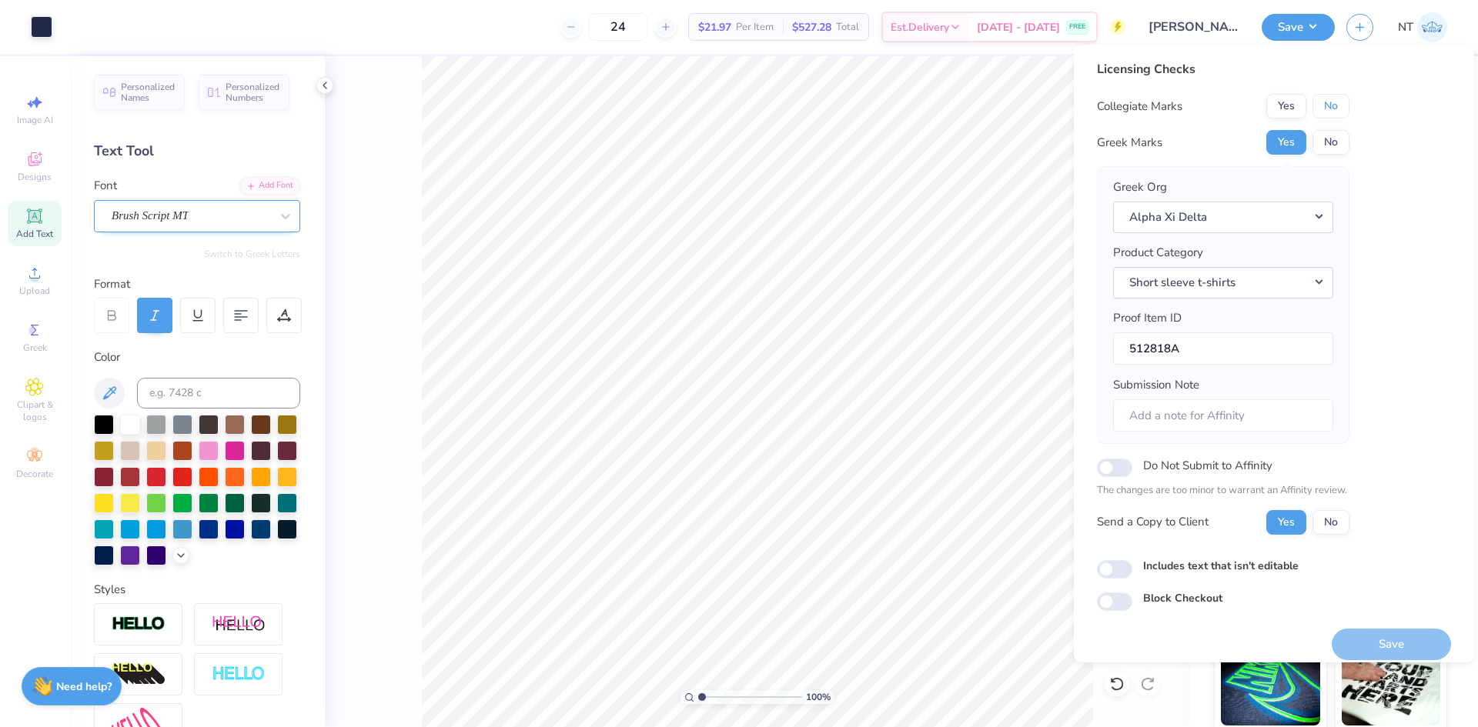
click at [1337, 114] on button "No" at bounding box center [1330, 106] width 37 height 25
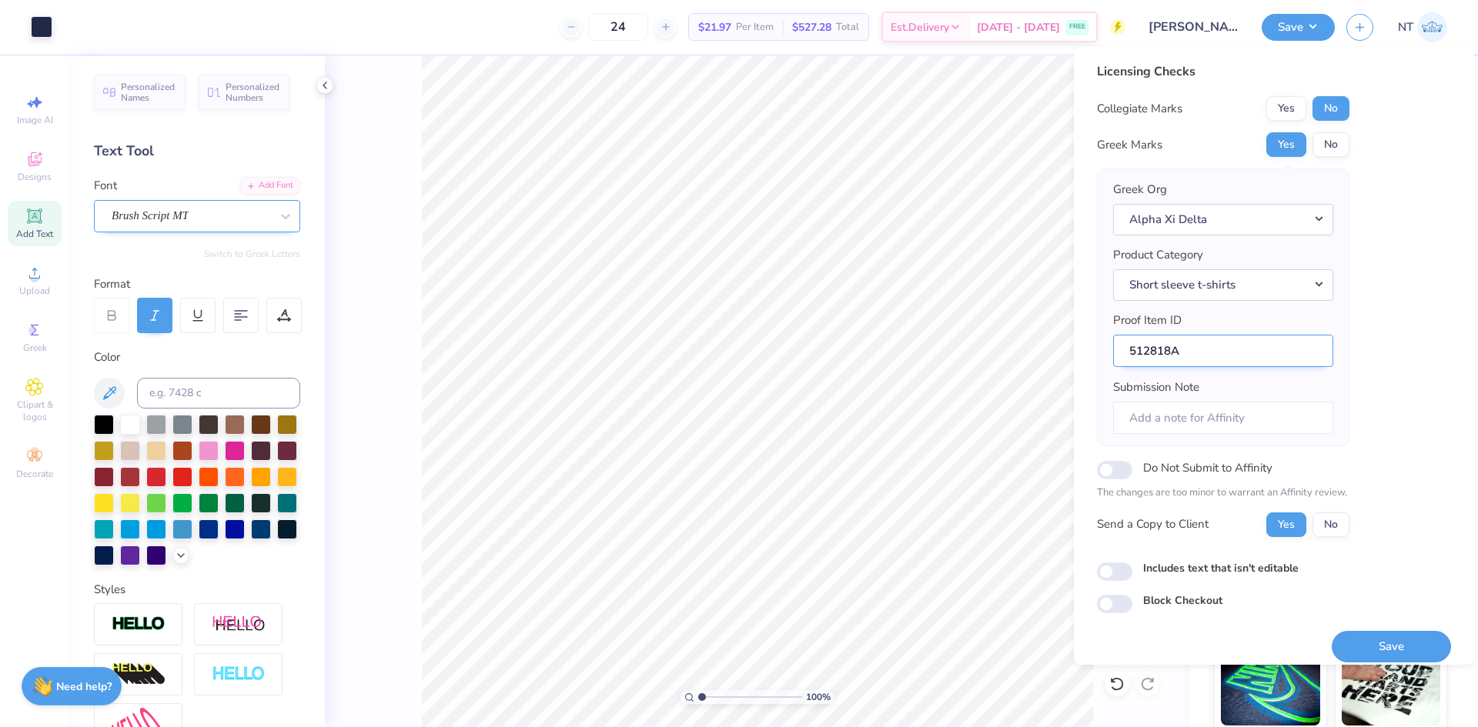
scroll to position [12, 0]
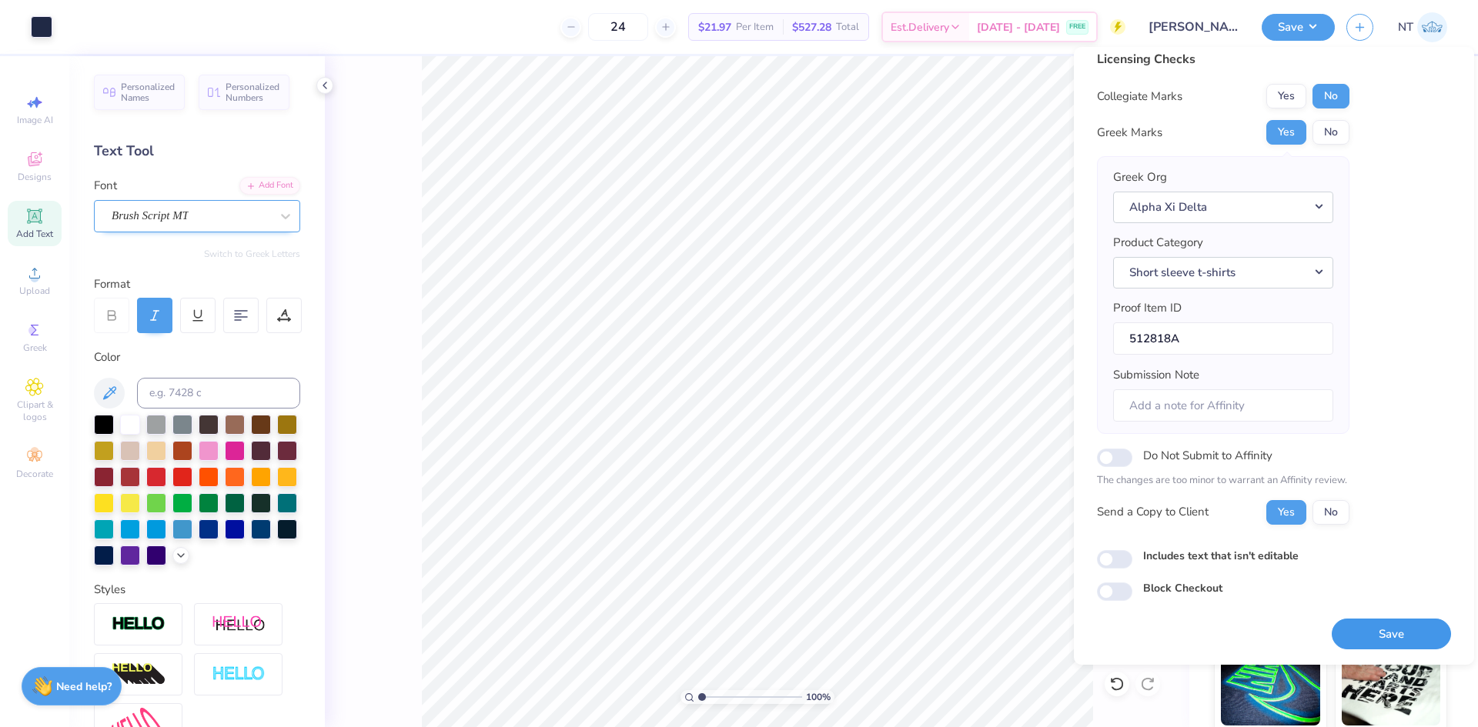
click at [1371, 635] on button "Save" at bounding box center [1391, 635] width 119 height 32
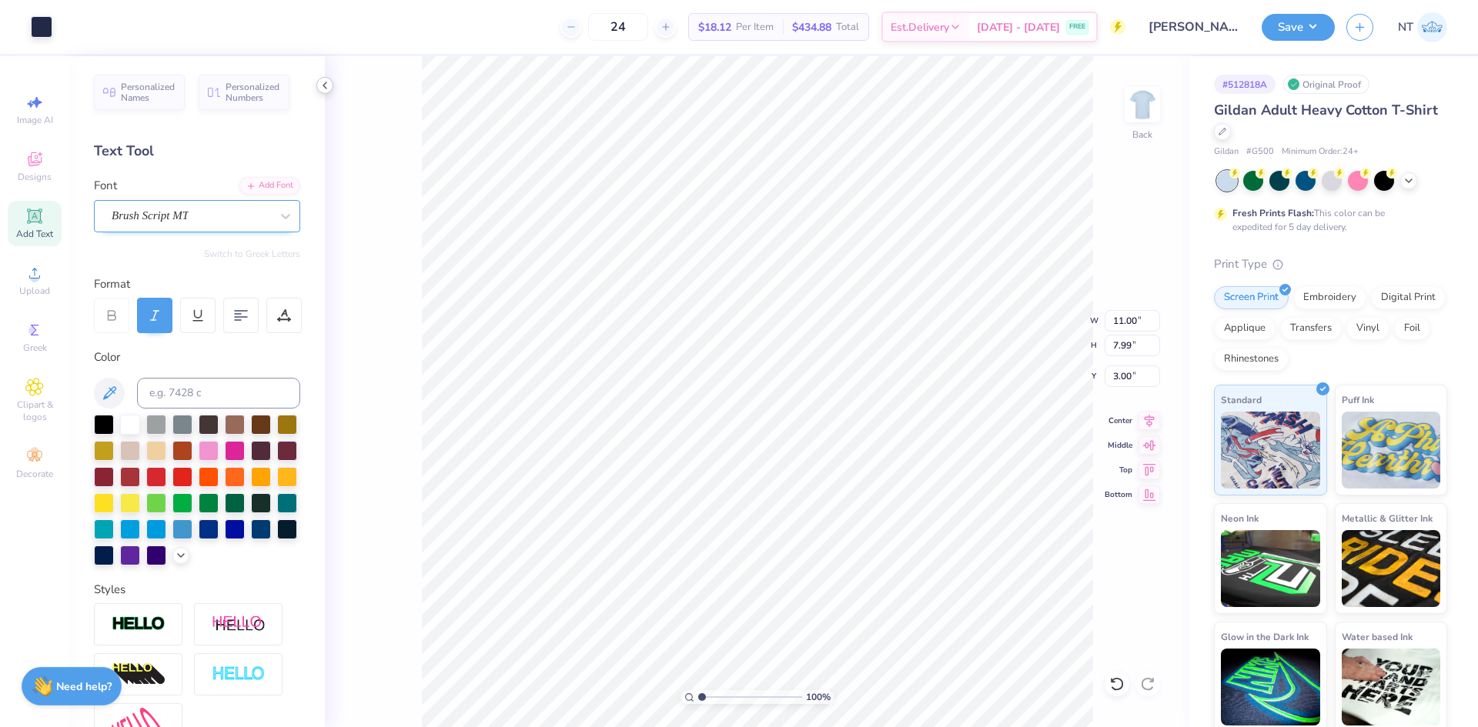
click at [324, 85] on polyline at bounding box center [324, 85] width 3 height 6
